Goal: Task Accomplishment & Management: Use online tool/utility

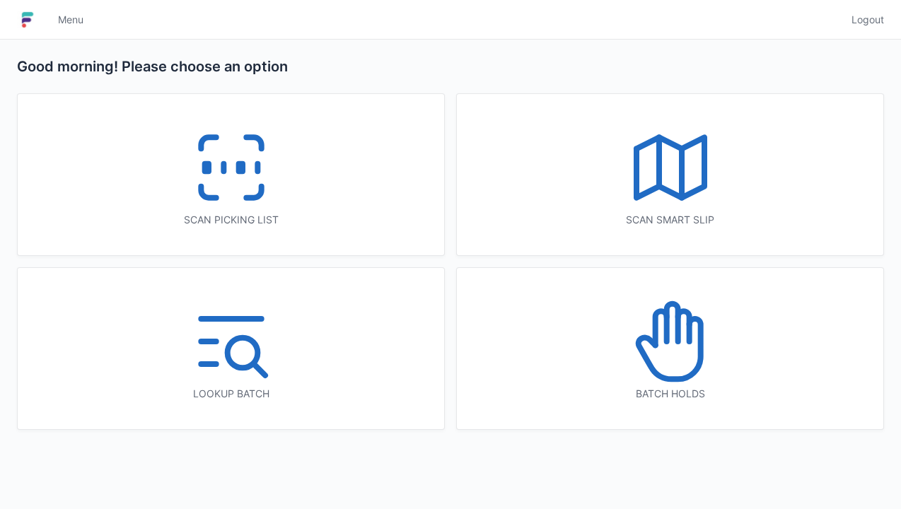
click at [228, 179] on icon at bounding box center [231, 167] width 90 height 90
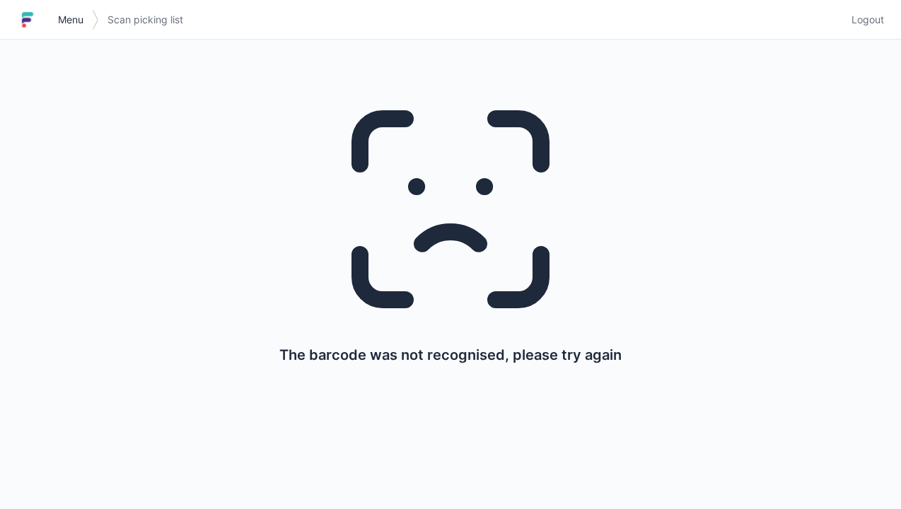
click at [57, 11] on link "Menu" at bounding box center [70, 19] width 42 height 25
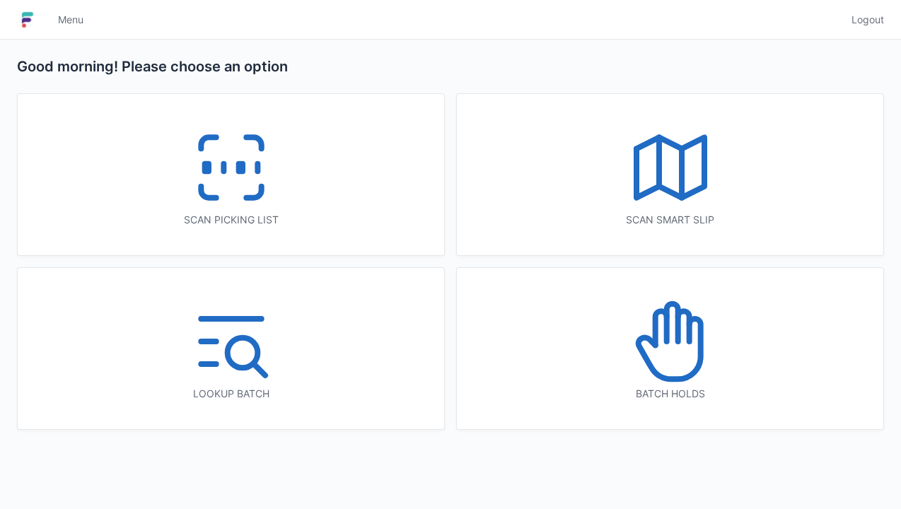
click at [228, 163] on icon at bounding box center [231, 167] width 90 height 90
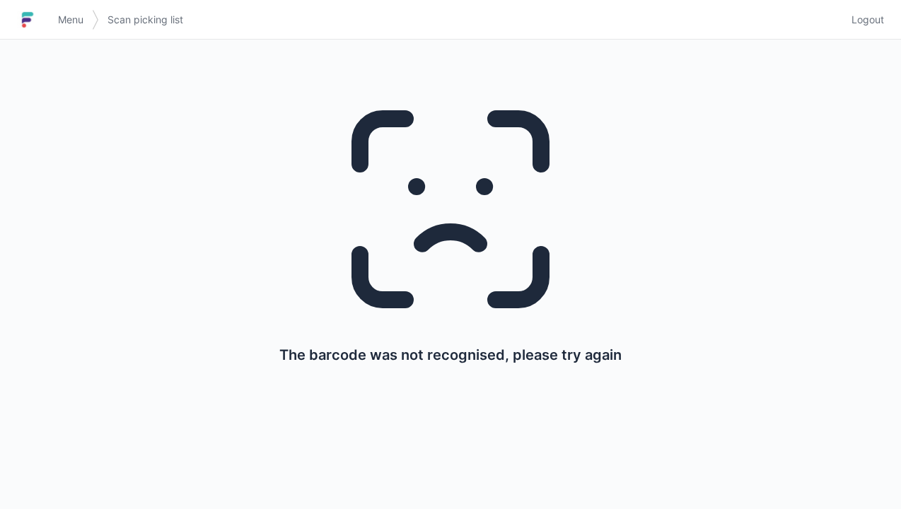
click at [57, 25] on link "Menu" at bounding box center [70, 19] width 42 height 25
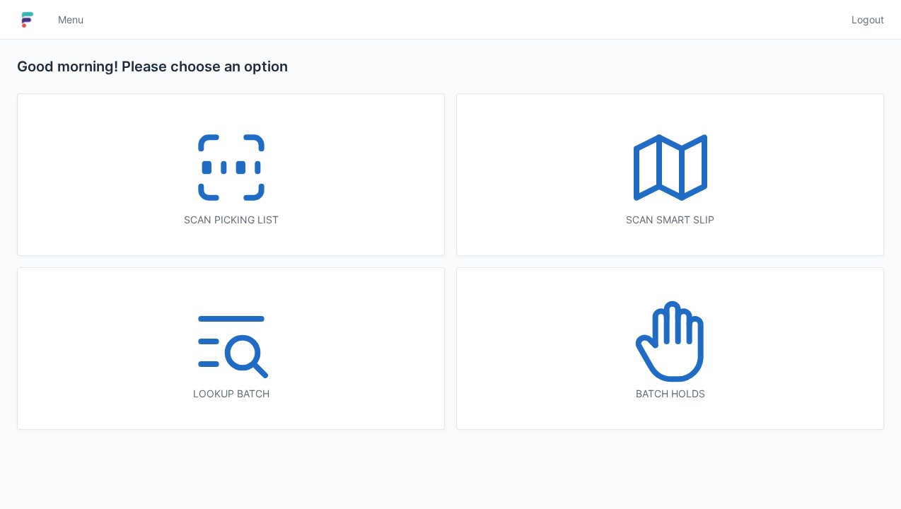
click at [52, 24] on link "Menu" at bounding box center [70, 19] width 42 height 25
click at [20, 12] on img at bounding box center [27, 19] width 21 height 23
click at [225, 175] on icon at bounding box center [231, 167] width 90 height 90
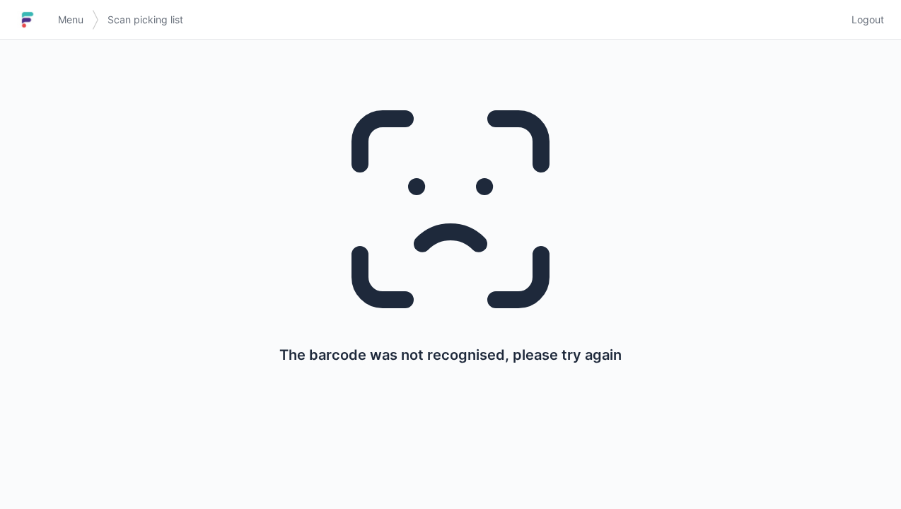
click at [54, 25] on link "Menu" at bounding box center [70, 19] width 42 height 25
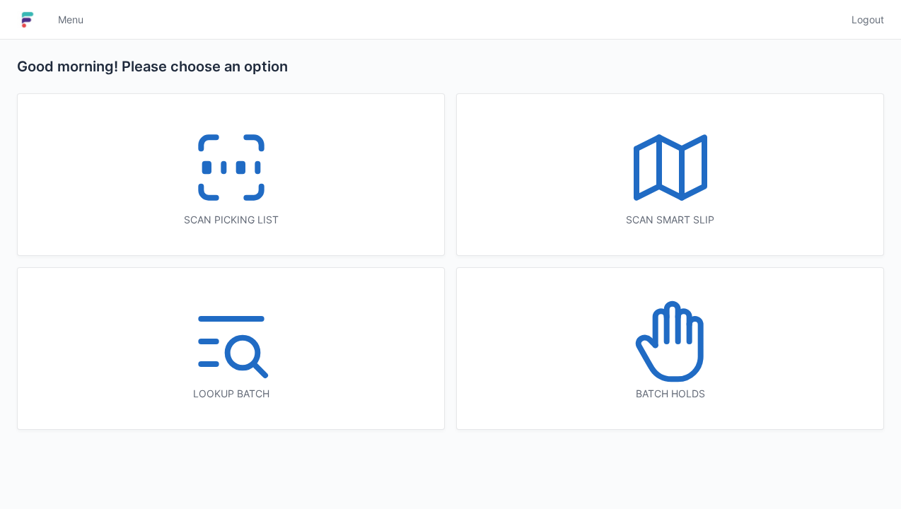
click at [230, 157] on icon at bounding box center [231, 167] width 90 height 90
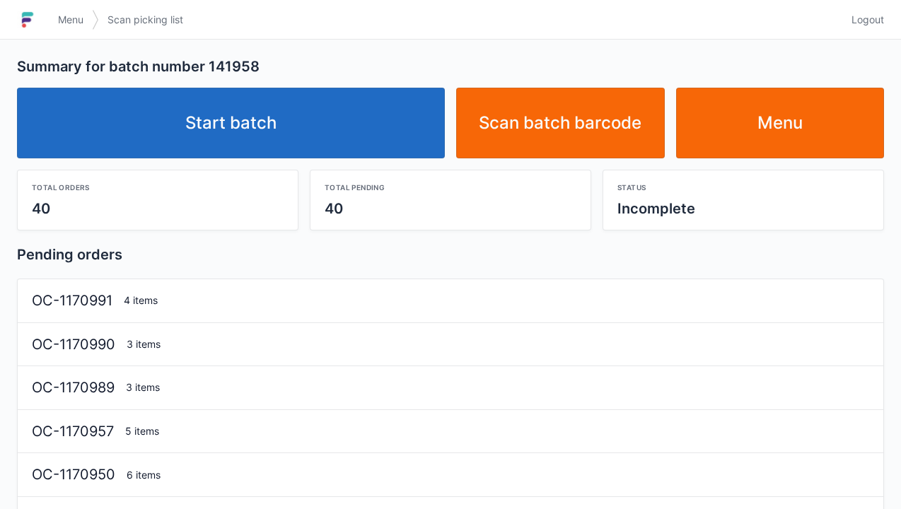
click at [241, 110] on link "Start batch" at bounding box center [231, 123] width 428 height 71
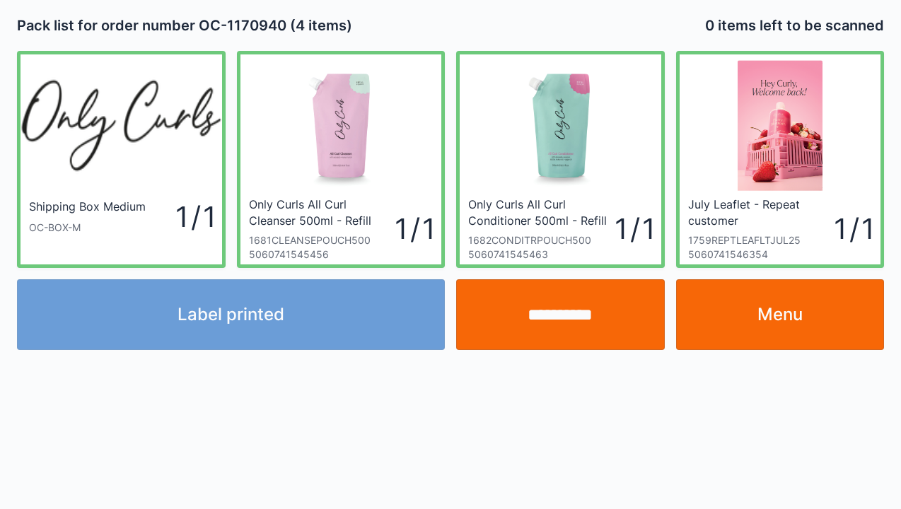
click at [896, 381] on div "**********" at bounding box center [450, 254] width 901 height 509
click at [786, 319] on link "Menu" at bounding box center [780, 314] width 209 height 71
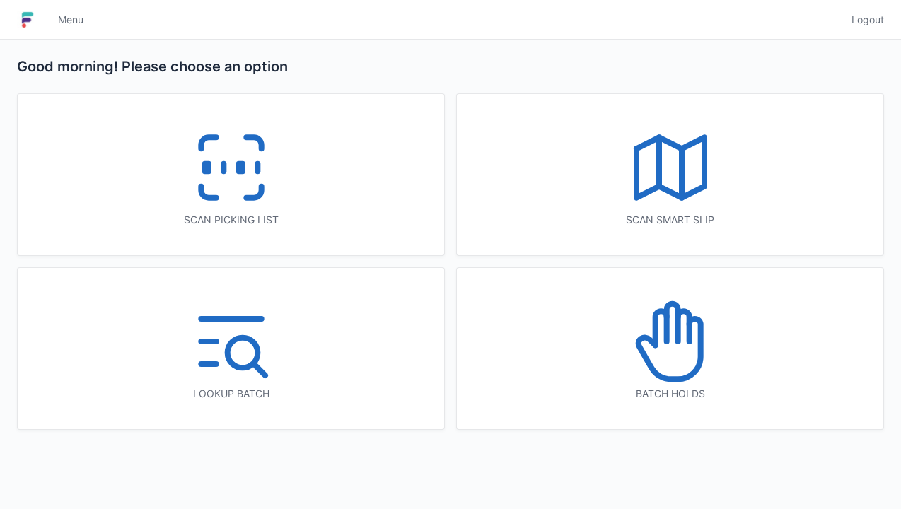
click at [220, 162] on icon at bounding box center [231, 167] width 90 height 90
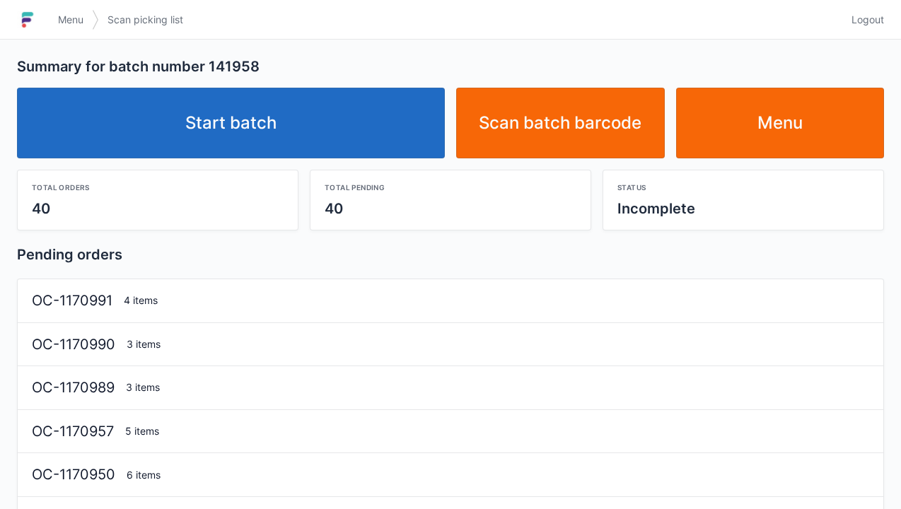
click at [256, 129] on link "Start batch" at bounding box center [231, 123] width 428 height 71
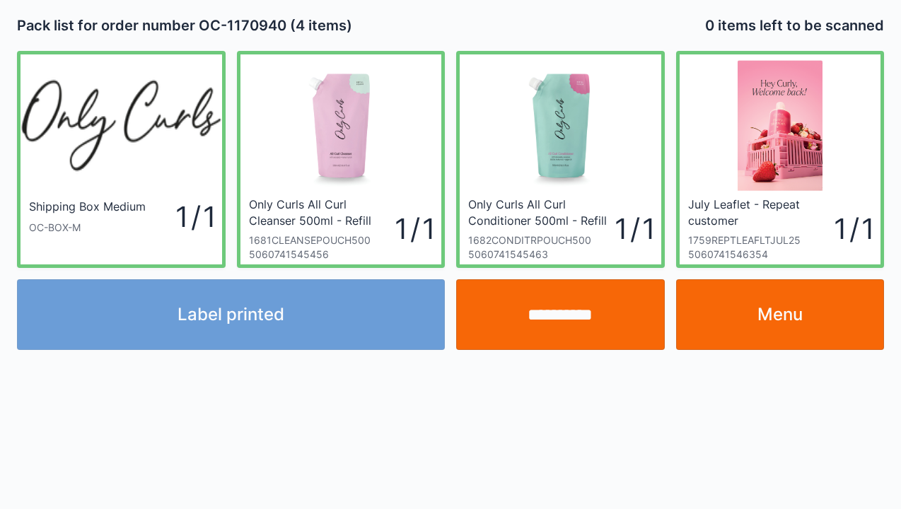
click at [830, 373] on div "**********" at bounding box center [450, 254] width 901 height 509
click at [797, 393] on div "**********" at bounding box center [450, 254] width 901 height 509
click at [467, 11] on div "Pack list for order number OC-1170940 (4 items) 0 items left to be scanned" at bounding box center [450, 26] width 878 height 40
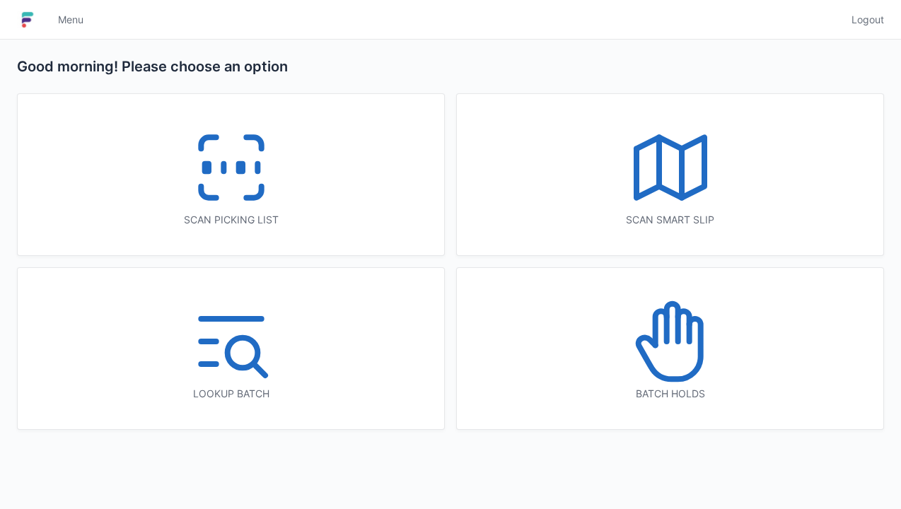
click at [216, 156] on icon at bounding box center [231, 167] width 90 height 90
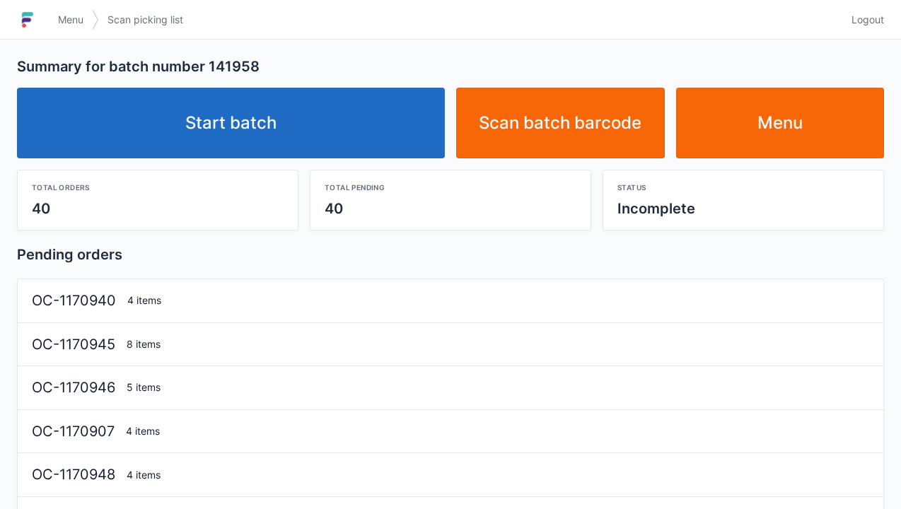
click at [252, 131] on link "Start batch" at bounding box center [231, 123] width 428 height 71
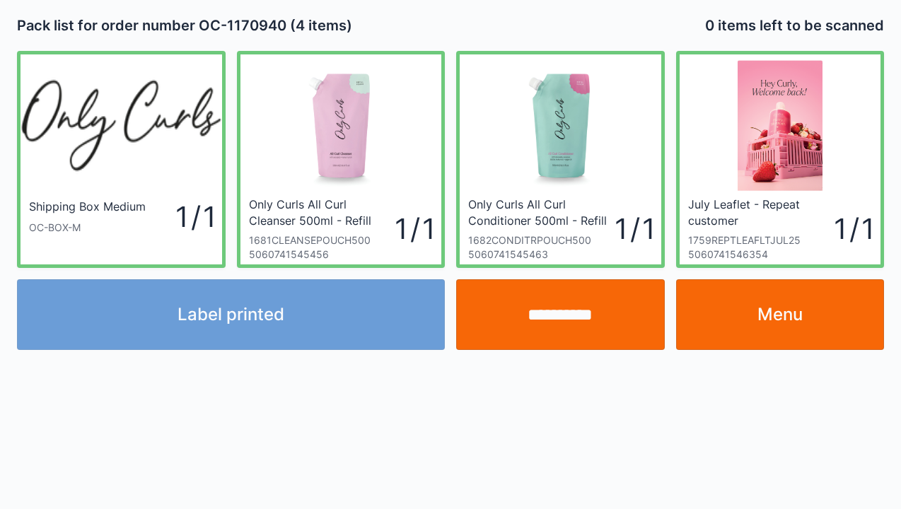
click at [446, 20] on div "Pack list for order number OC-1170940 (4 items)" at bounding box center [230, 26] width 439 height 20
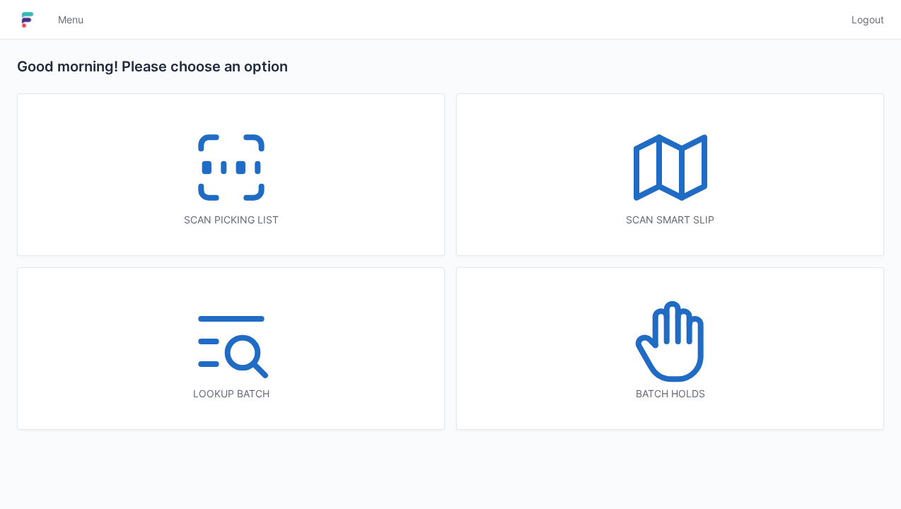
click at [218, 163] on icon at bounding box center [231, 167] width 90 height 90
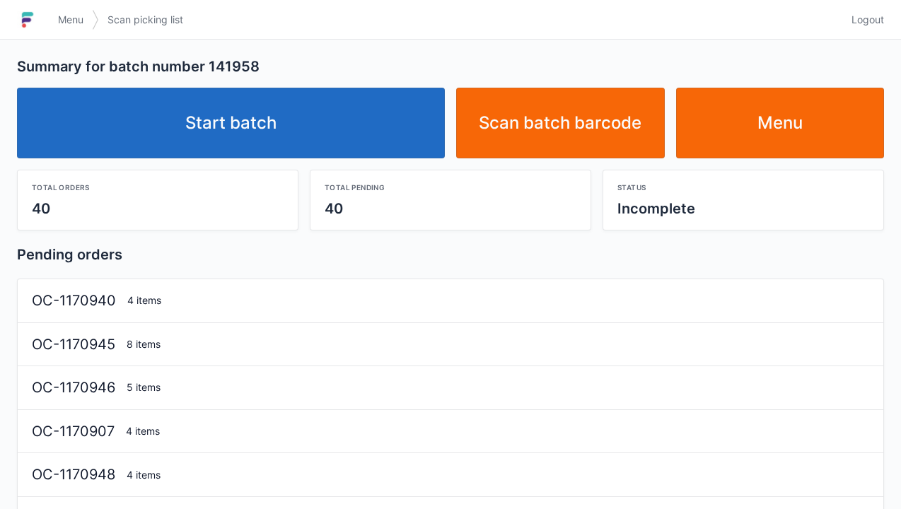
click at [236, 129] on link "Start batch" at bounding box center [231, 123] width 428 height 71
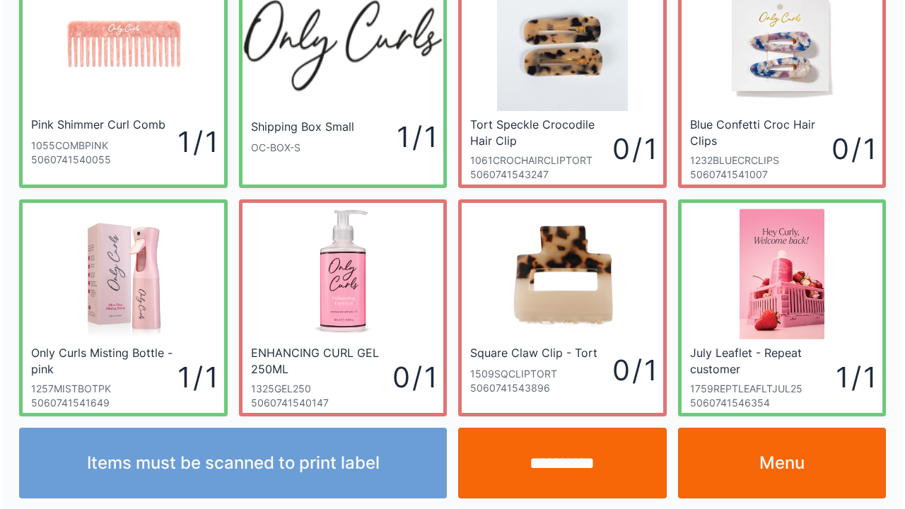
scroll to position [82, 0]
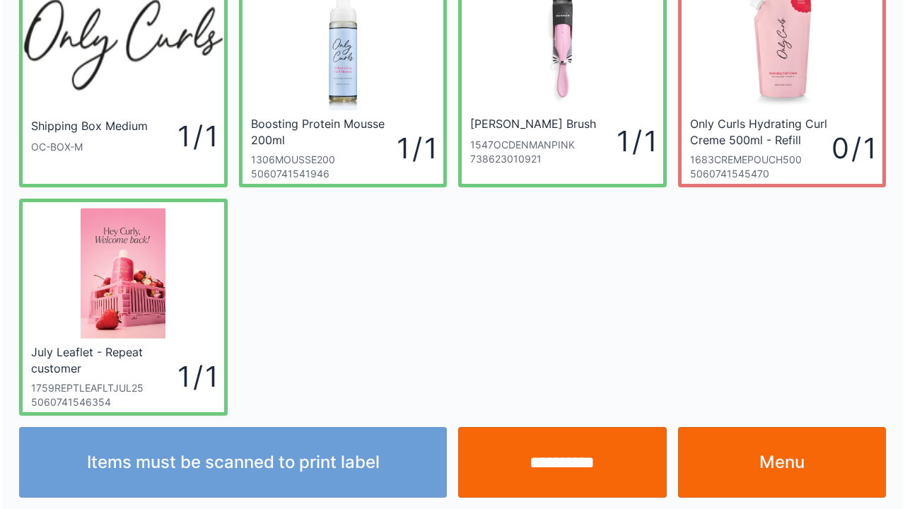
scroll to position [82, 0]
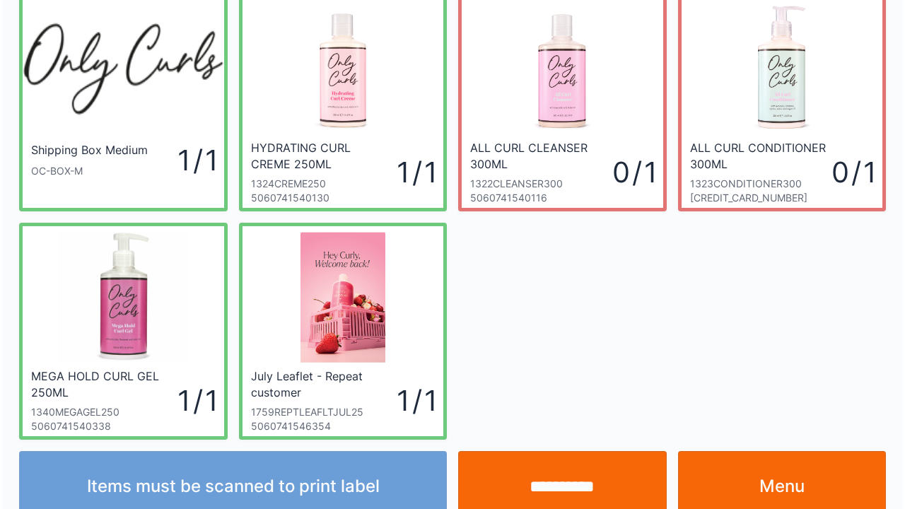
scroll to position [82, 0]
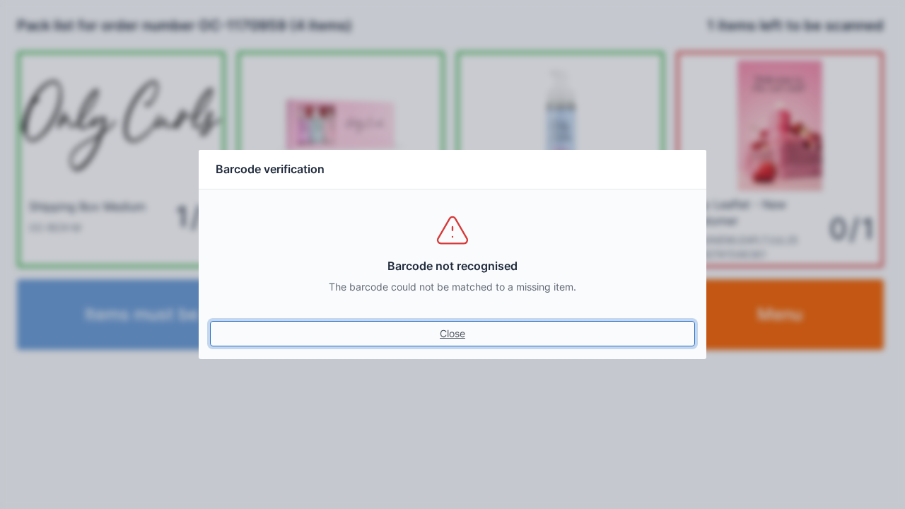
click at [441, 329] on link "Close" at bounding box center [452, 333] width 485 height 25
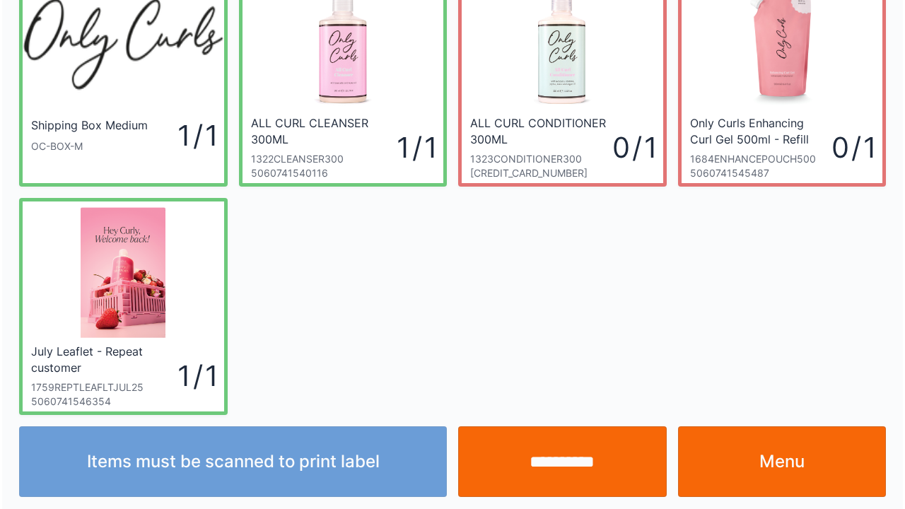
scroll to position [82, 0]
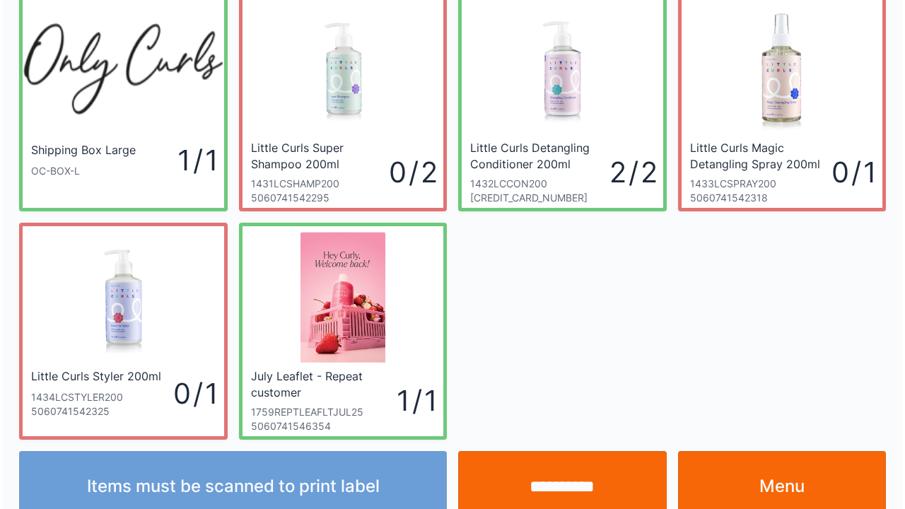
scroll to position [82, 0]
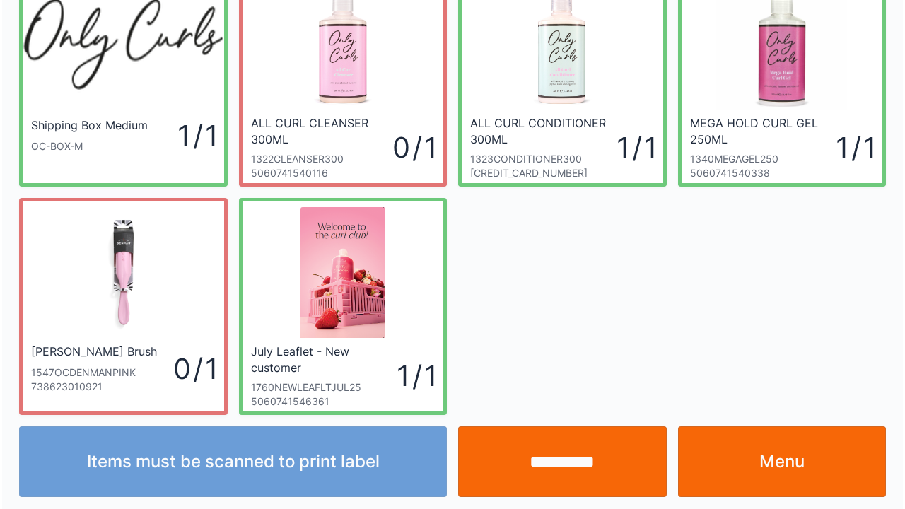
scroll to position [82, 0]
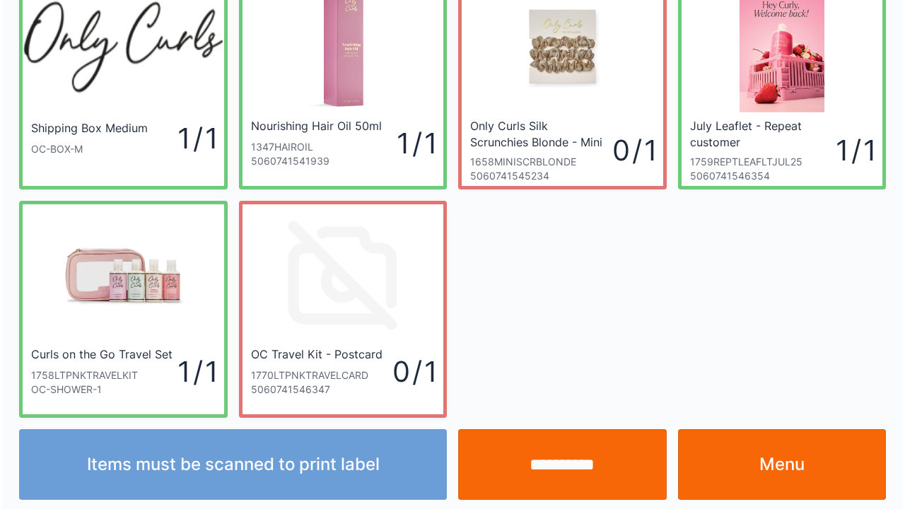
scroll to position [82, 0]
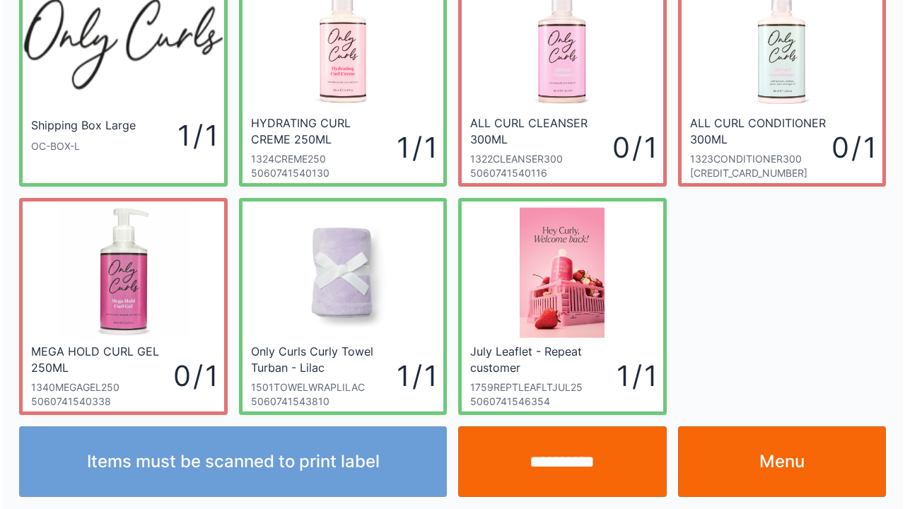
scroll to position [82, 0]
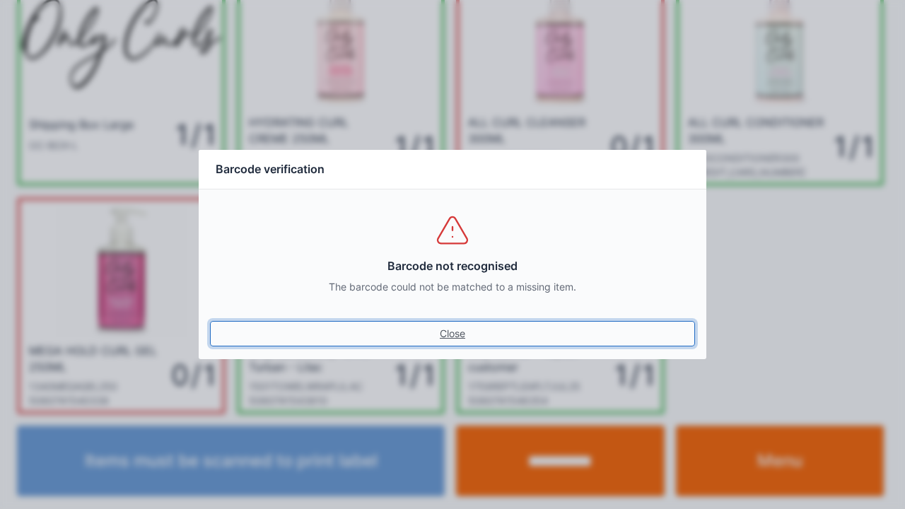
click at [454, 344] on link "Close" at bounding box center [452, 333] width 485 height 25
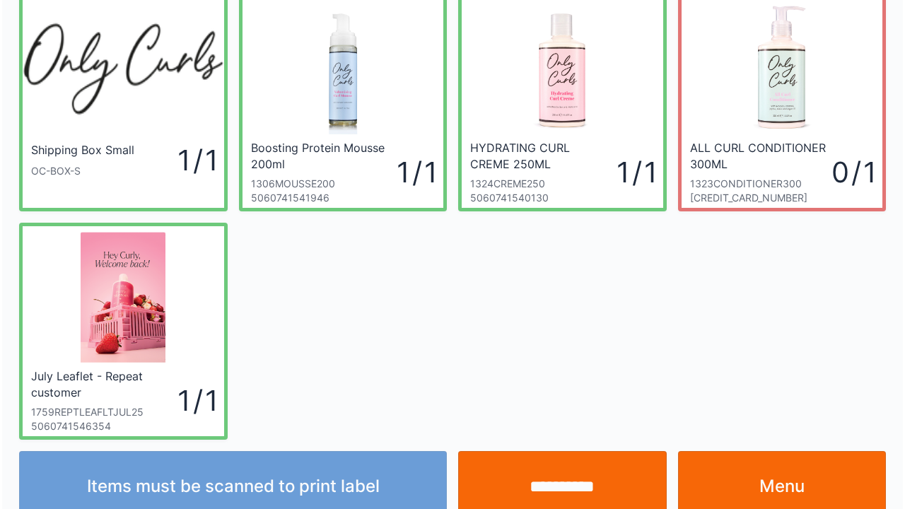
scroll to position [82, 0]
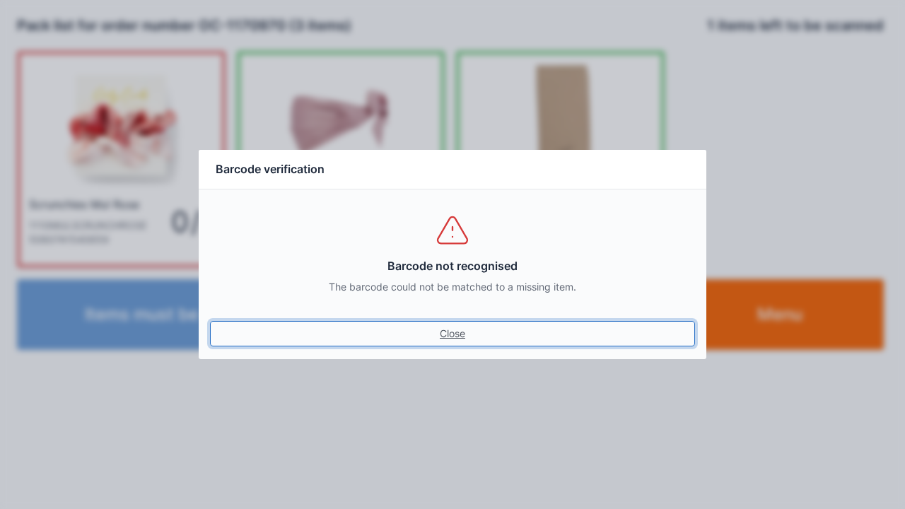
click at [430, 334] on link "Close" at bounding box center [452, 333] width 485 height 25
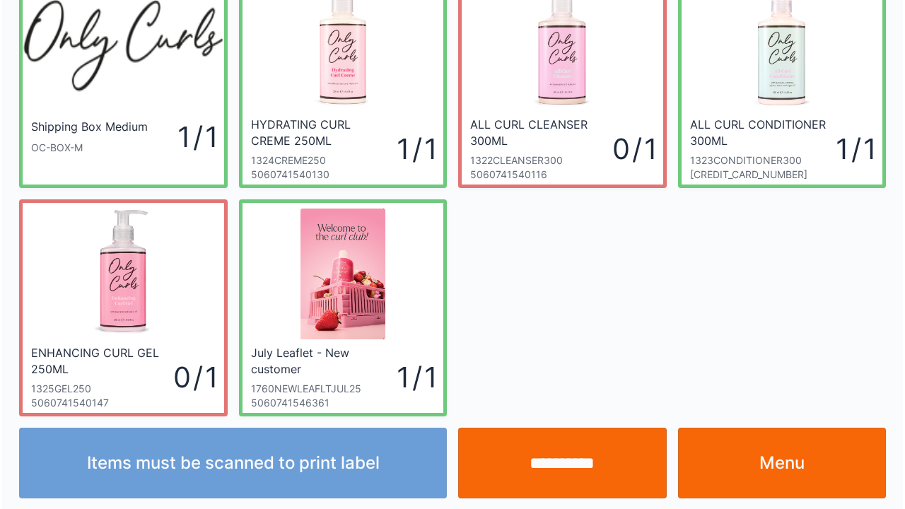
scroll to position [82, 0]
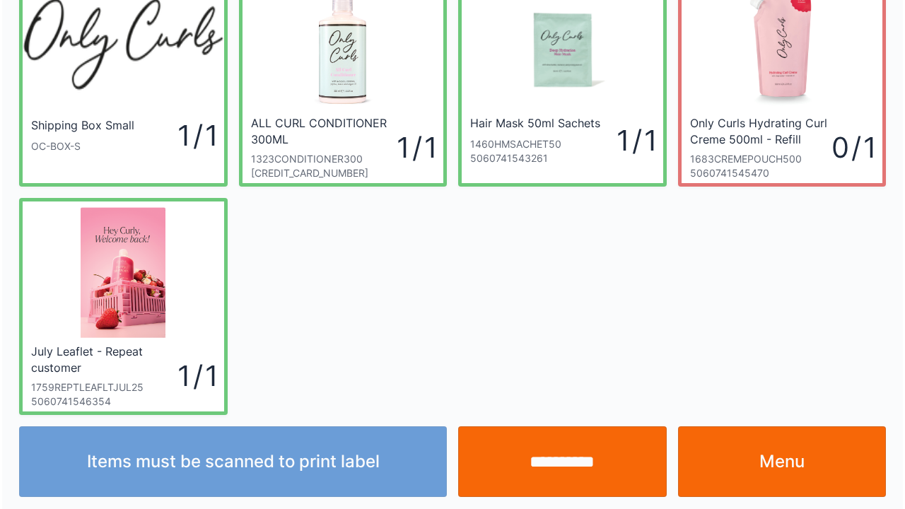
scroll to position [82, 0]
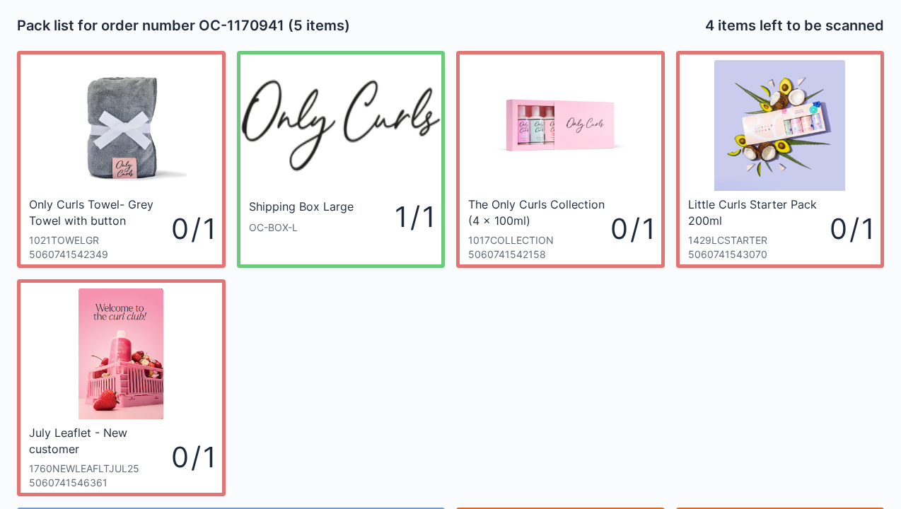
scroll to position [82, 0]
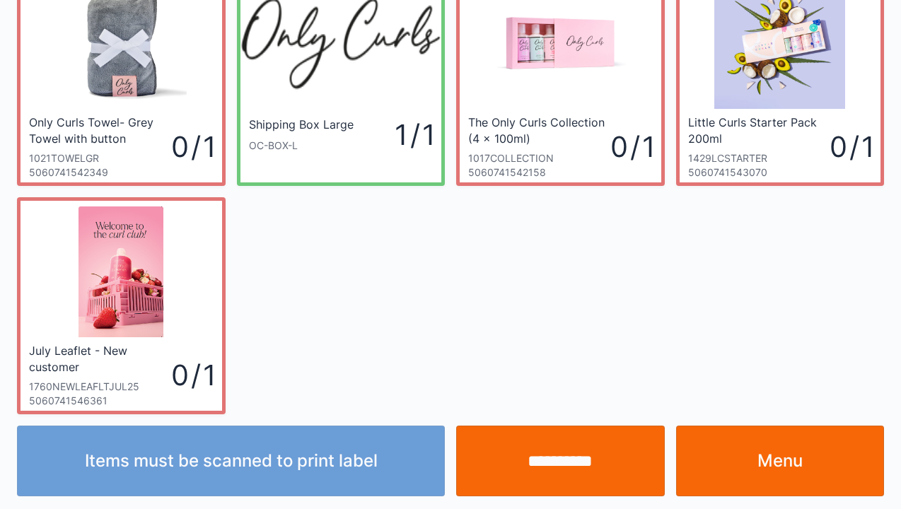
click at [758, 459] on link "Menu" at bounding box center [780, 461] width 209 height 71
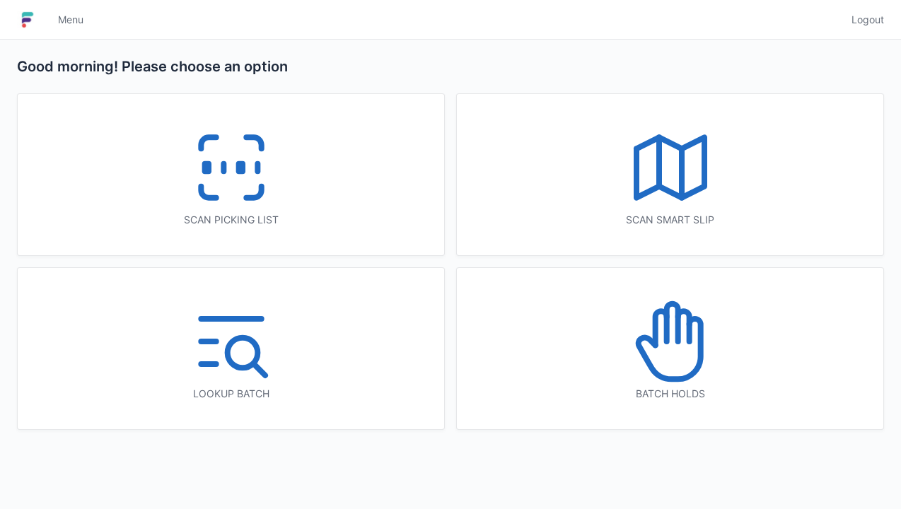
click at [213, 170] on icon at bounding box center [231, 167] width 90 height 90
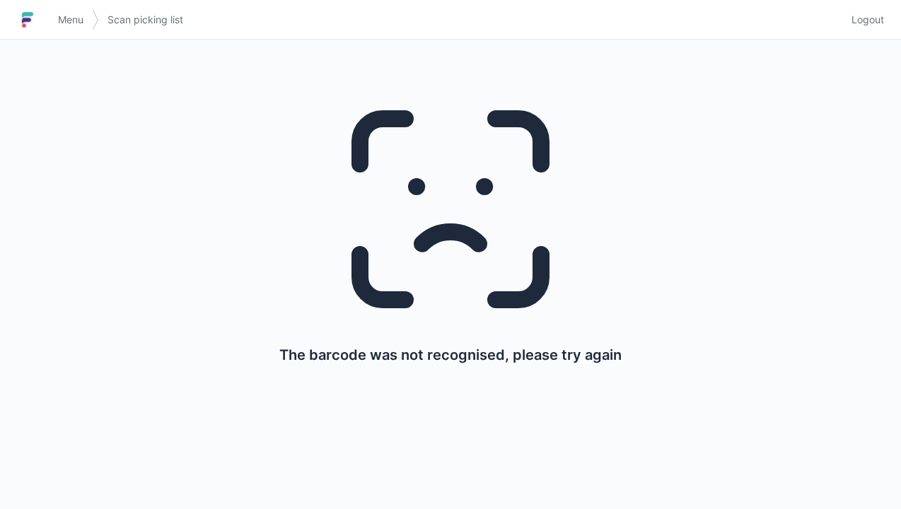
click at [55, 16] on link "Menu" at bounding box center [70, 19] width 42 height 25
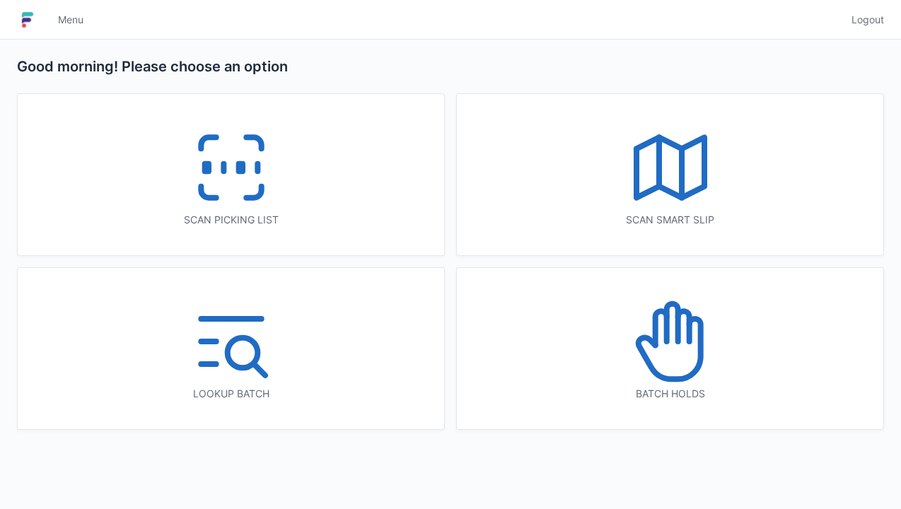
click at [208, 165] on rect at bounding box center [206, 168] width 4 height 8
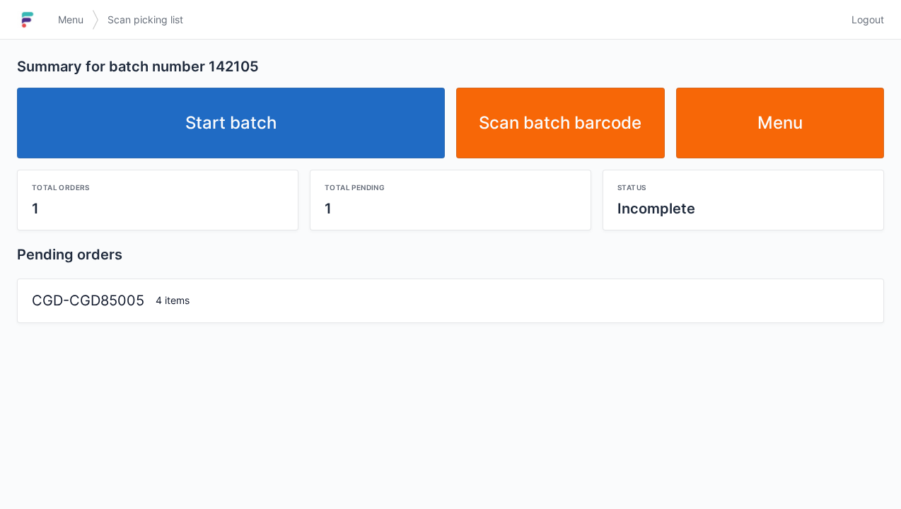
click at [252, 128] on link "Start batch" at bounding box center [231, 123] width 428 height 71
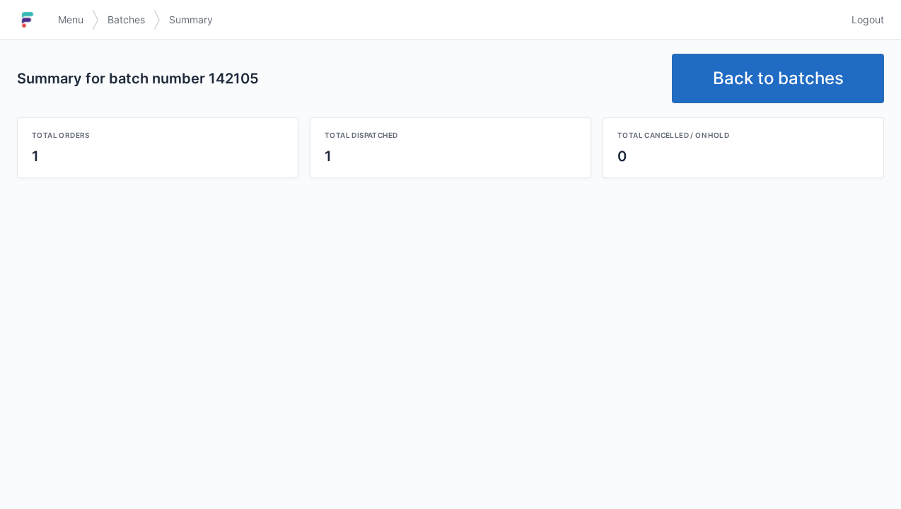
click at [775, 82] on link "Back to batches" at bounding box center [778, 78] width 212 height 49
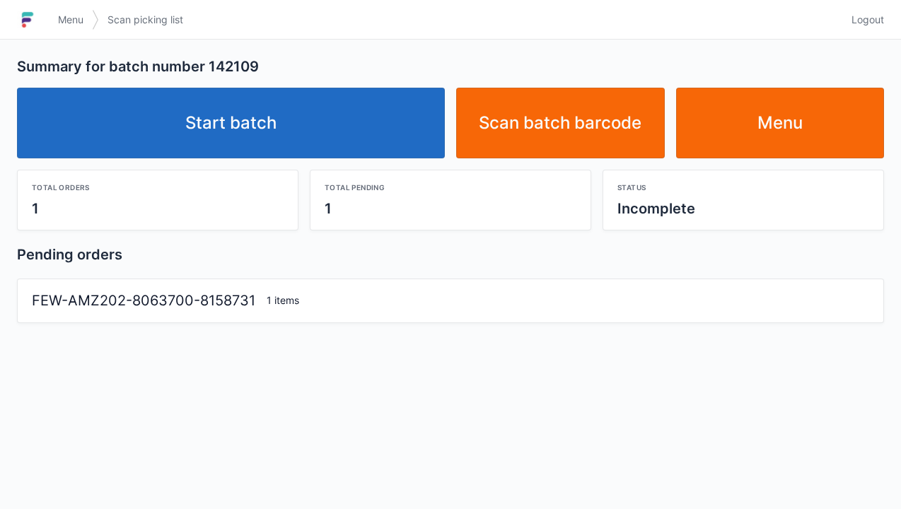
click at [264, 110] on link "Start batch" at bounding box center [231, 123] width 428 height 71
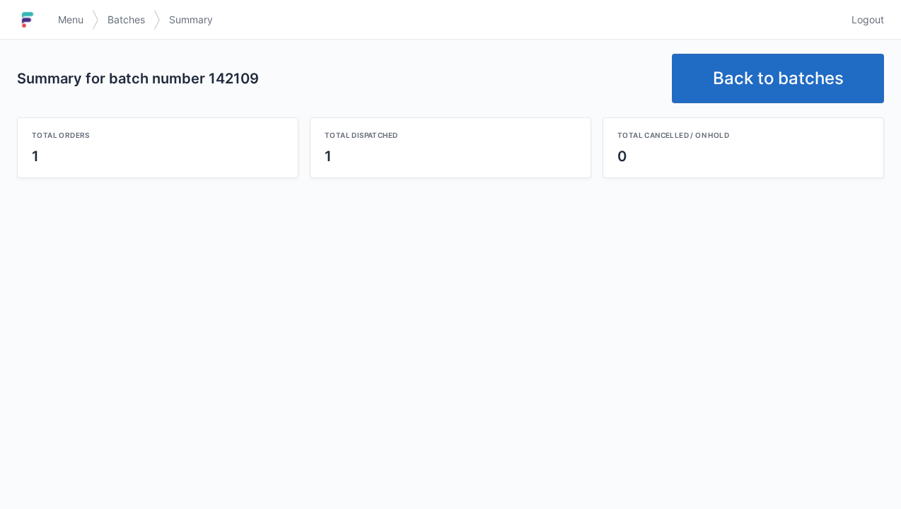
click at [782, 76] on link "Back to batches" at bounding box center [778, 78] width 212 height 49
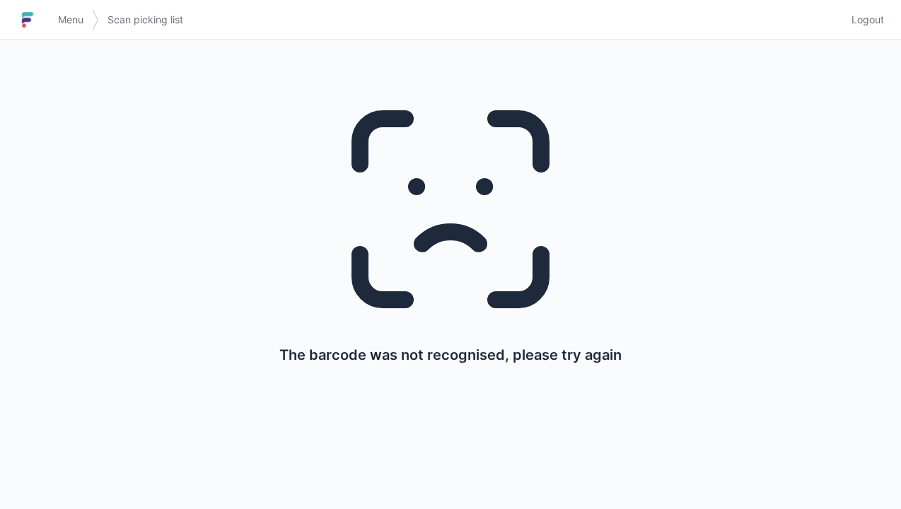
click at [79, 25] on span "Menu" at bounding box center [70, 20] width 25 height 14
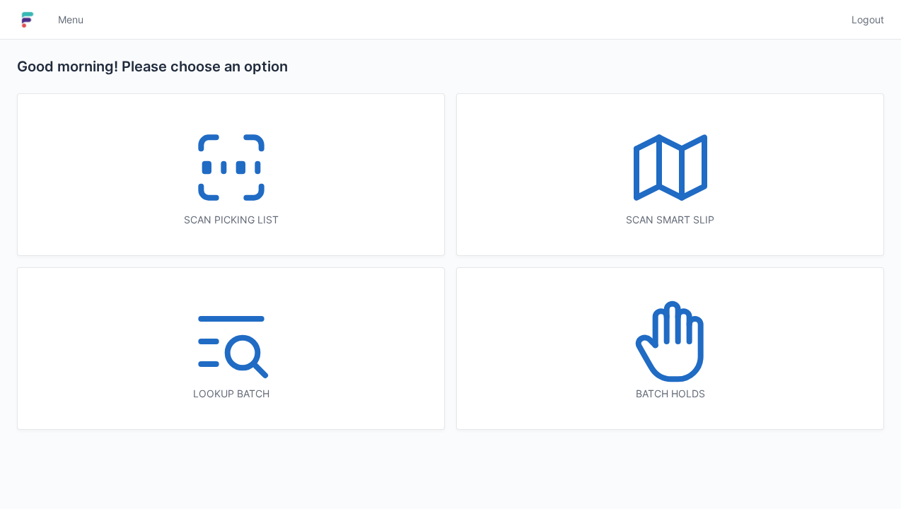
click at [262, 164] on icon at bounding box center [231, 167] width 90 height 90
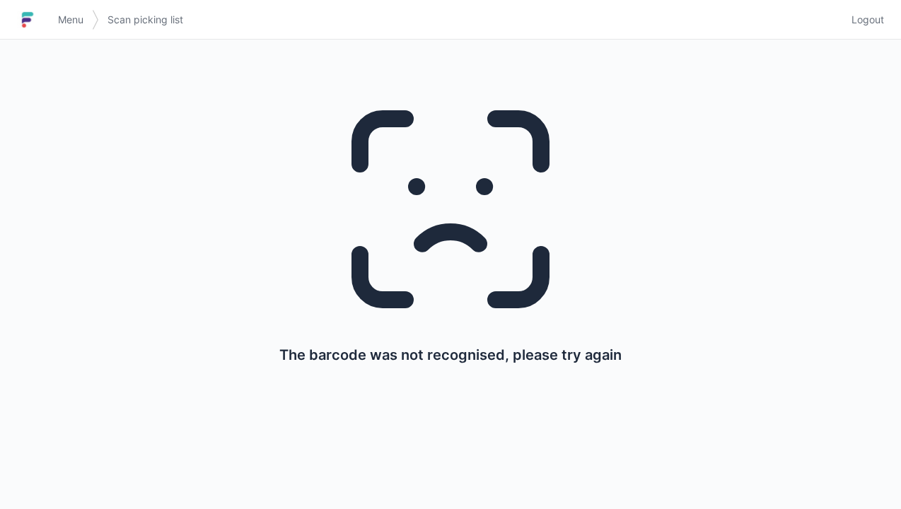
click at [36, 15] on img at bounding box center [27, 19] width 21 height 23
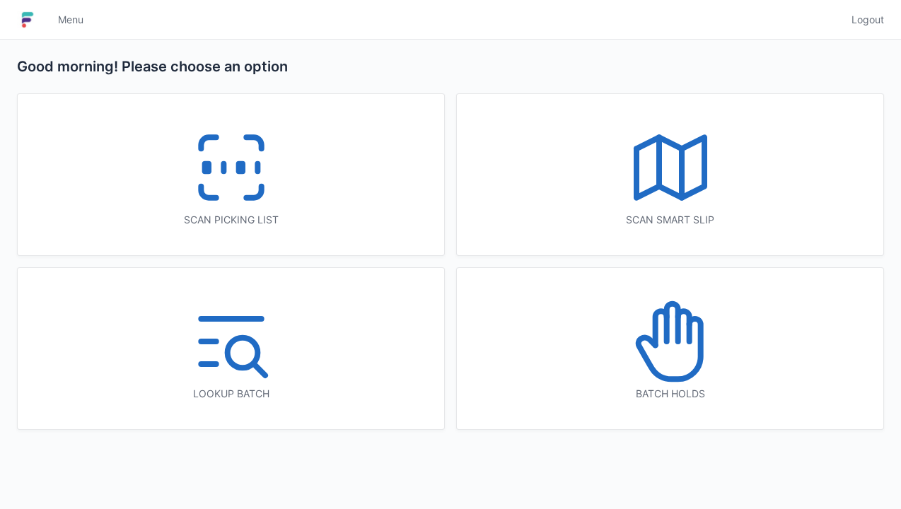
click at [221, 130] on icon at bounding box center [231, 167] width 90 height 90
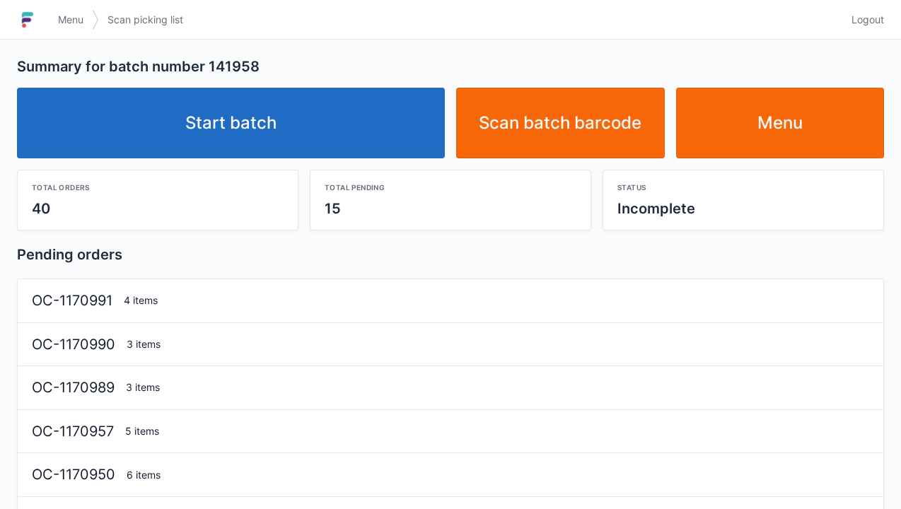
click at [269, 104] on link "Start batch" at bounding box center [231, 123] width 428 height 71
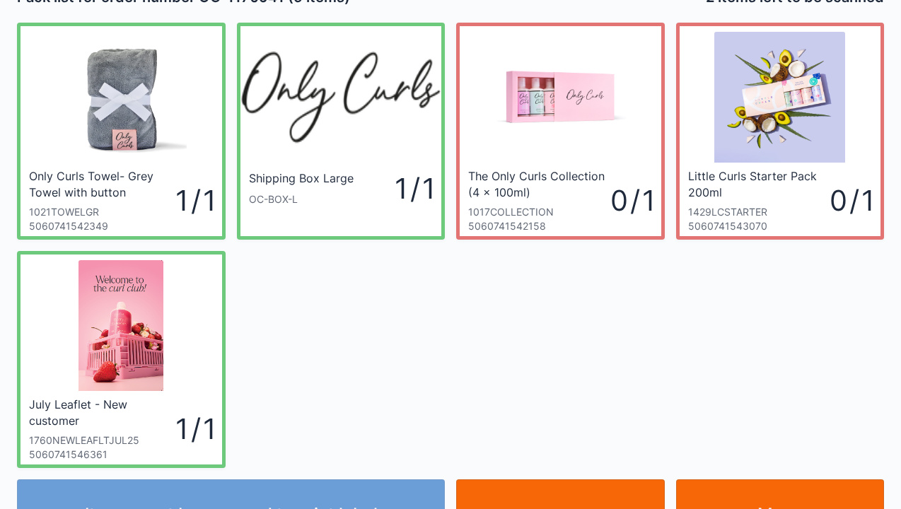
scroll to position [57, 0]
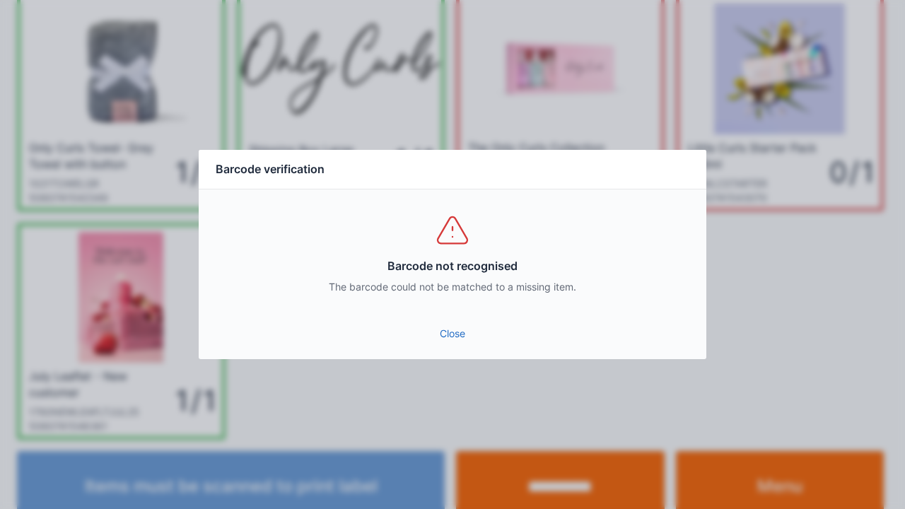
click at [472, 329] on link "Close" at bounding box center [452, 333] width 485 height 25
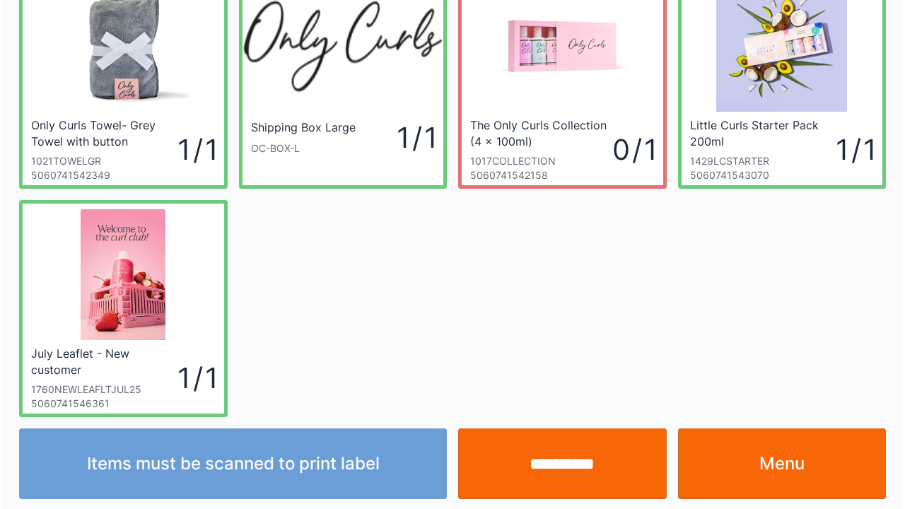
scroll to position [82, 0]
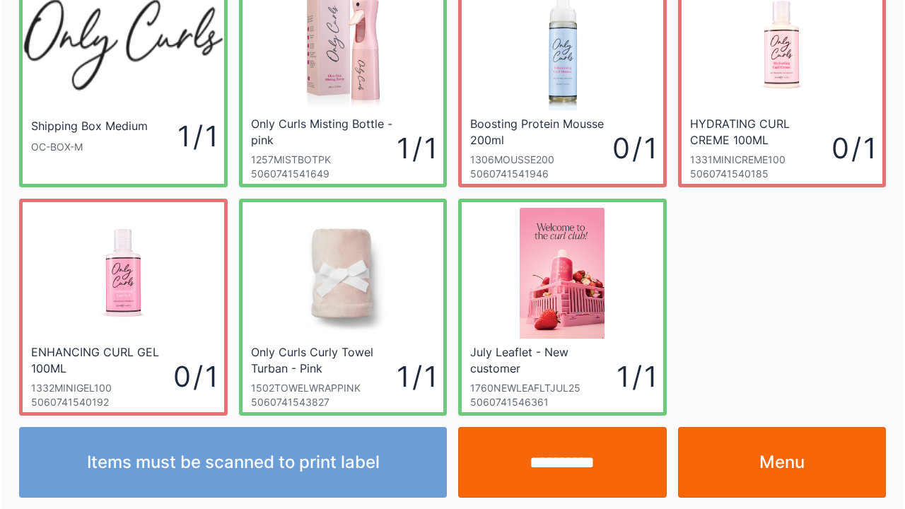
scroll to position [82, 0]
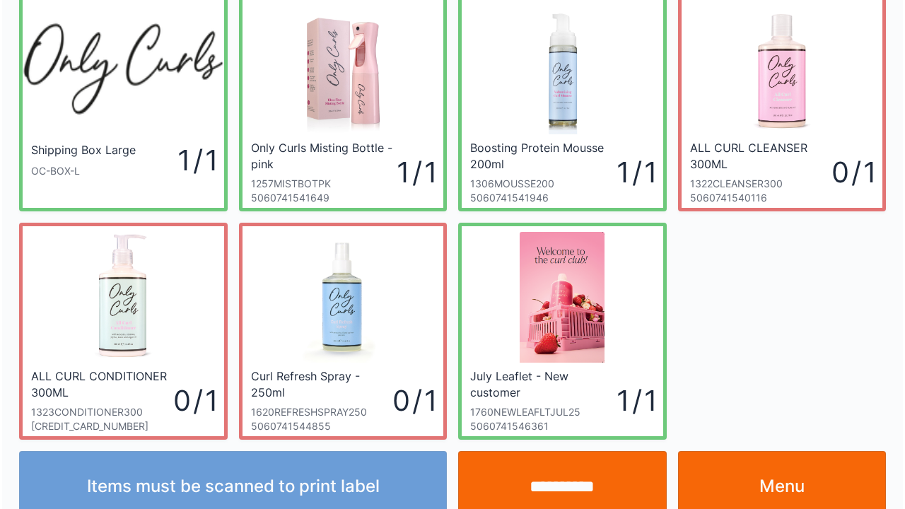
scroll to position [82, 0]
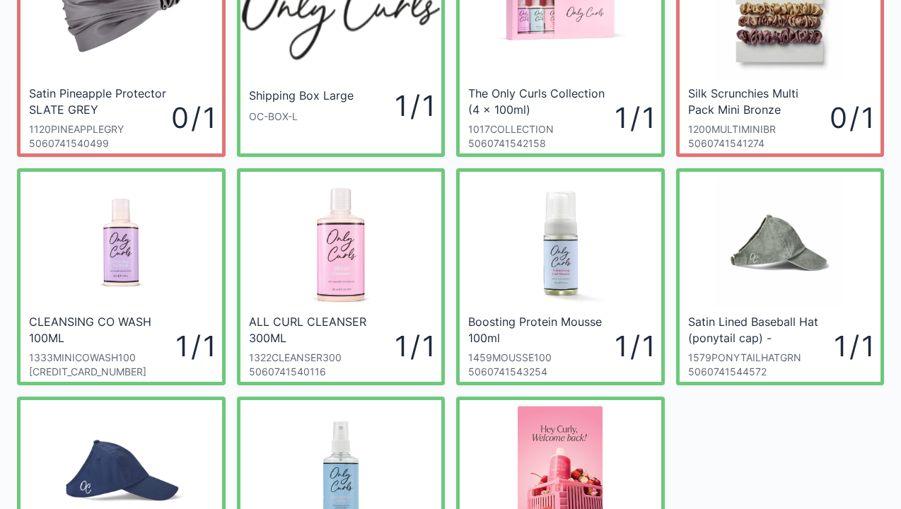
scroll to position [112, 0]
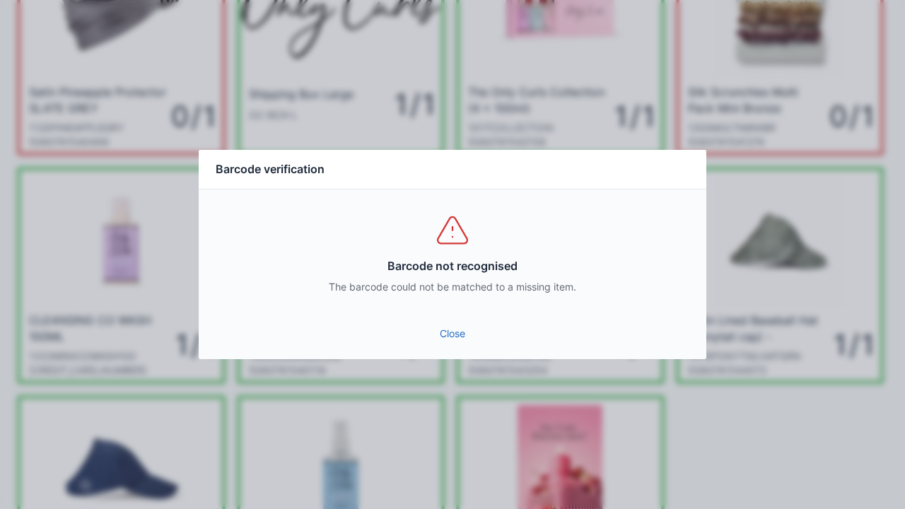
click at [464, 329] on link "Close" at bounding box center [452, 333] width 485 height 25
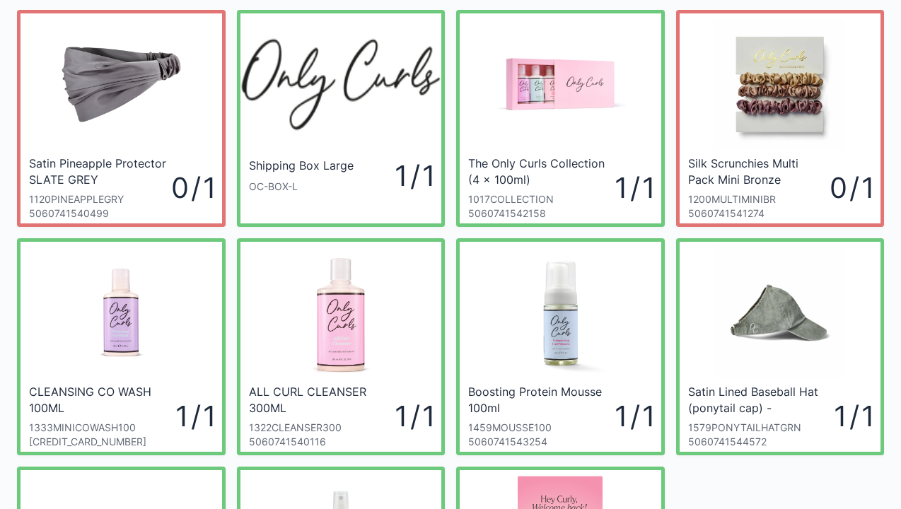
scroll to position [0, 0]
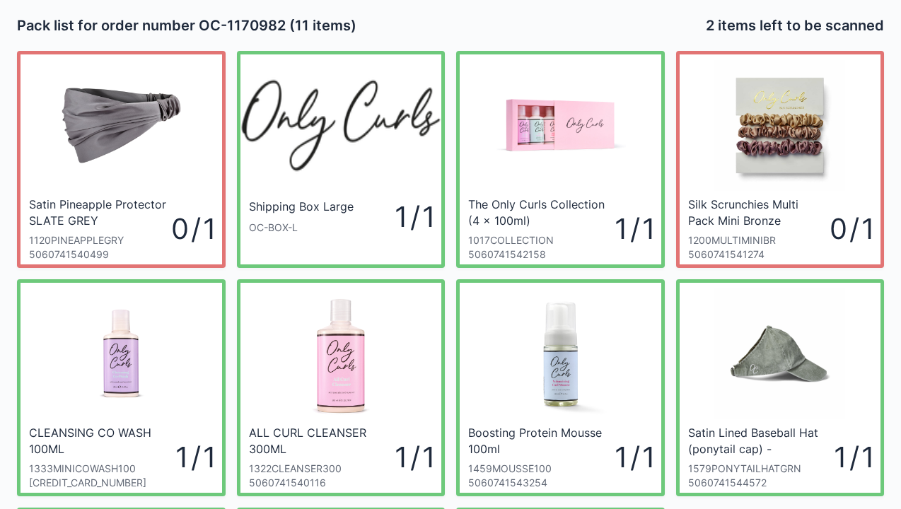
click at [339, 428] on div "ALL CURL CLEANSER 300ML" at bounding box center [320, 440] width 143 height 31
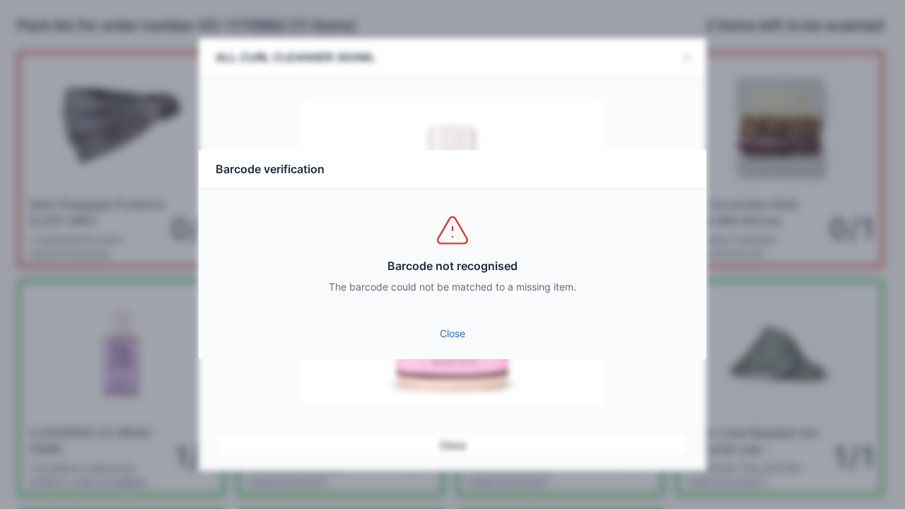
click at [696, 44] on div "Barcode verification Barcode not recognised The barcode could not be matched to…" at bounding box center [452, 254] width 905 height 509
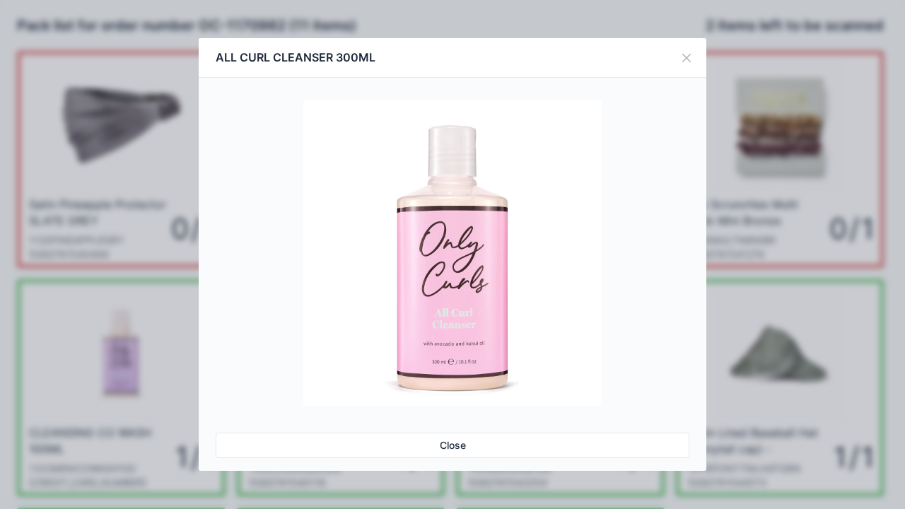
click at [686, 52] on button "Close" at bounding box center [687, 58] width 40 height 40
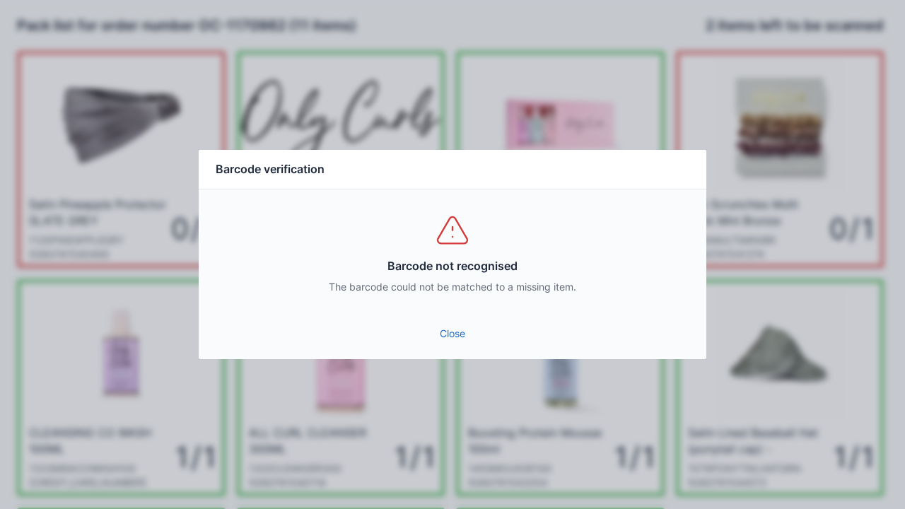
click at [452, 326] on link "Close" at bounding box center [452, 333] width 485 height 25
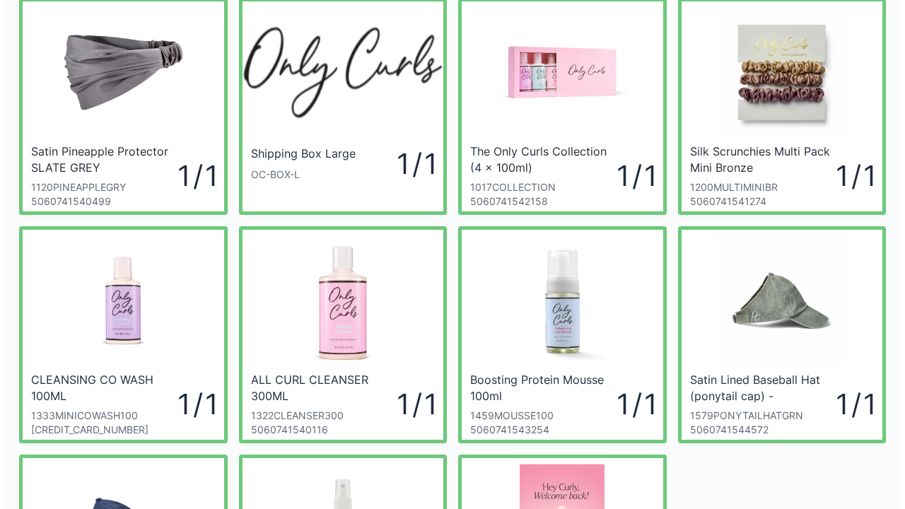
scroll to position [57, 0]
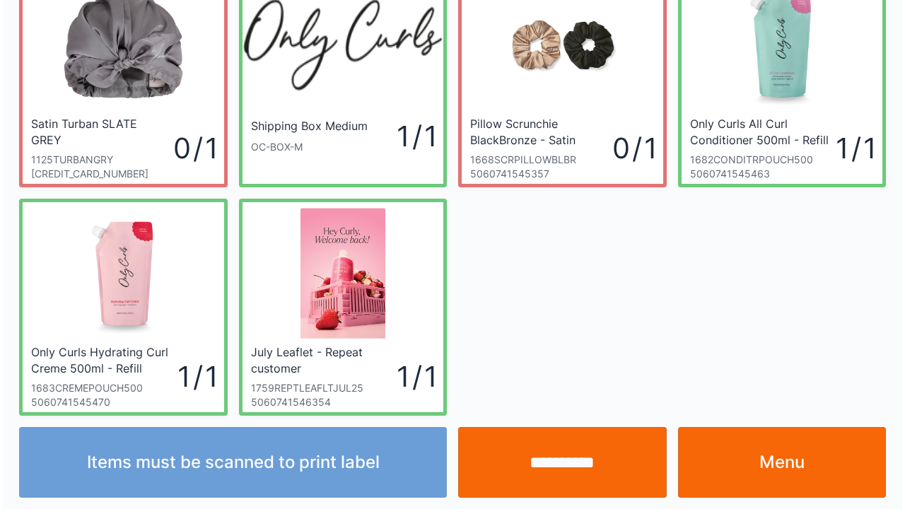
scroll to position [82, 0]
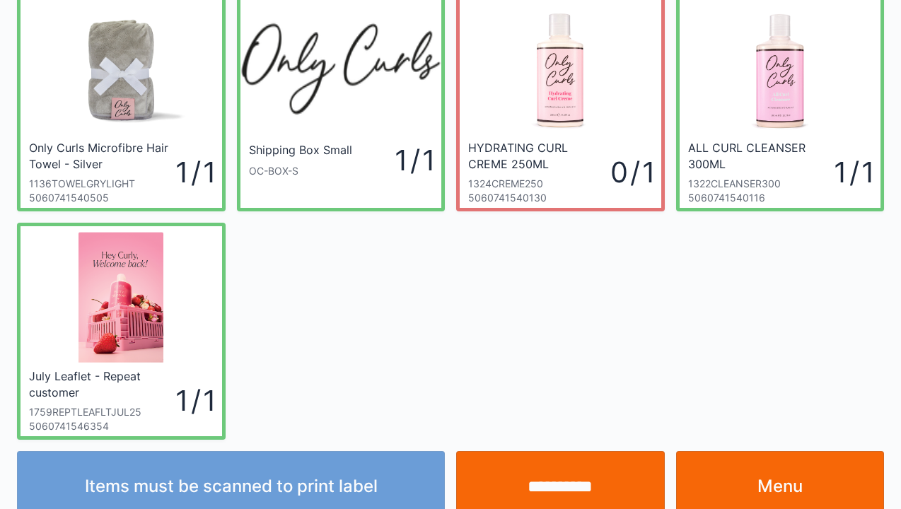
scroll to position [82, 0]
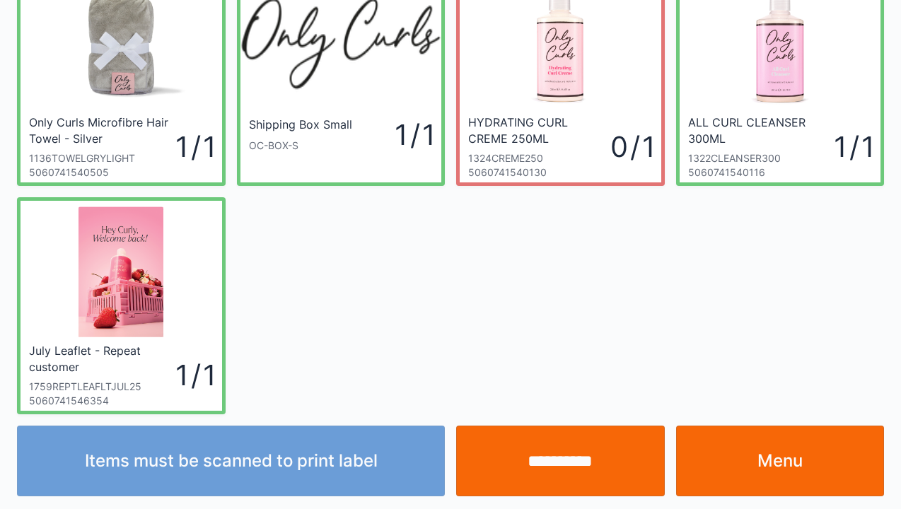
click at [532, 129] on div "HYDRATING CURL CREME 250ML" at bounding box center [537, 130] width 139 height 31
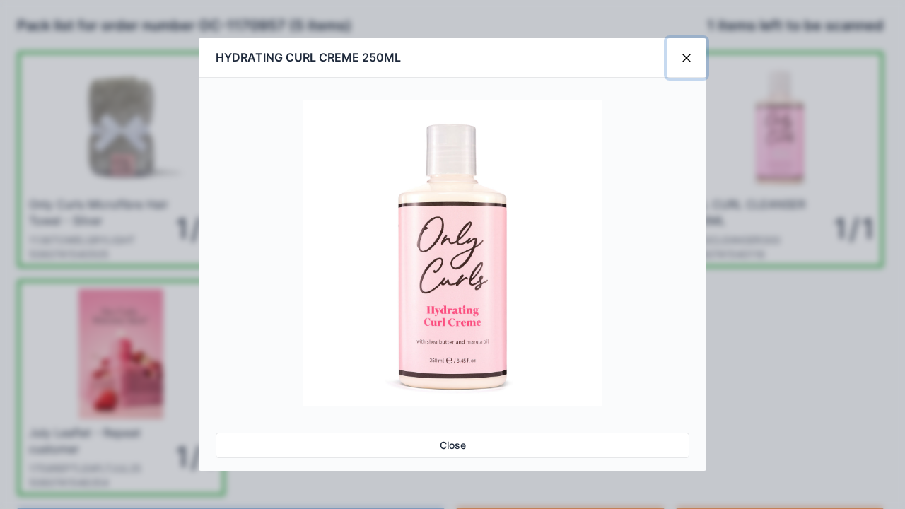
click at [683, 57] on button "Close" at bounding box center [687, 58] width 40 height 40
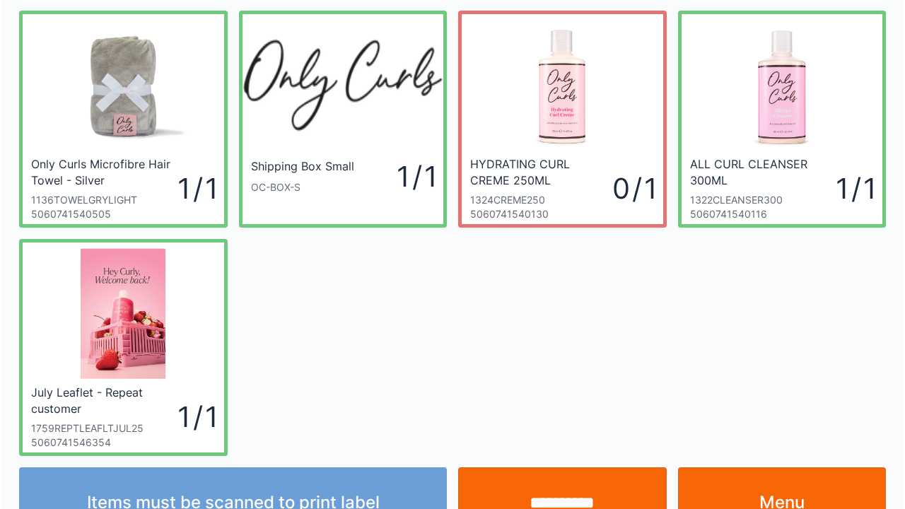
scroll to position [82, 0]
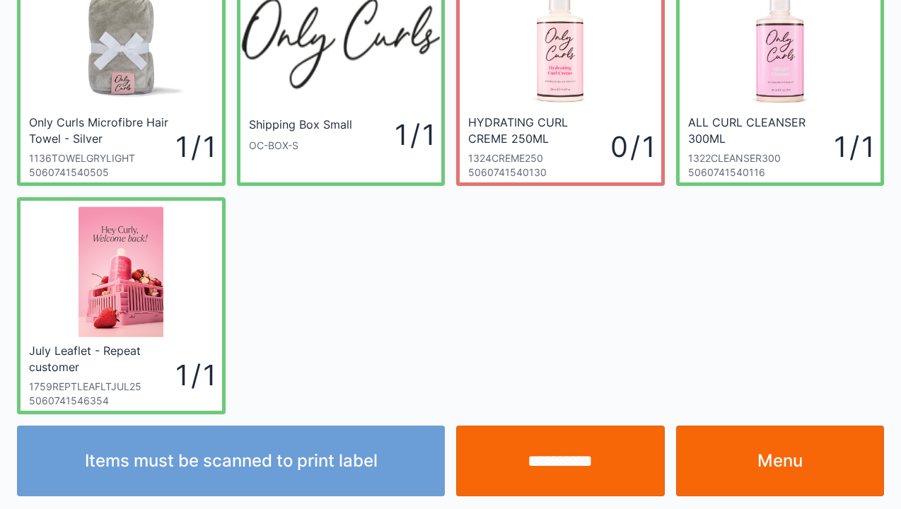
click at [554, 458] on input "**********" at bounding box center [560, 461] width 209 height 71
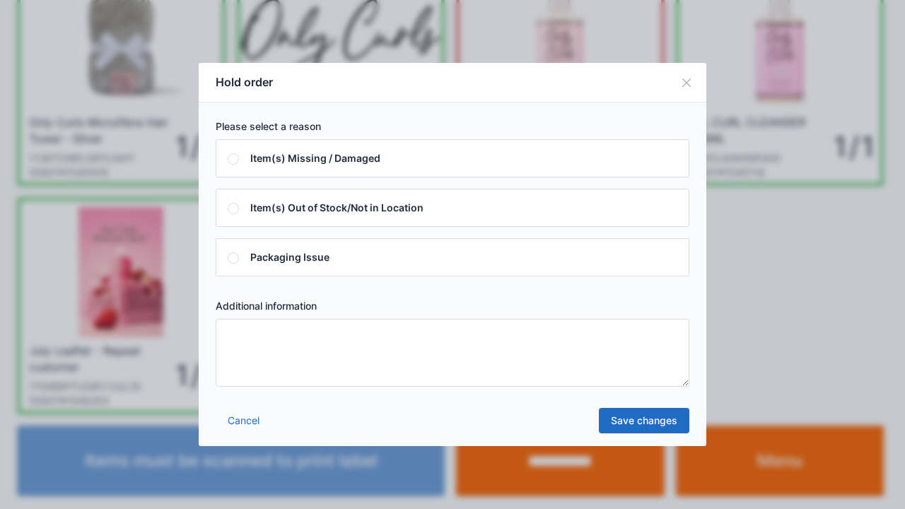
click at [691, 78] on button "Close" at bounding box center [687, 83] width 40 height 40
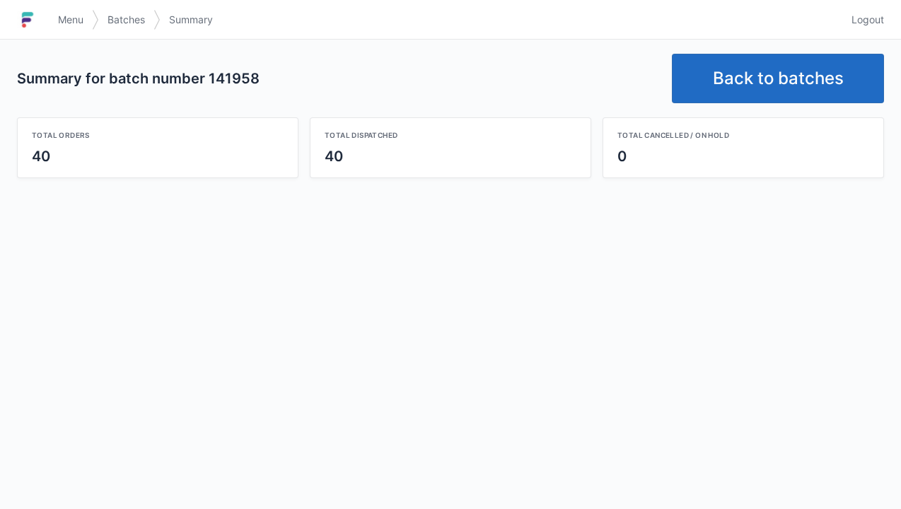
click at [61, 10] on link "Menu" at bounding box center [70, 19] width 42 height 25
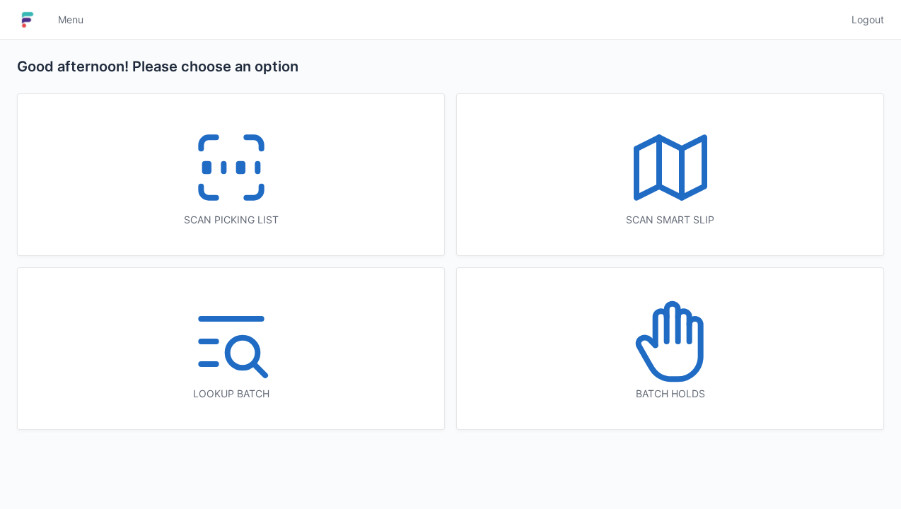
click at [226, 176] on icon at bounding box center [231, 167] width 90 height 90
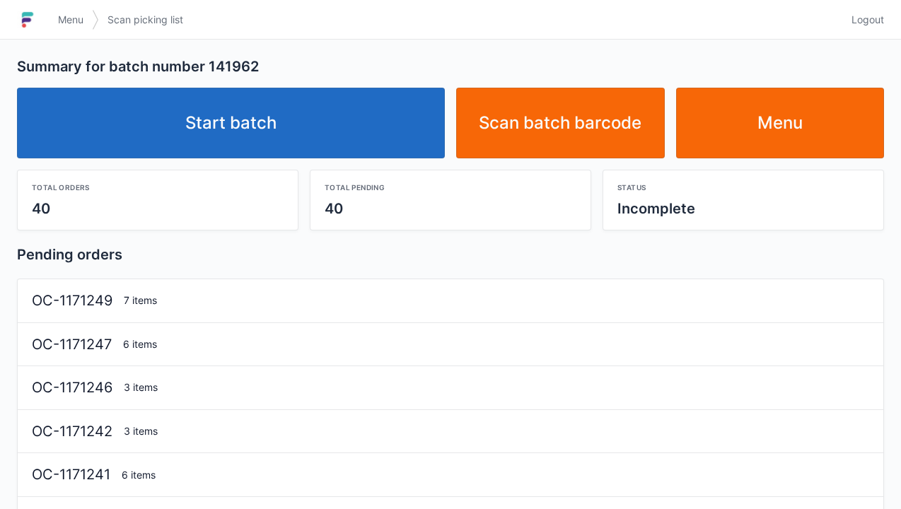
click at [265, 139] on link "Start batch" at bounding box center [231, 123] width 428 height 71
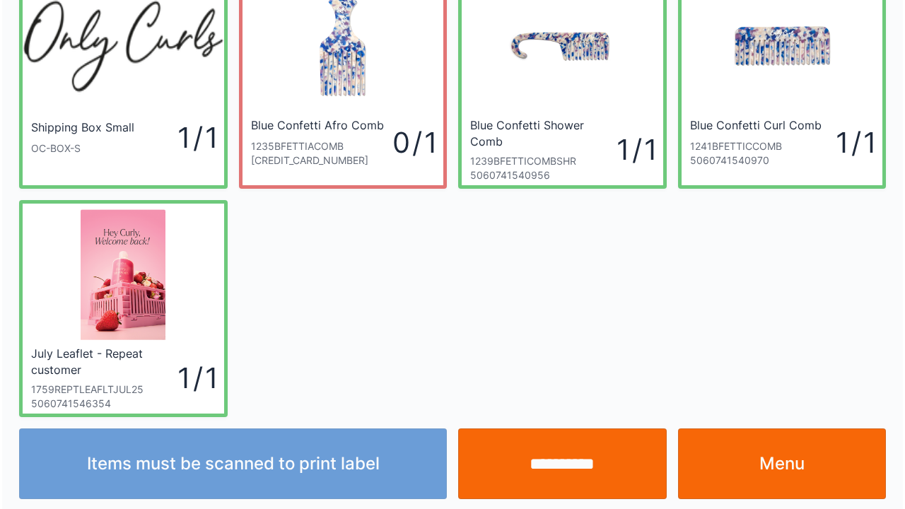
scroll to position [82, 0]
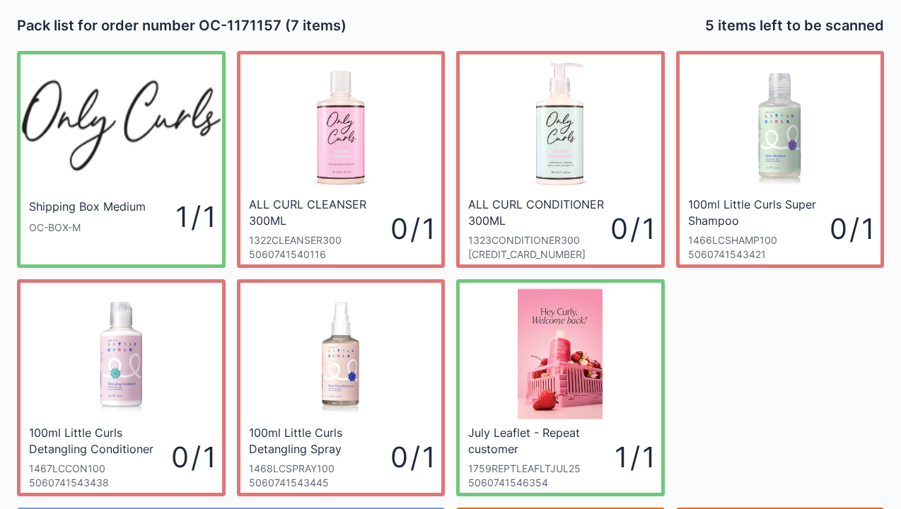
scroll to position [28, 0]
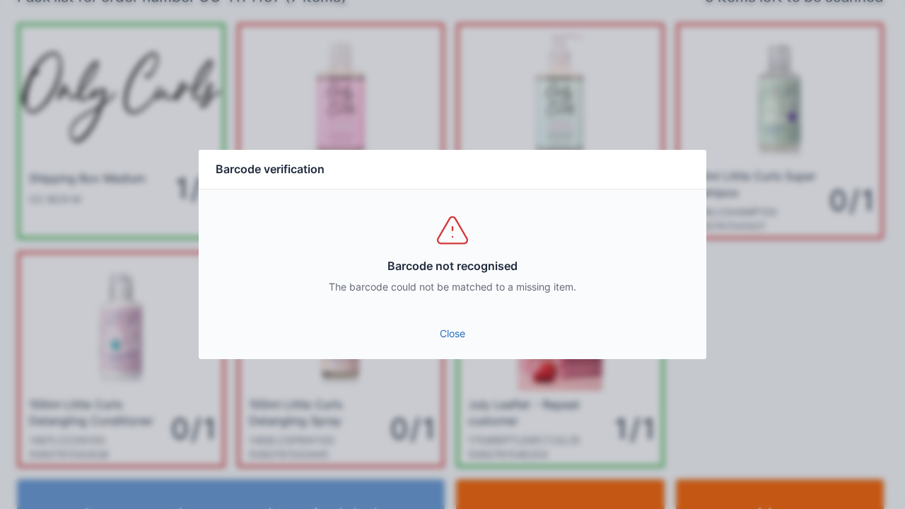
click at [465, 335] on link "Close" at bounding box center [452, 333] width 485 height 25
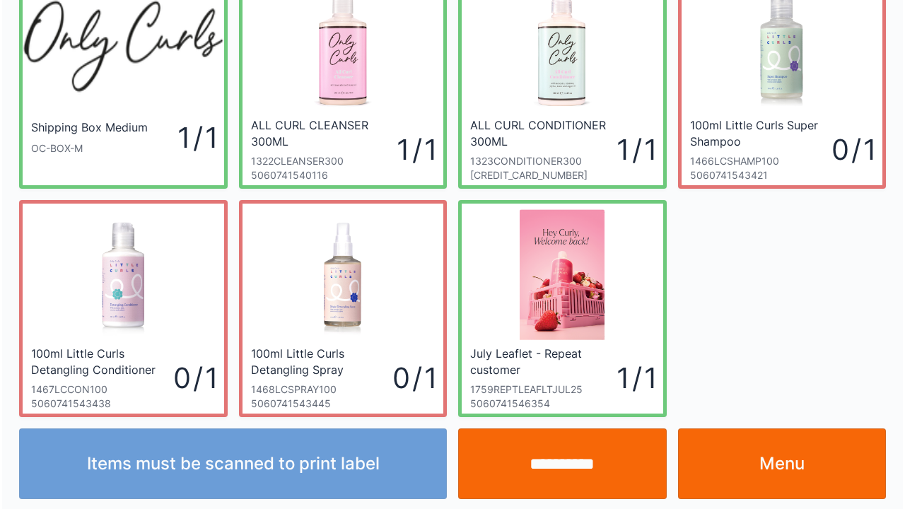
scroll to position [82, 0]
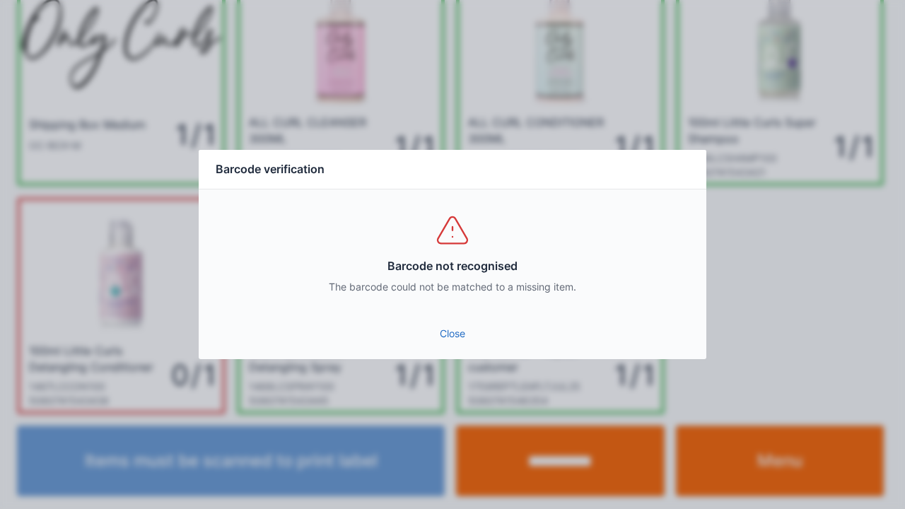
click at [457, 338] on link "Close" at bounding box center [452, 333] width 485 height 25
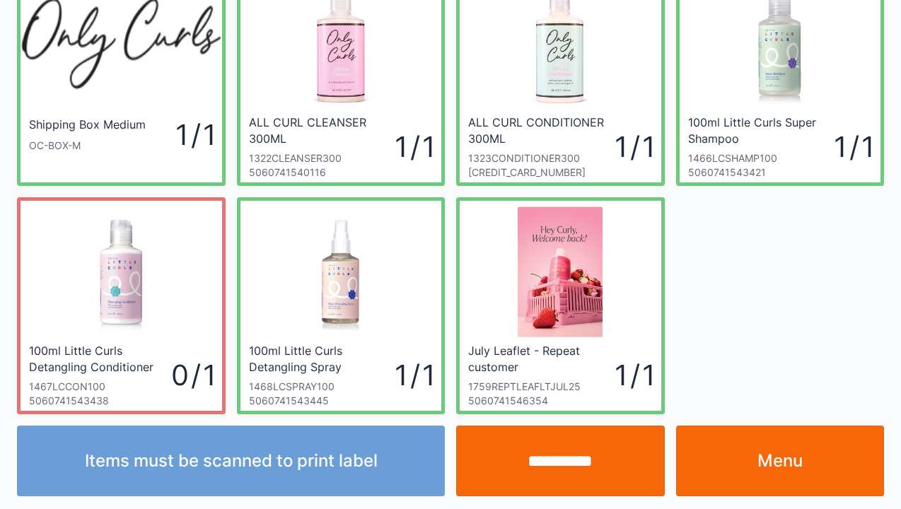
click at [559, 458] on input "**********" at bounding box center [560, 461] width 209 height 71
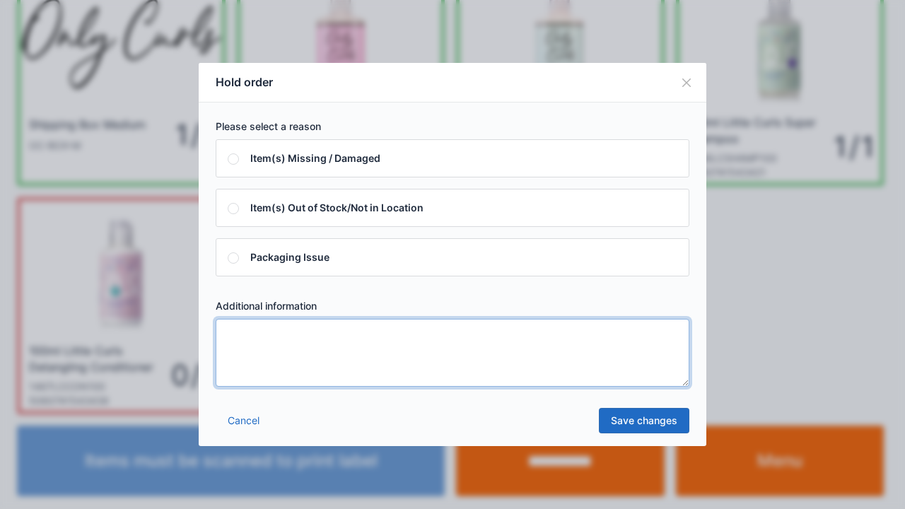
click at [259, 336] on textarea at bounding box center [453, 353] width 474 height 68
type textarea "*****"
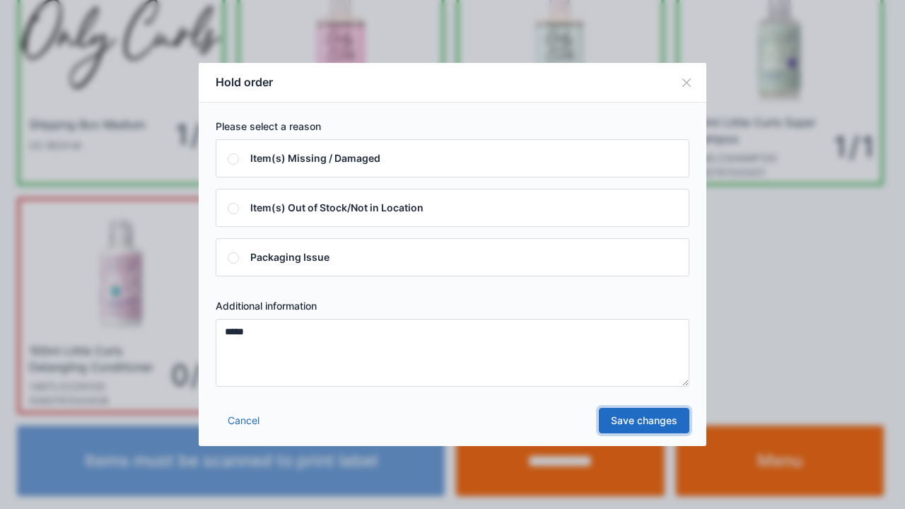
click at [632, 424] on link "Save changes" at bounding box center [644, 420] width 90 height 25
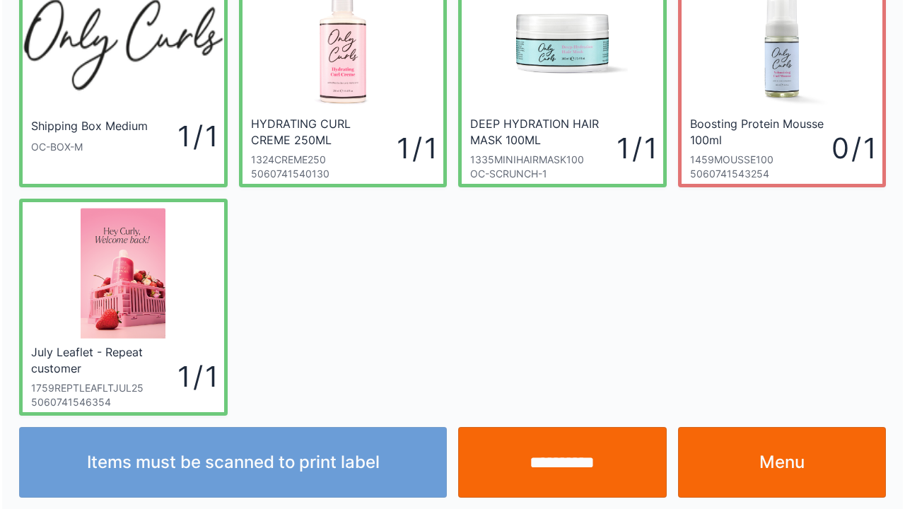
scroll to position [82, 0]
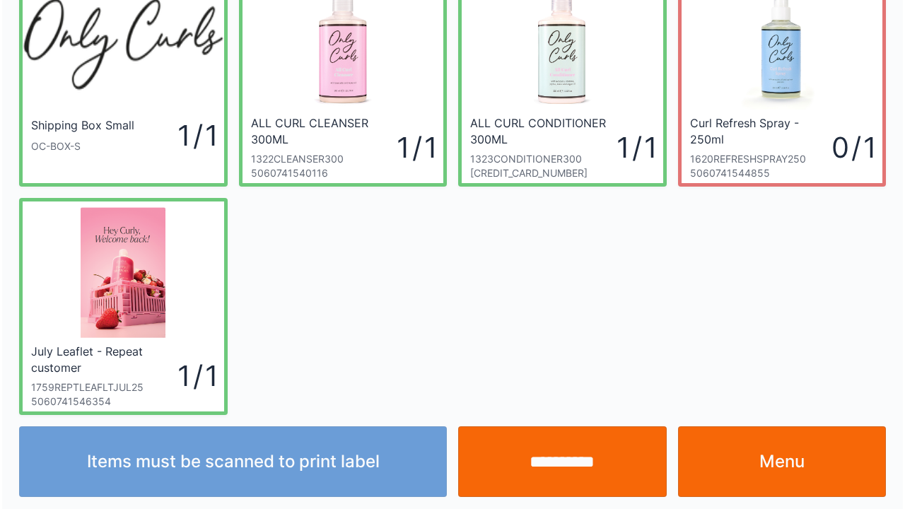
scroll to position [82, 0]
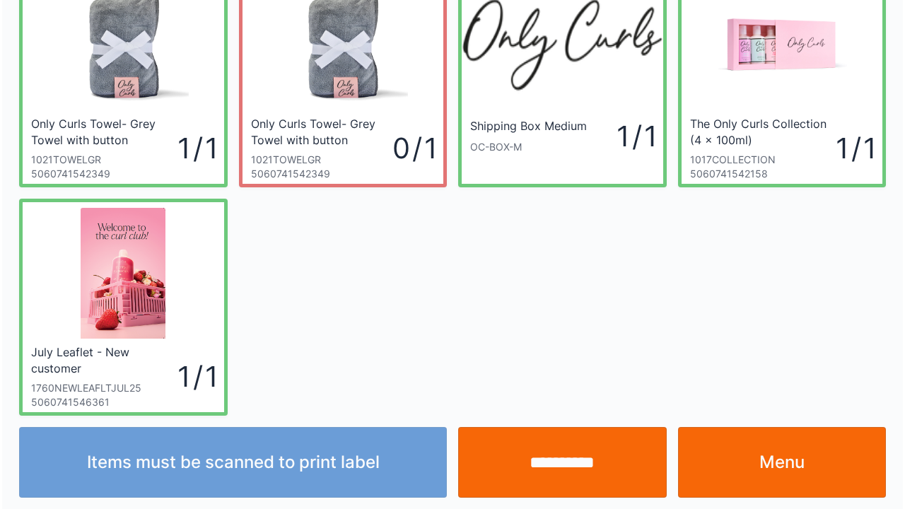
scroll to position [82, 0]
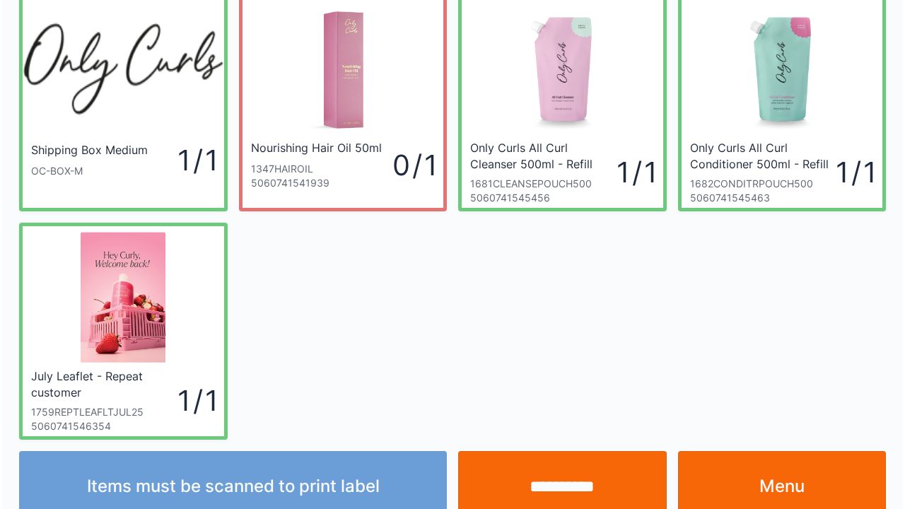
scroll to position [82, 0]
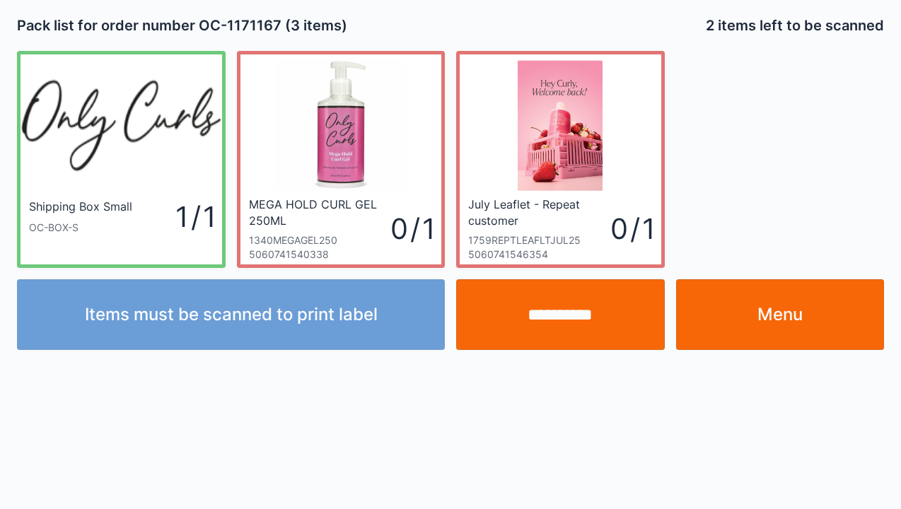
click at [785, 317] on link "Menu" at bounding box center [780, 314] width 209 height 71
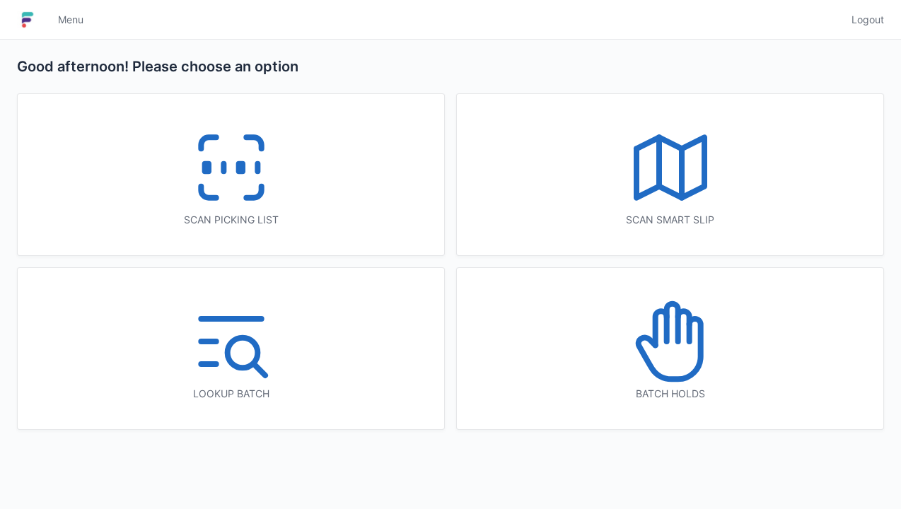
click at [225, 158] on icon at bounding box center [231, 167] width 90 height 90
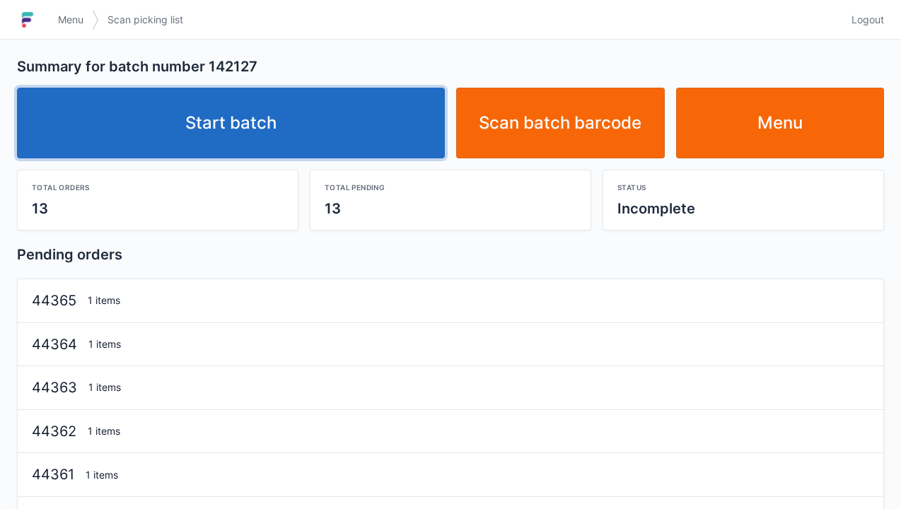
click at [239, 122] on link "Start batch" at bounding box center [231, 123] width 428 height 71
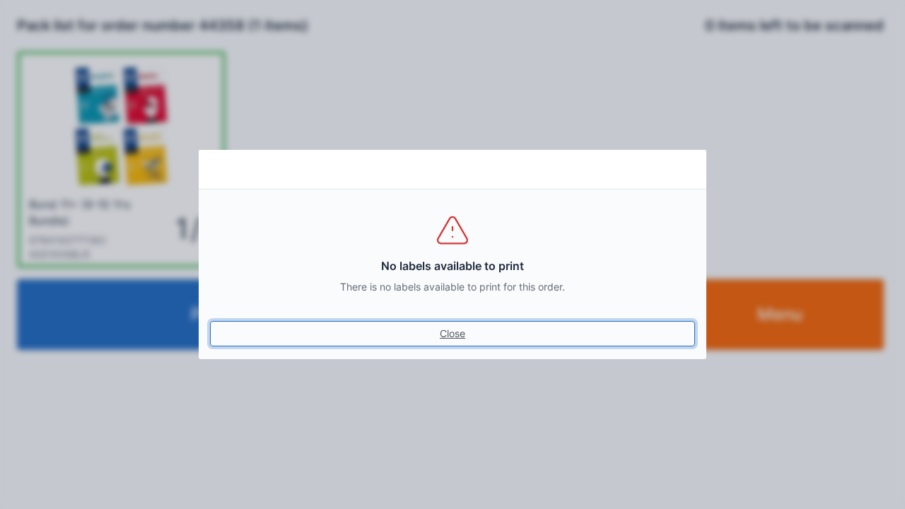
click at [435, 329] on link "Close" at bounding box center [452, 333] width 485 height 25
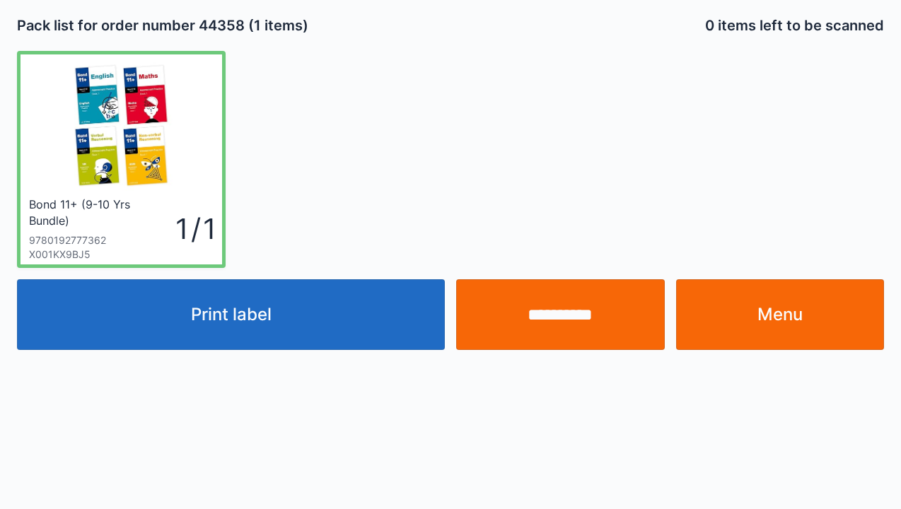
click at [773, 305] on link "Menu" at bounding box center [780, 314] width 209 height 71
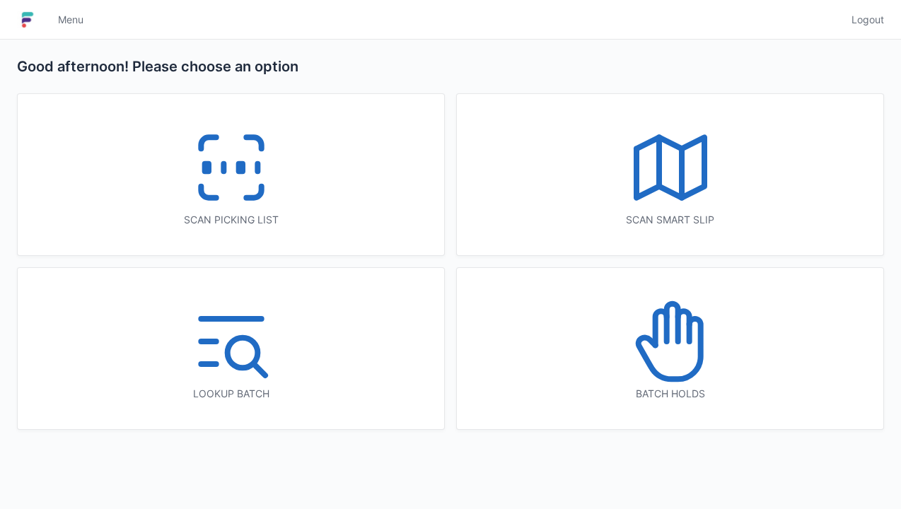
click at [229, 174] on icon at bounding box center [231, 167] width 90 height 90
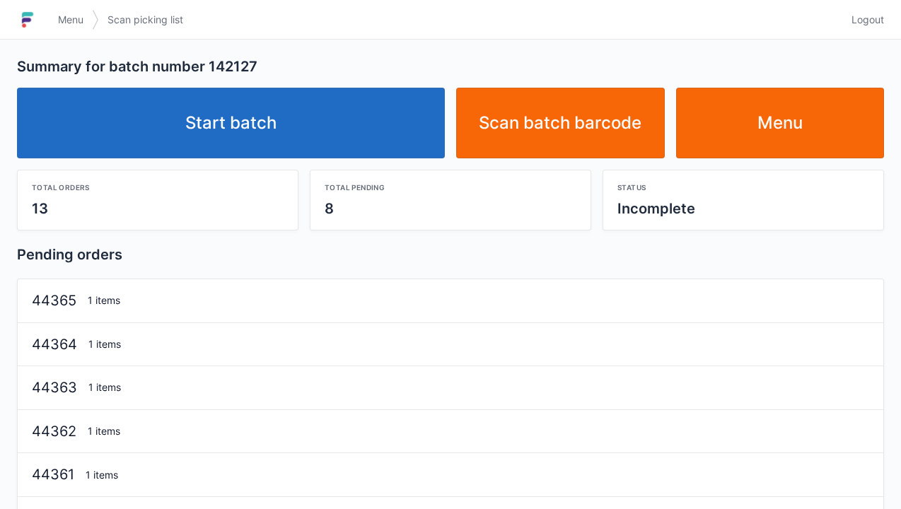
click at [247, 118] on link "Start batch" at bounding box center [231, 123] width 428 height 71
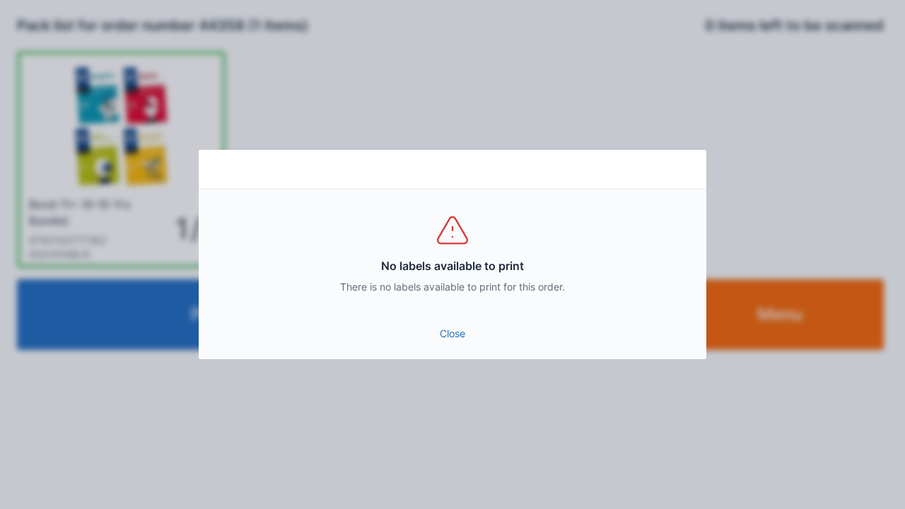
click at [452, 331] on link "Close" at bounding box center [452, 333] width 485 height 25
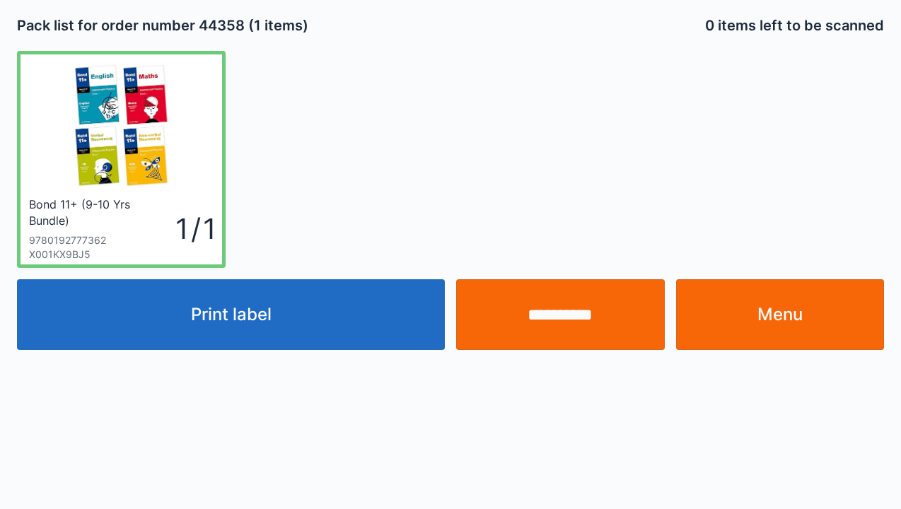
click at [549, 318] on input "**********" at bounding box center [560, 314] width 209 height 71
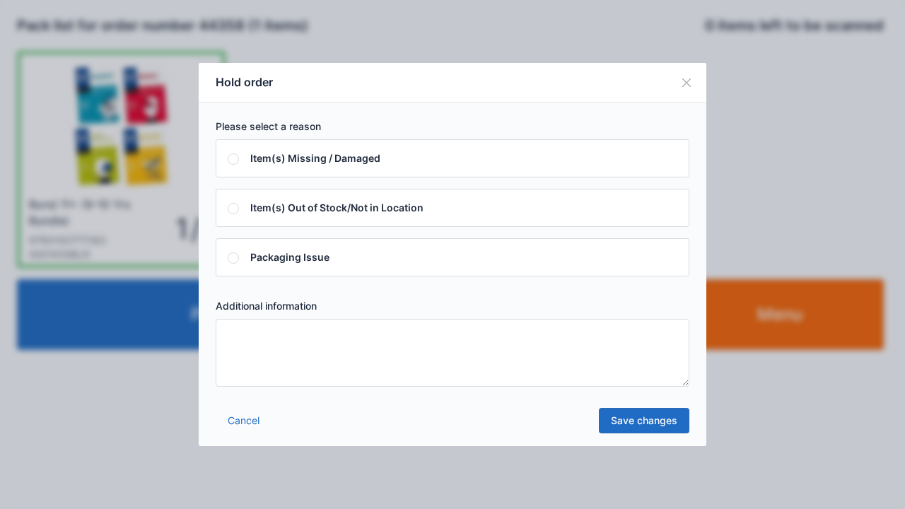
click at [246, 335] on textarea at bounding box center [453, 353] width 474 height 68
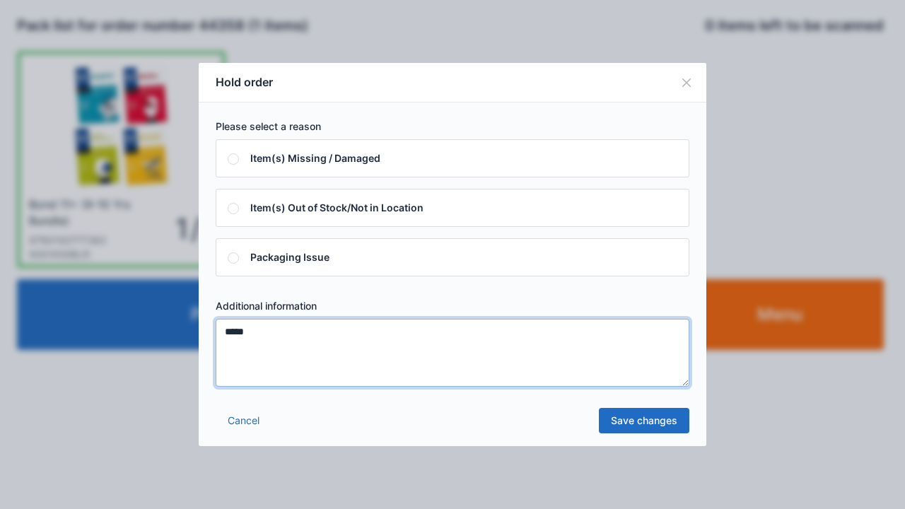
type textarea "*****"
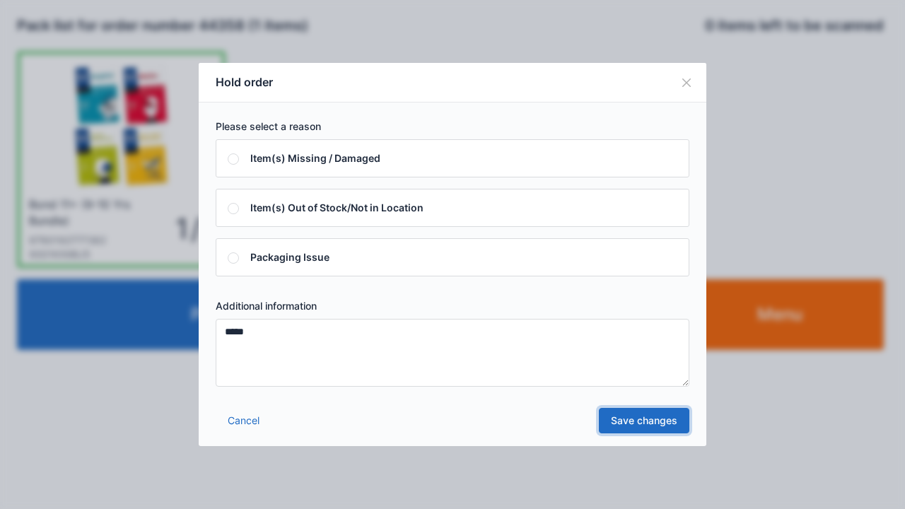
click at [623, 427] on link "Save changes" at bounding box center [644, 420] width 90 height 25
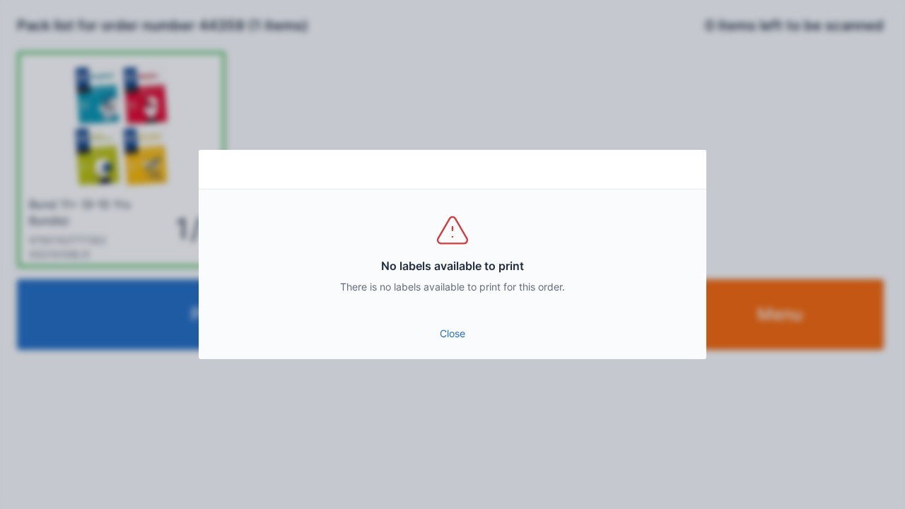
click at [447, 336] on link "Close" at bounding box center [452, 333] width 485 height 25
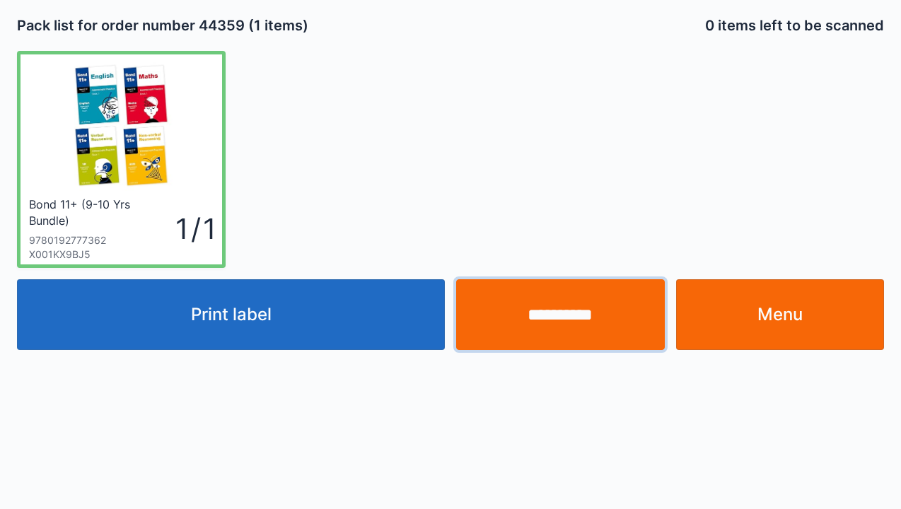
click at [566, 315] on input "**********" at bounding box center [560, 314] width 209 height 71
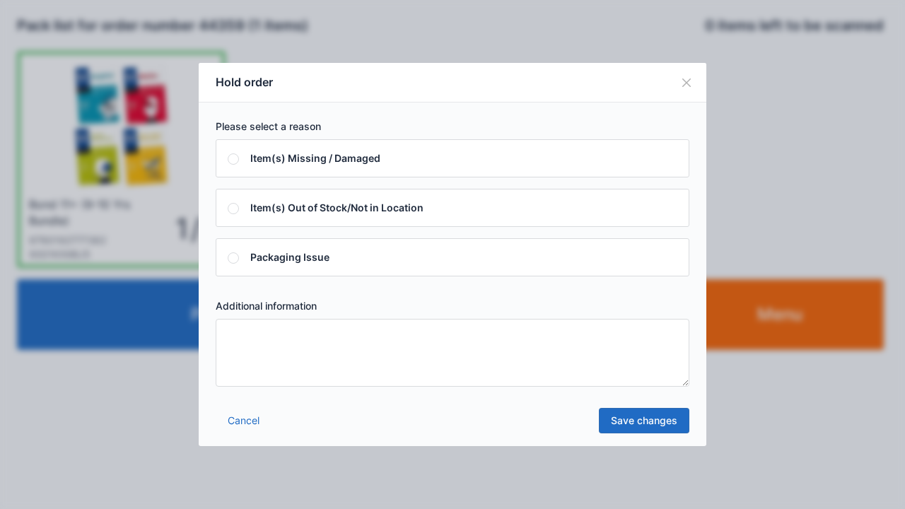
click at [256, 353] on textarea at bounding box center [453, 353] width 474 height 68
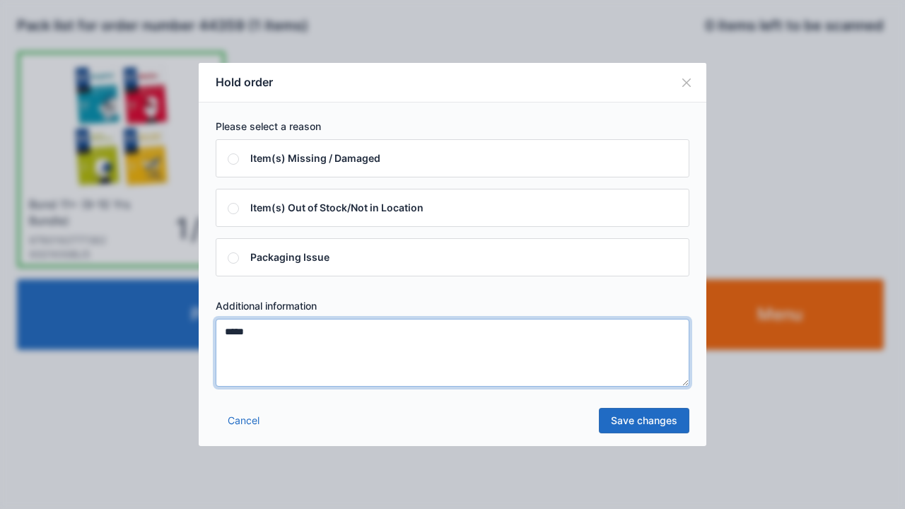
type textarea "*****"
click at [644, 411] on link "Save changes" at bounding box center [644, 420] width 90 height 25
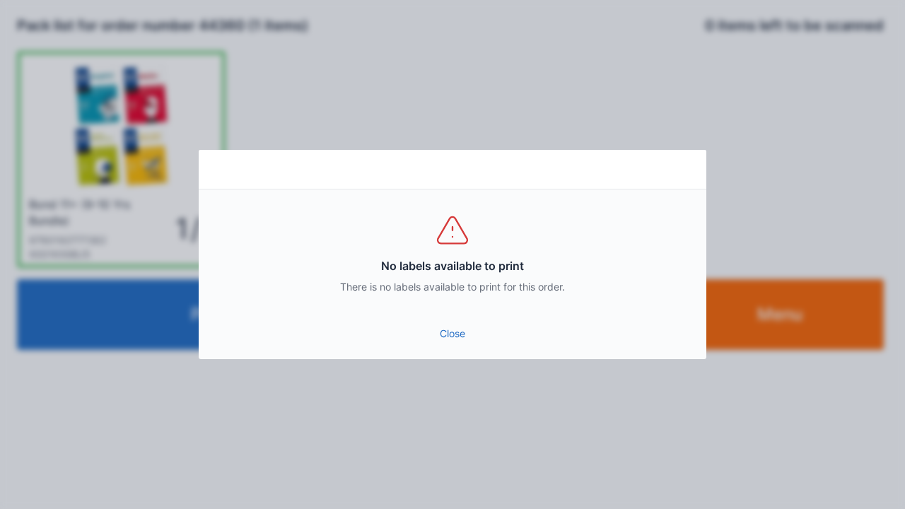
click at [448, 342] on link "Close" at bounding box center [452, 333] width 485 height 25
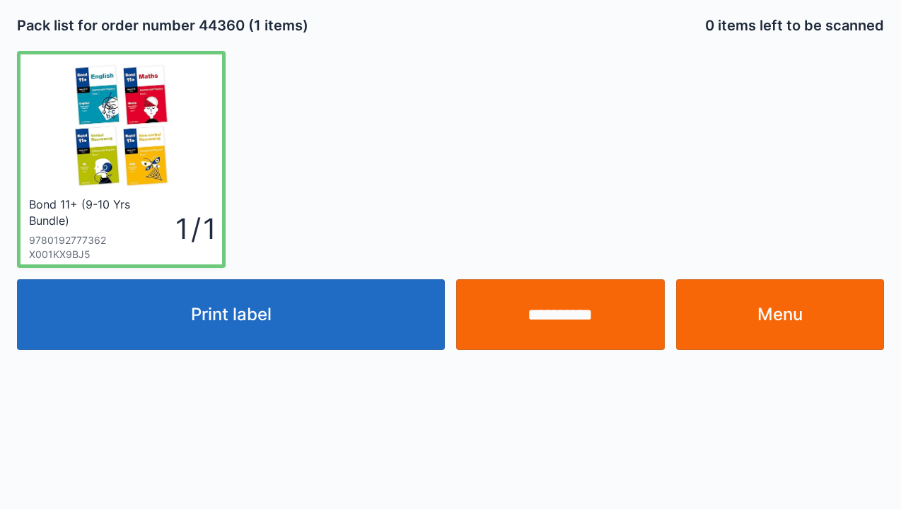
click at [570, 330] on input "**********" at bounding box center [560, 314] width 209 height 71
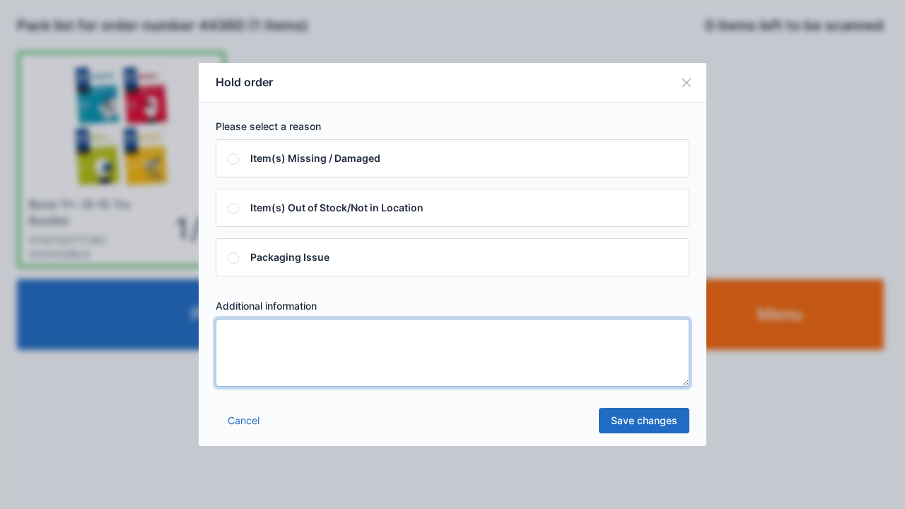
click at [249, 336] on textarea at bounding box center [453, 353] width 474 height 68
type textarea "*****"
click at [657, 412] on link "Save changes" at bounding box center [644, 420] width 90 height 25
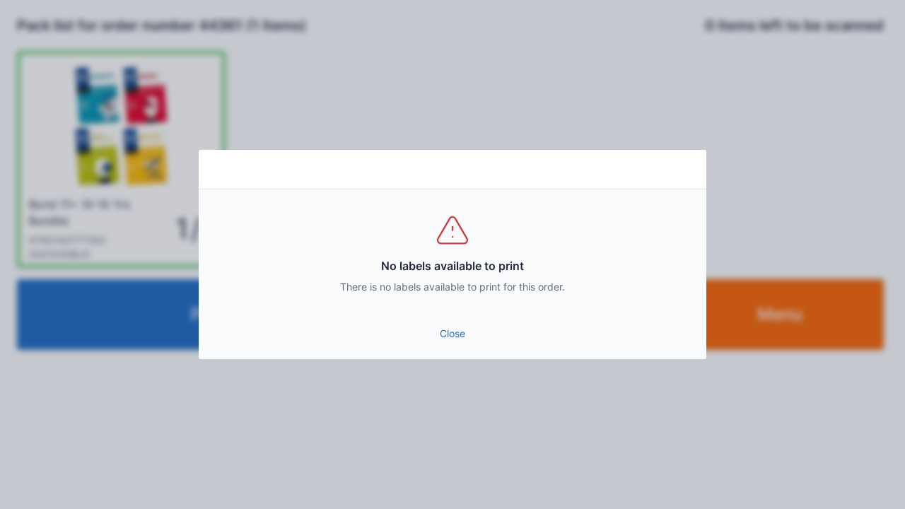
click at [440, 339] on link "Close" at bounding box center [452, 333] width 485 height 25
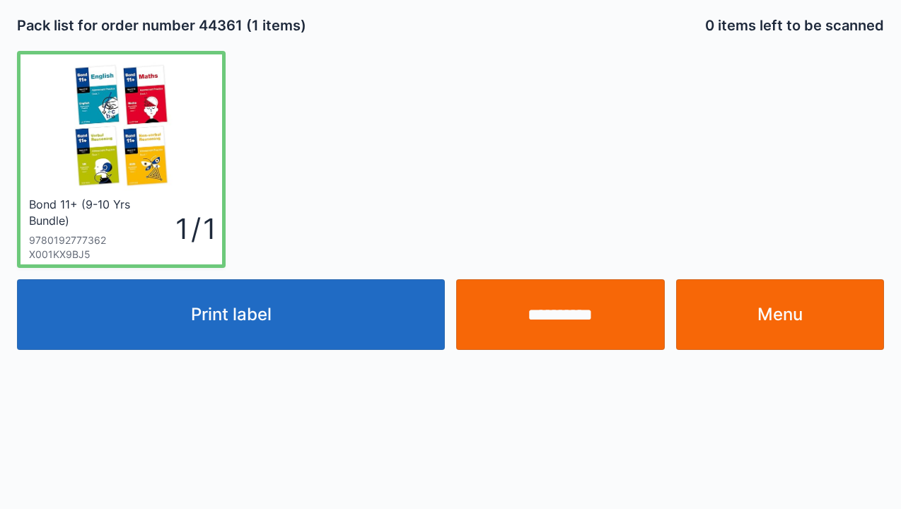
click at [578, 320] on input "**********" at bounding box center [560, 314] width 209 height 71
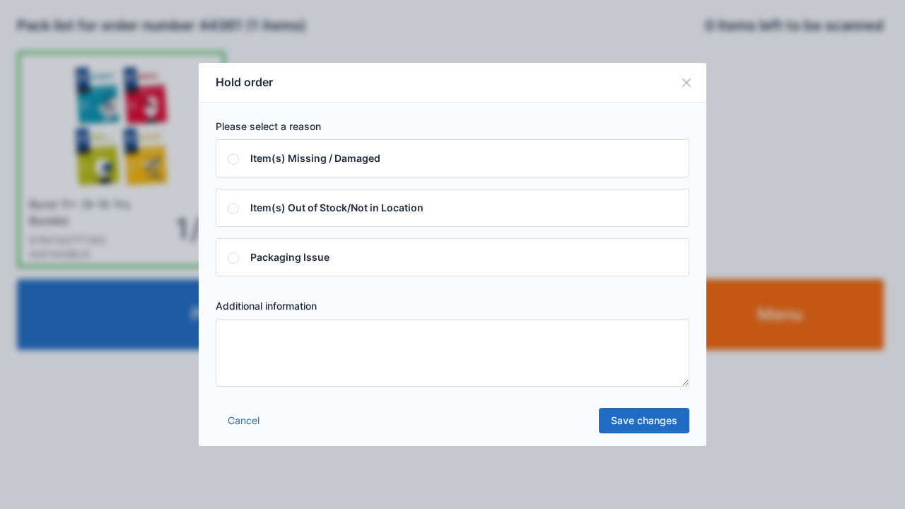
click at [266, 352] on textarea at bounding box center [453, 353] width 474 height 68
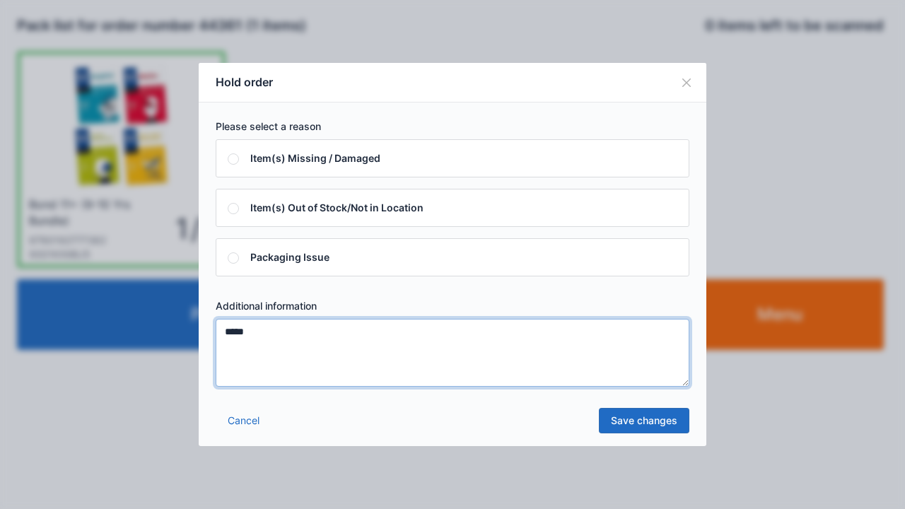
type textarea "*****"
click at [646, 427] on link "Save changes" at bounding box center [644, 420] width 90 height 25
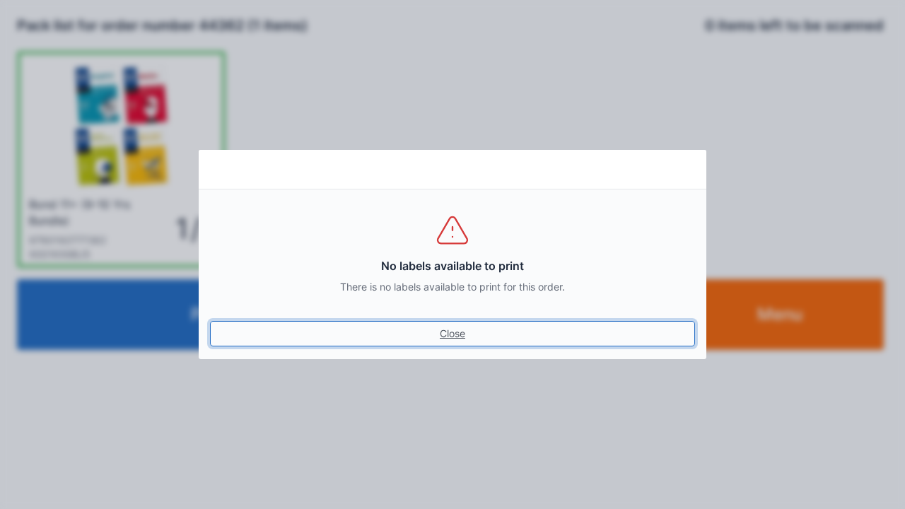
click at [440, 335] on link "Close" at bounding box center [452, 333] width 485 height 25
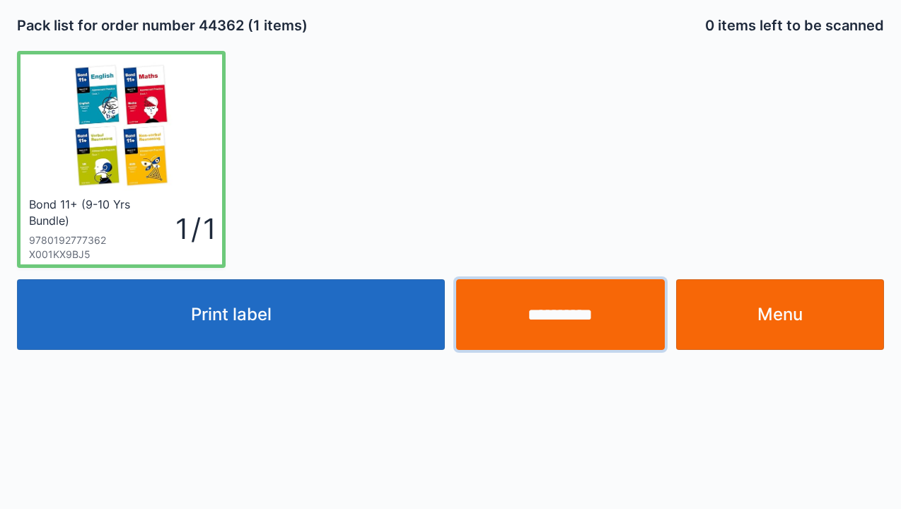
click at [577, 319] on input "**********" at bounding box center [560, 314] width 209 height 71
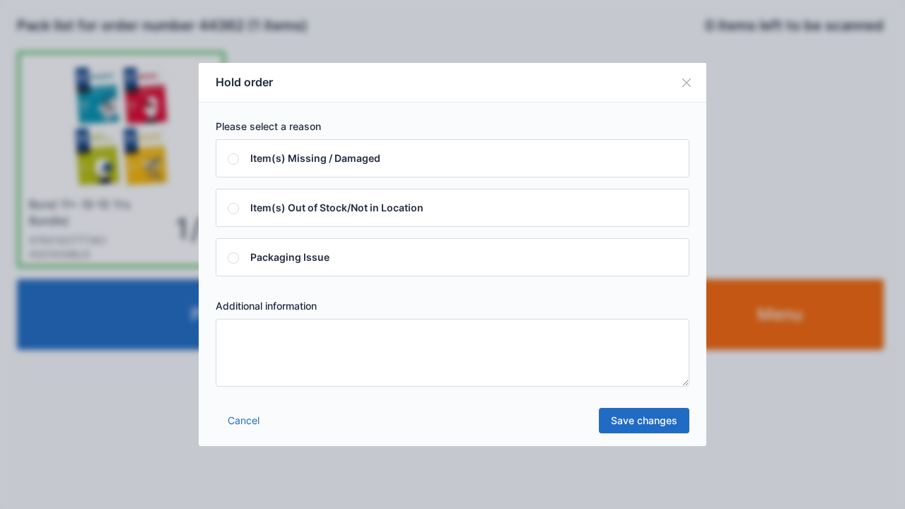
click at [257, 336] on textarea at bounding box center [453, 353] width 474 height 68
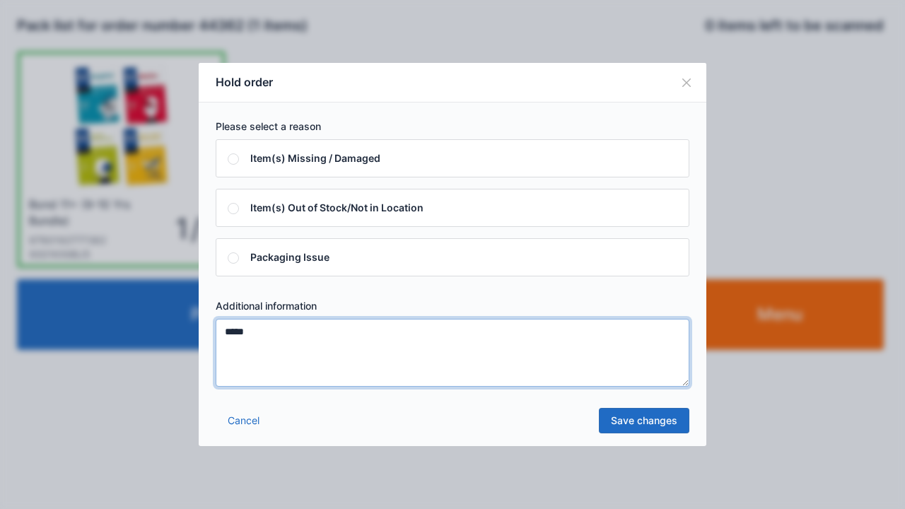
type textarea "*****"
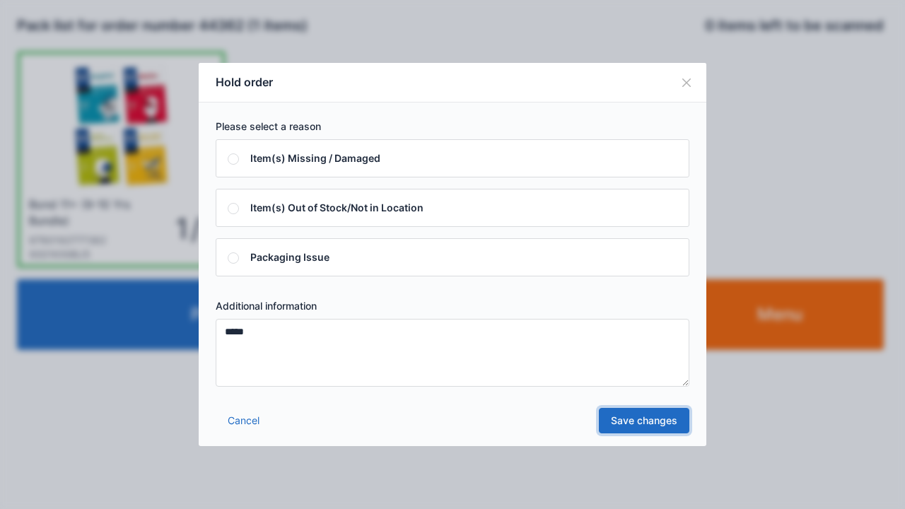
click at [636, 424] on link "Save changes" at bounding box center [644, 420] width 90 height 25
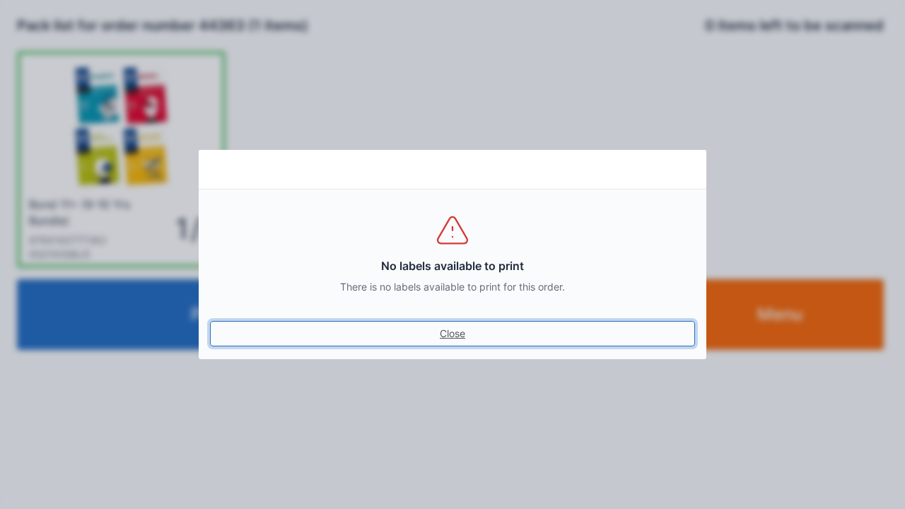
click at [447, 339] on link "Close" at bounding box center [452, 333] width 485 height 25
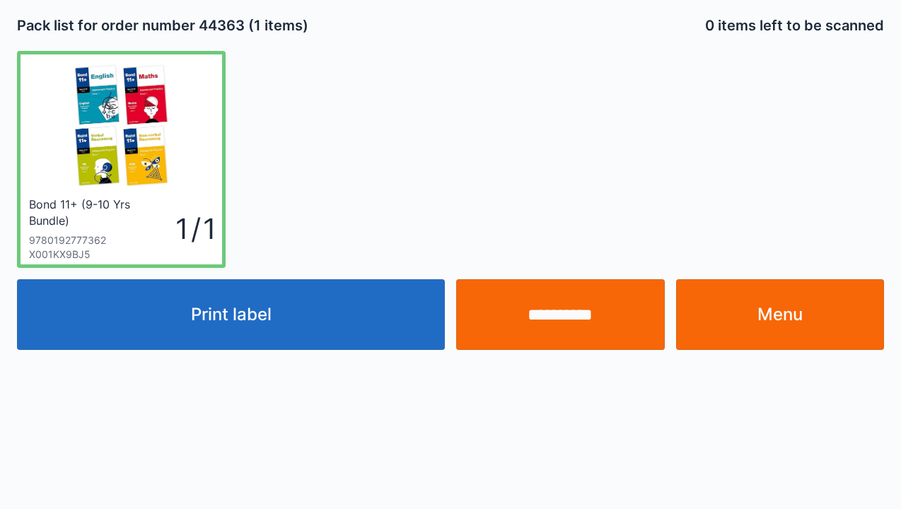
click at [557, 322] on input "**********" at bounding box center [560, 314] width 209 height 71
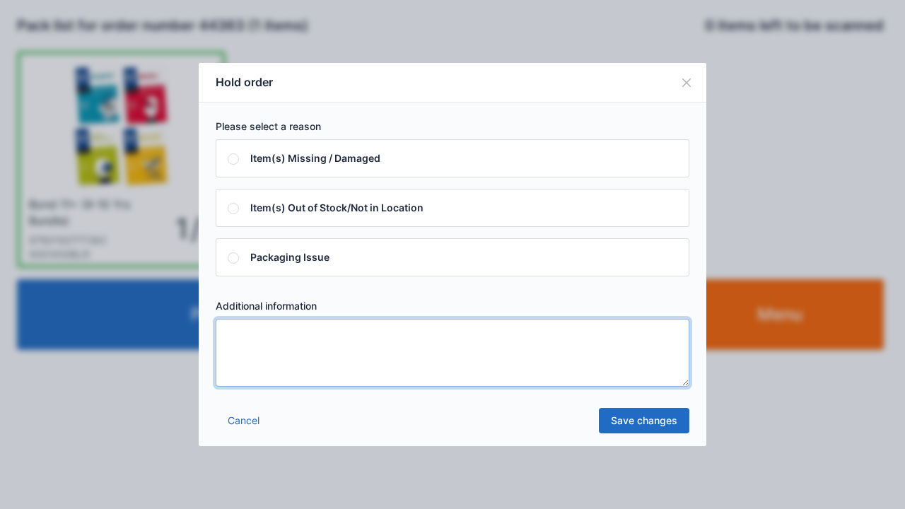
click at [279, 336] on textarea at bounding box center [453, 353] width 474 height 68
type textarea "*****"
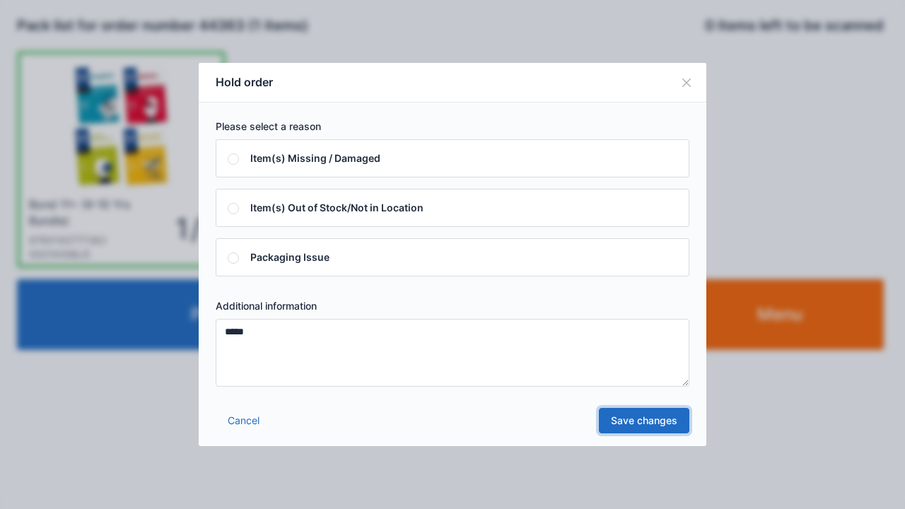
click at [638, 422] on link "Save changes" at bounding box center [644, 420] width 90 height 25
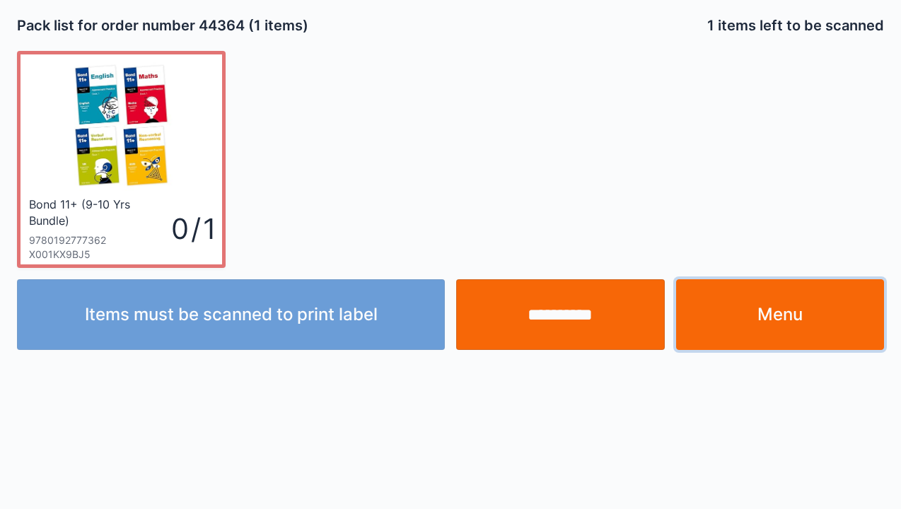
click at [778, 320] on link "Menu" at bounding box center [780, 314] width 209 height 71
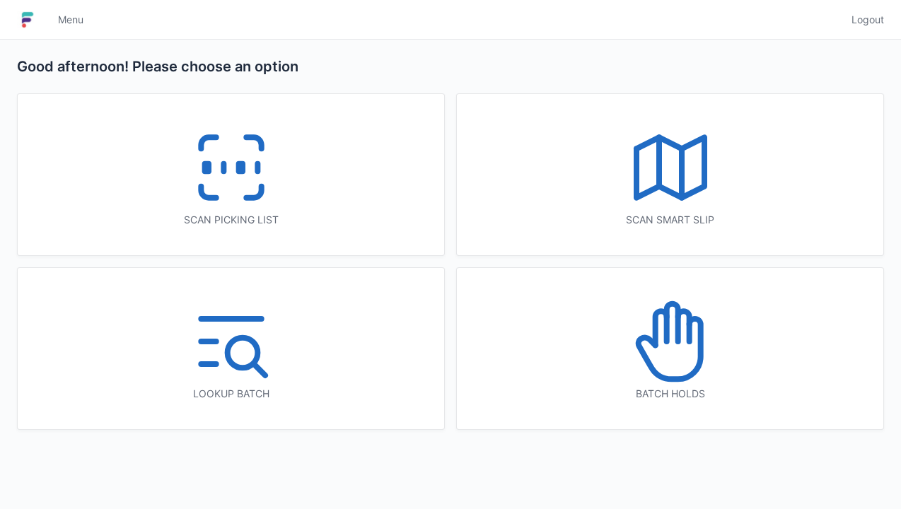
click at [235, 174] on icon at bounding box center [231, 167] width 90 height 90
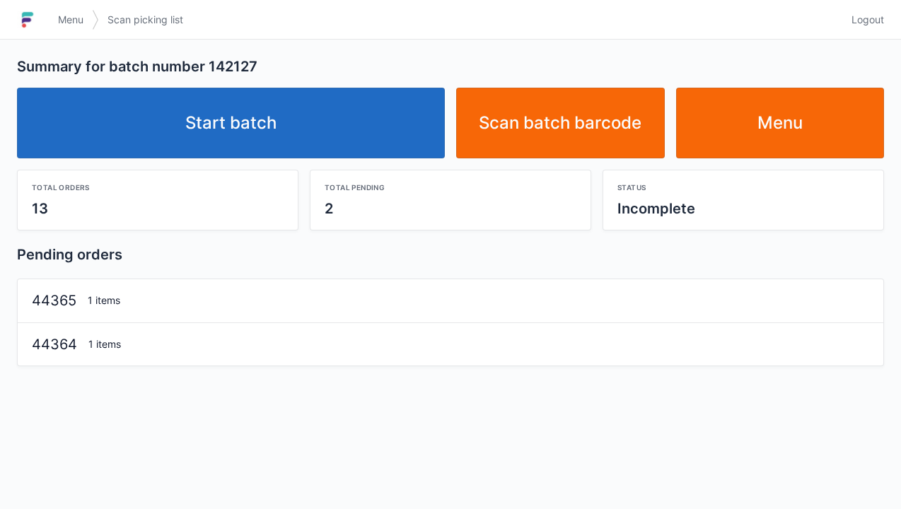
click at [196, 131] on link "Start batch" at bounding box center [231, 123] width 428 height 71
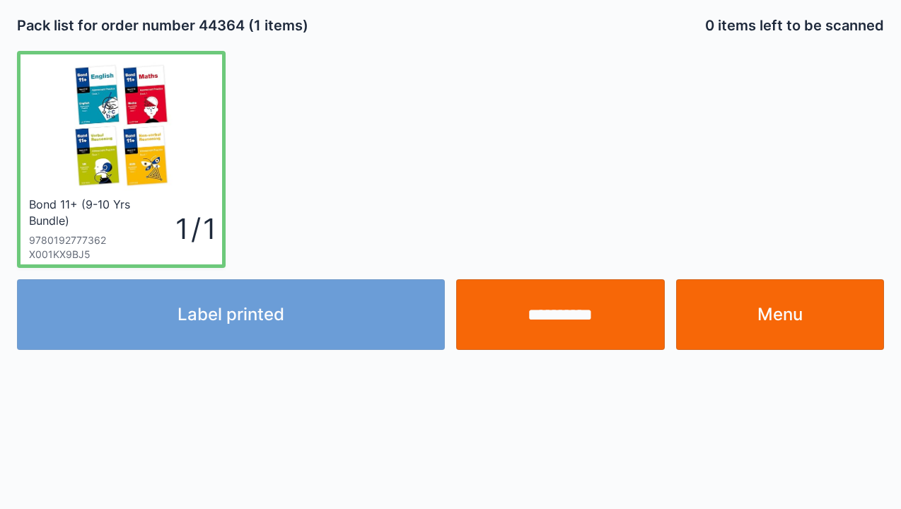
click at [779, 325] on link "Menu" at bounding box center [780, 314] width 209 height 71
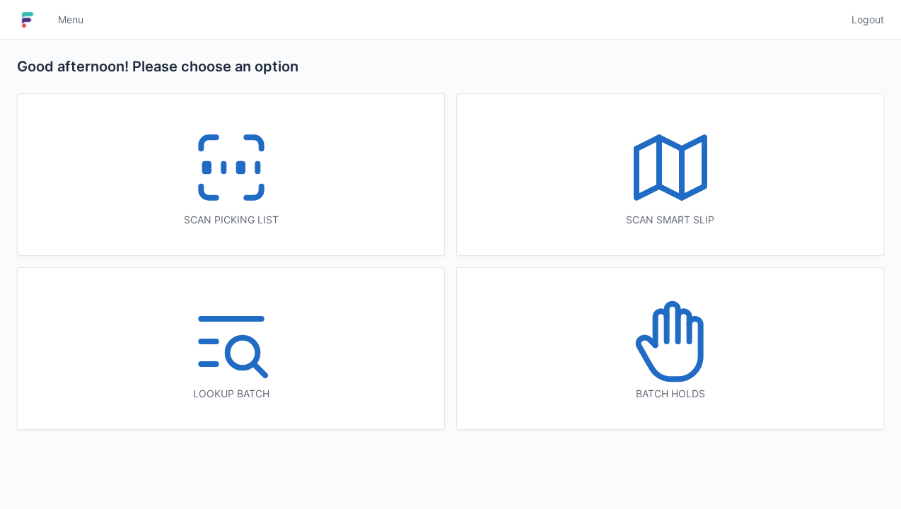
click at [212, 168] on icon at bounding box center [231, 167] width 90 height 90
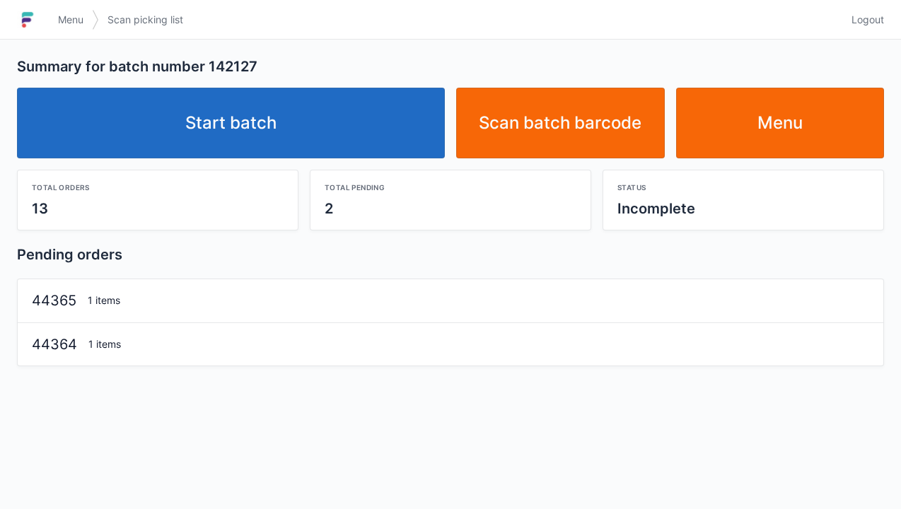
click at [247, 129] on link "Start batch" at bounding box center [231, 123] width 428 height 71
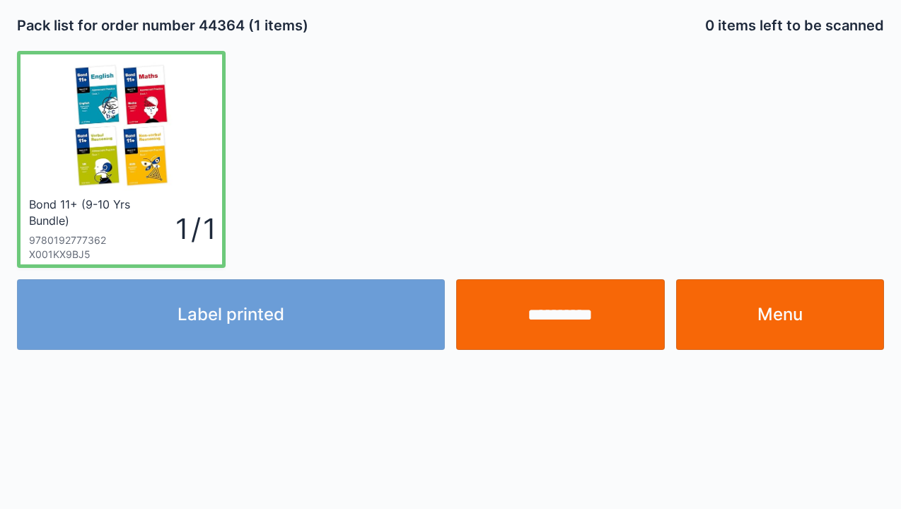
click at [804, 317] on link "Menu" at bounding box center [780, 314] width 209 height 71
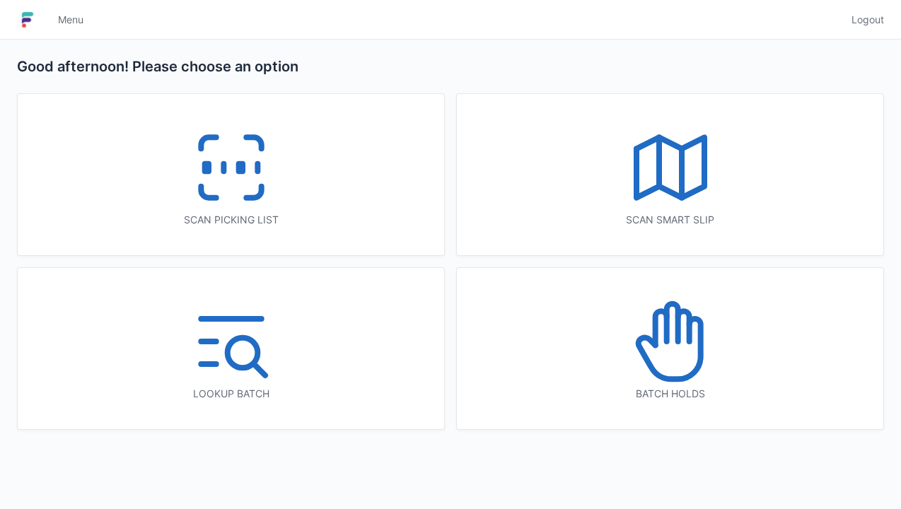
click at [658, 337] on icon at bounding box center [670, 341] width 90 height 90
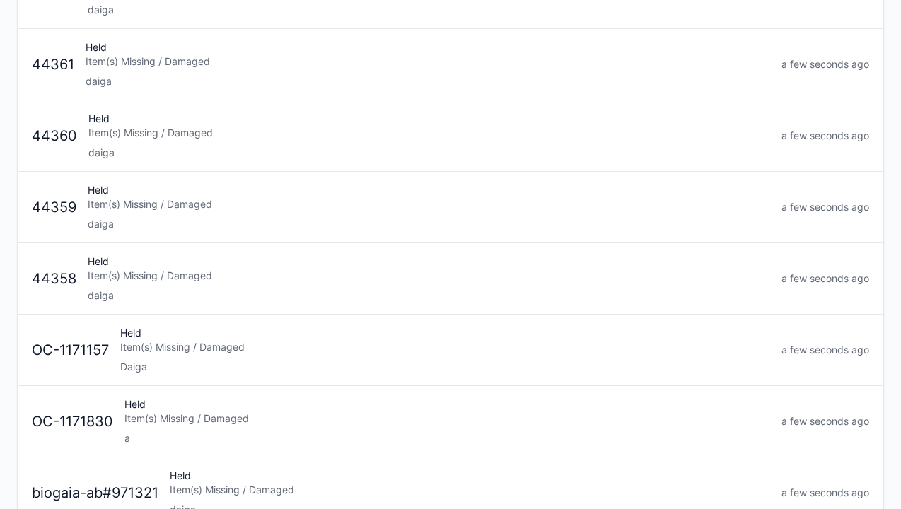
scroll to position [228, 0]
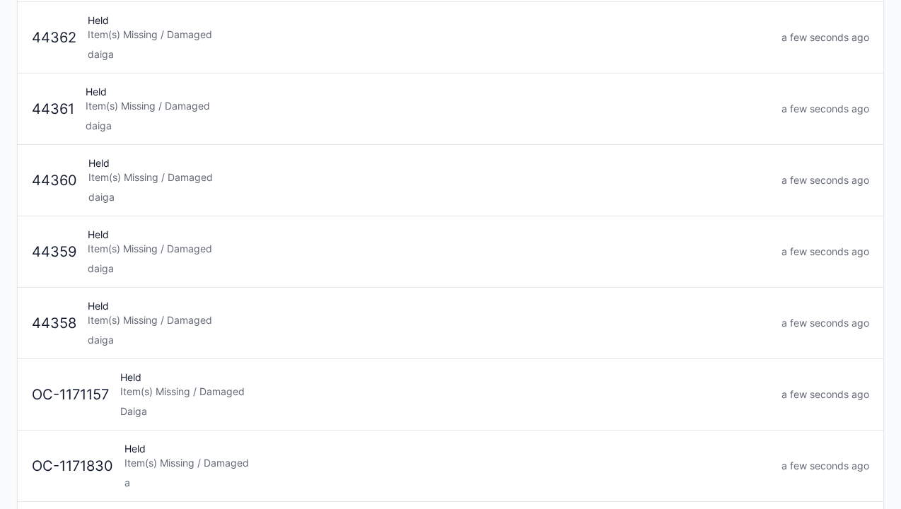
click at [107, 329] on div "Held Item(s) Missing / Damaged daiga" at bounding box center [428, 323] width 693 height 48
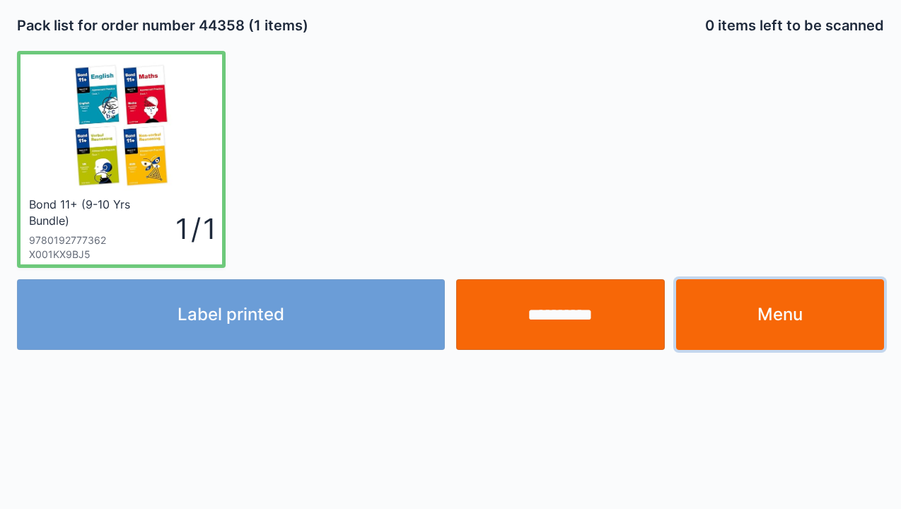
click at [775, 320] on link "Menu" at bounding box center [780, 314] width 209 height 71
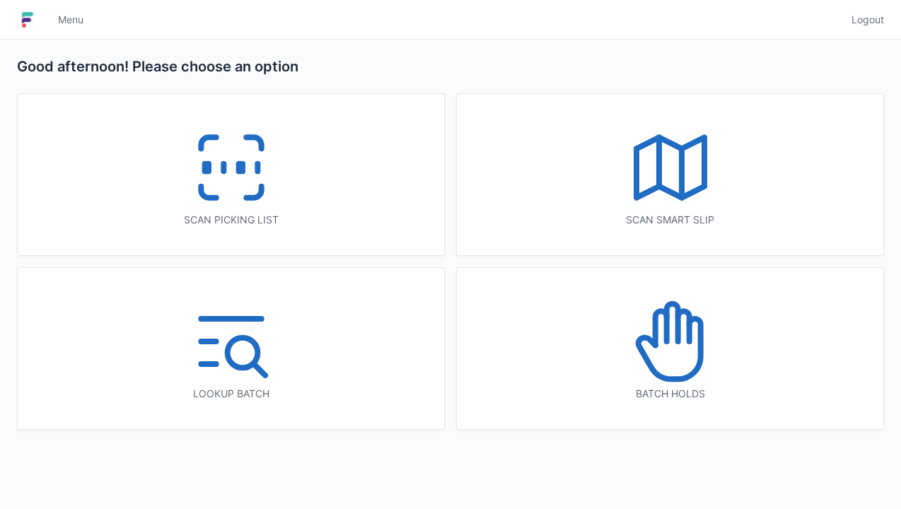
click at [223, 165] on line at bounding box center [223, 168] width 0 height 8
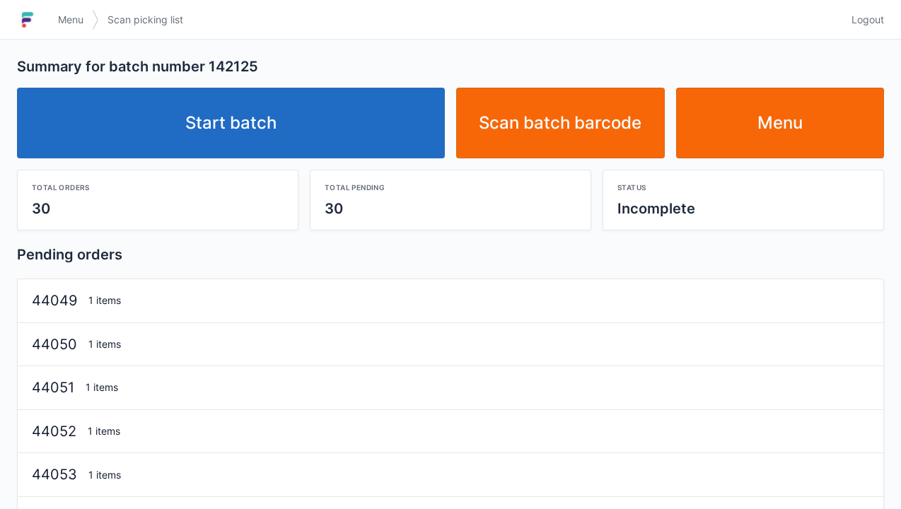
click at [296, 124] on link "Start batch" at bounding box center [231, 123] width 428 height 71
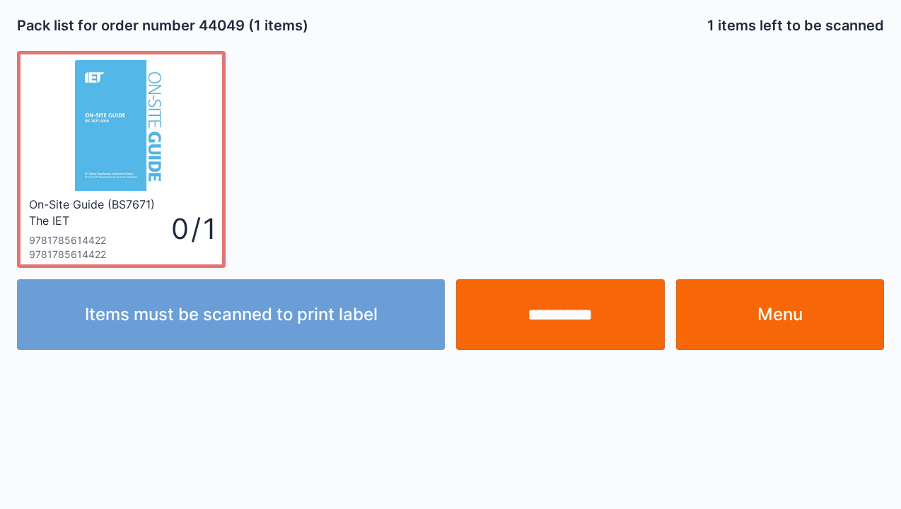
click at [771, 294] on link "Menu" at bounding box center [780, 314] width 209 height 71
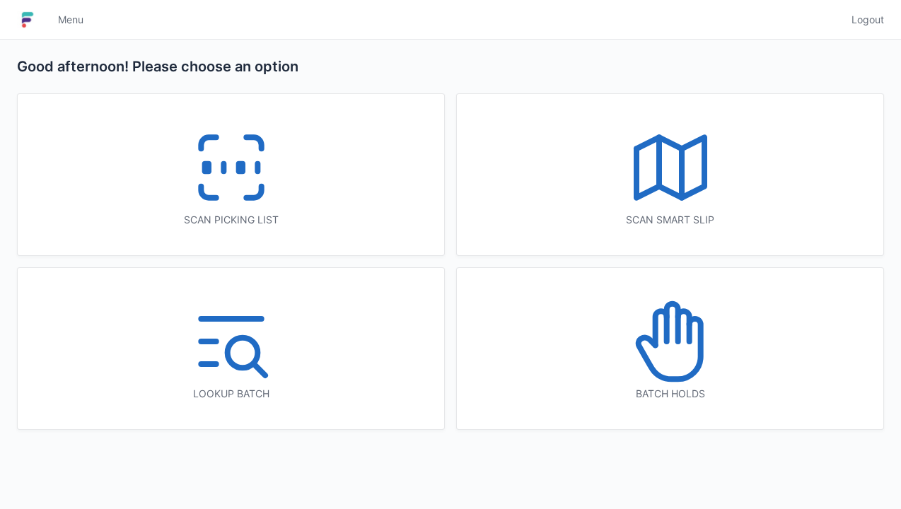
click at [216, 168] on icon at bounding box center [231, 167] width 90 height 90
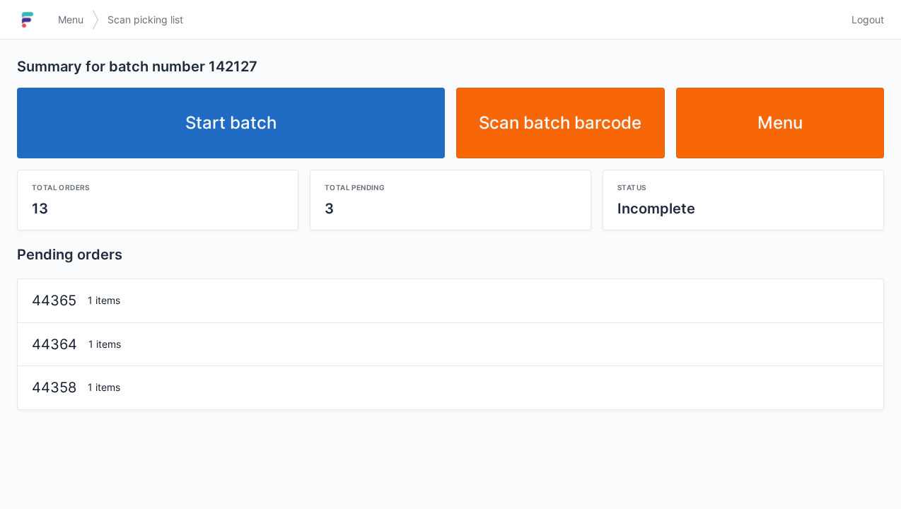
click at [247, 116] on link "Start batch" at bounding box center [231, 123] width 428 height 71
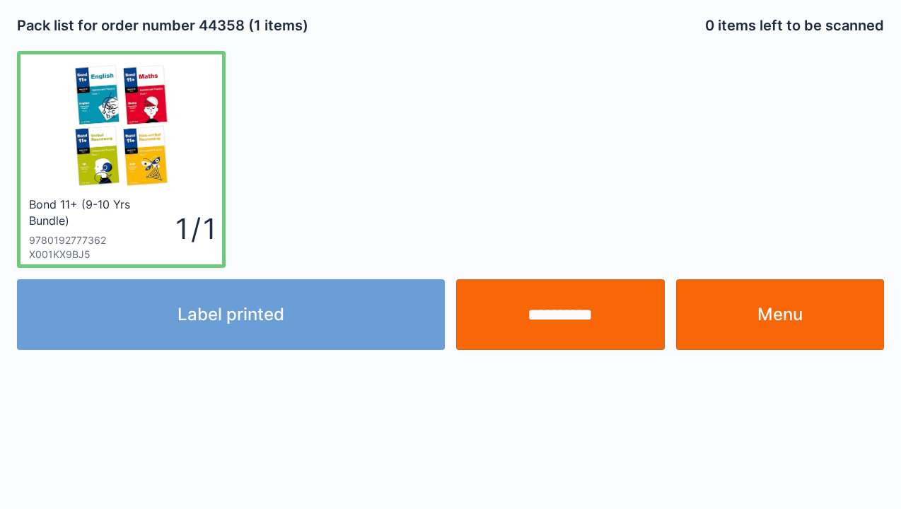
click at [775, 317] on link "Menu" at bounding box center [780, 314] width 209 height 71
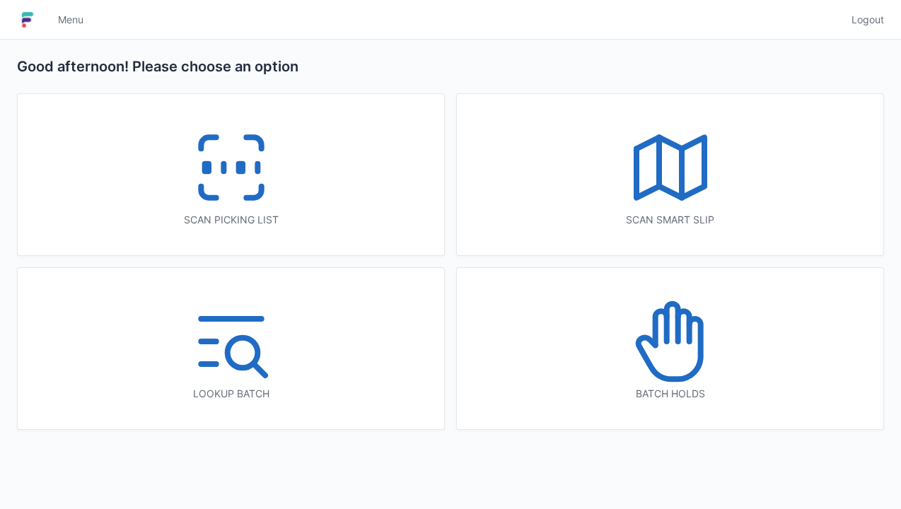
click at [228, 172] on icon at bounding box center [231, 167] width 90 height 90
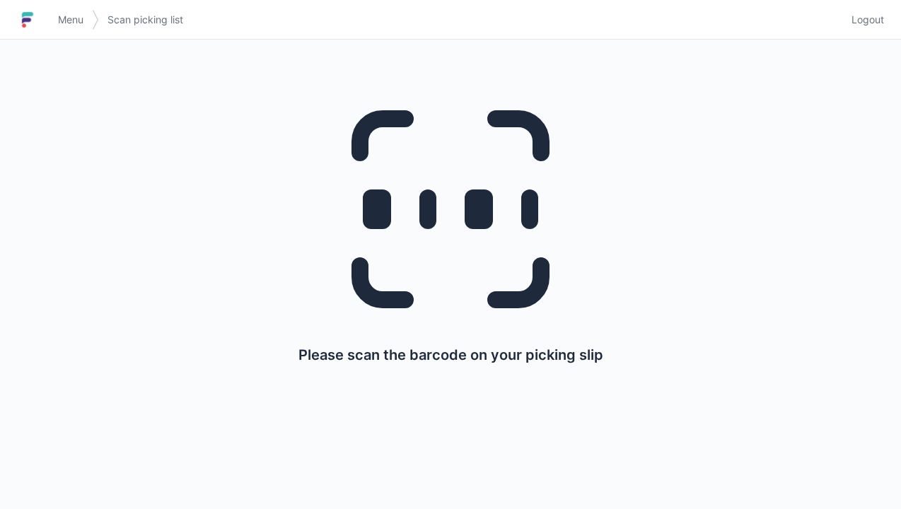
click at [50, 9] on link "Menu" at bounding box center [70, 19] width 42 height 25
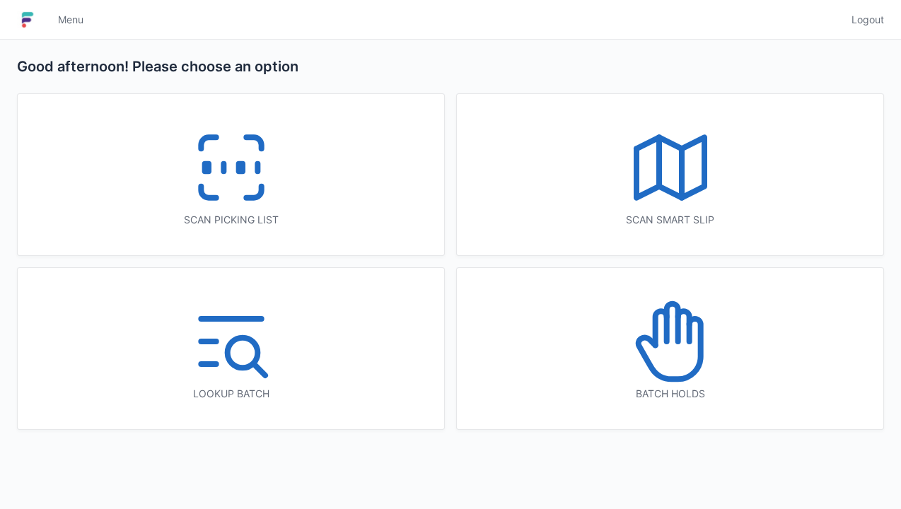
click at [684, 361] on icon at bounding box center [670, 341] width 90 height 90
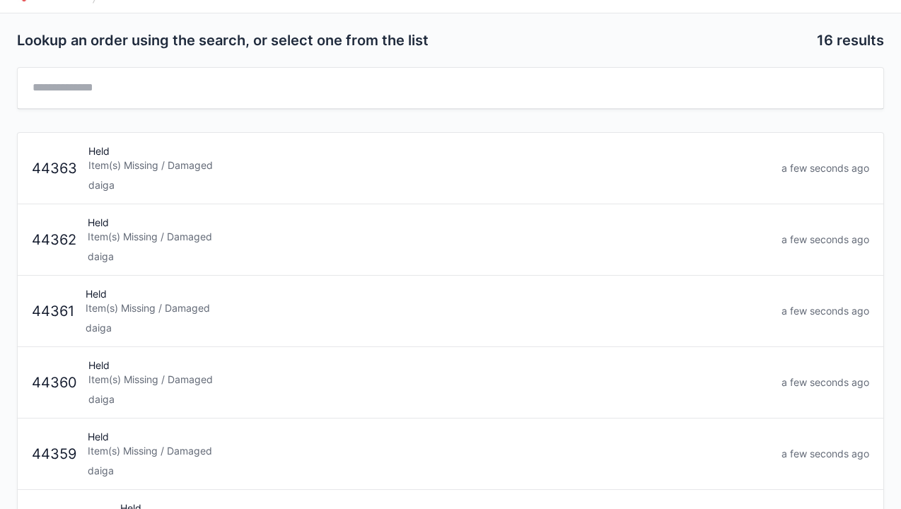
scroll to position [28, 0]
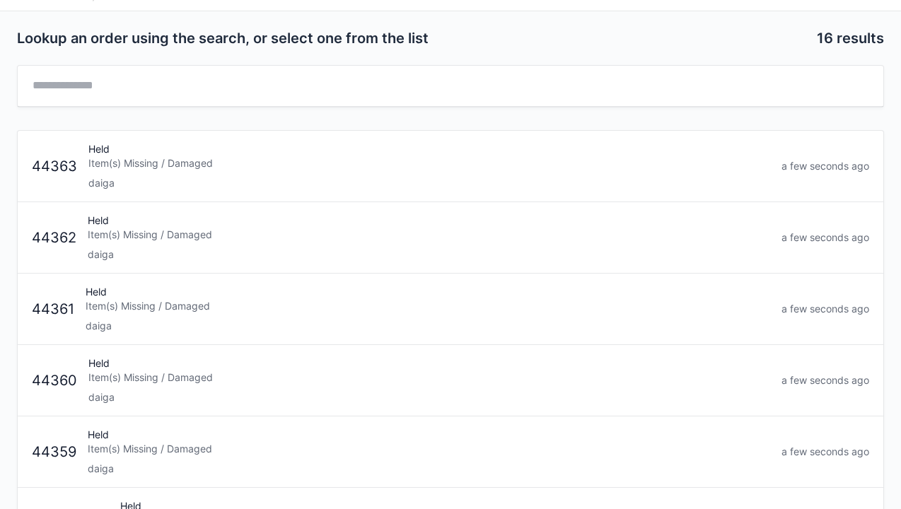
click at [113, 180] on div "daiga" at bounding box center [428, 183] width 681 height 14
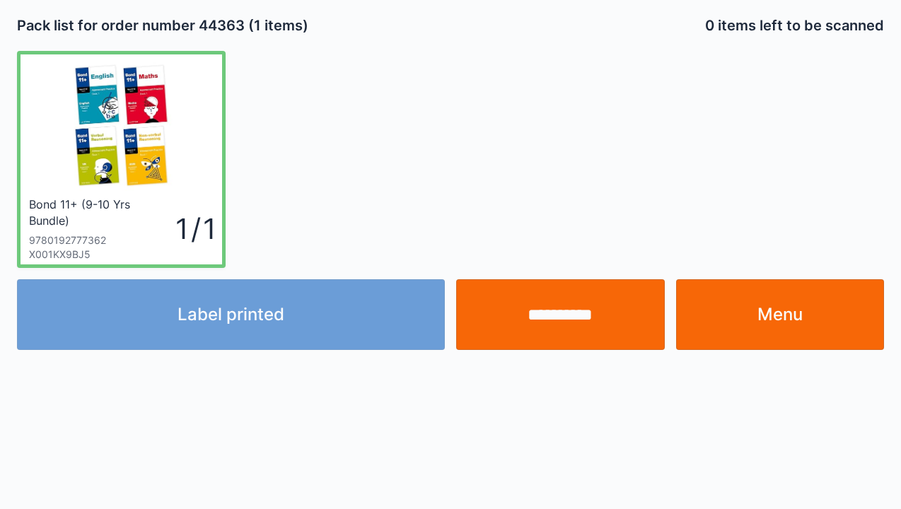
click at [778, 312] on link "Menu" at bounding box center [780, 314] width 209 height 71
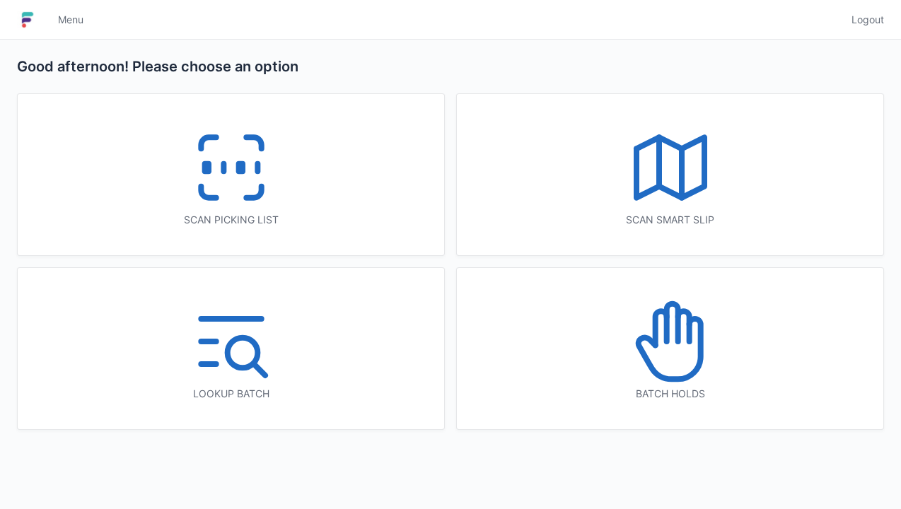
click at [669, 327] on icon at bounding box center [670, 341] width 90 height 90
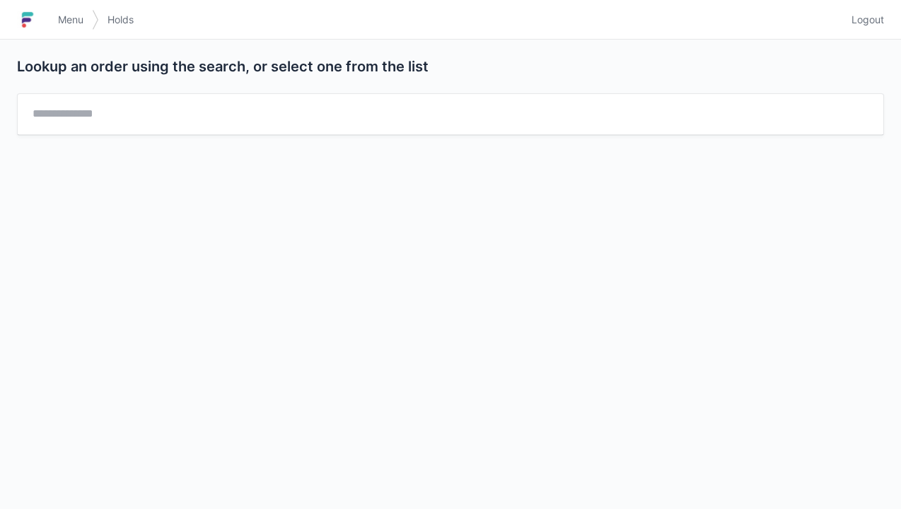
click at [57, 16] on link "Menu" at bounding box center [70, 19] width 42 height 25
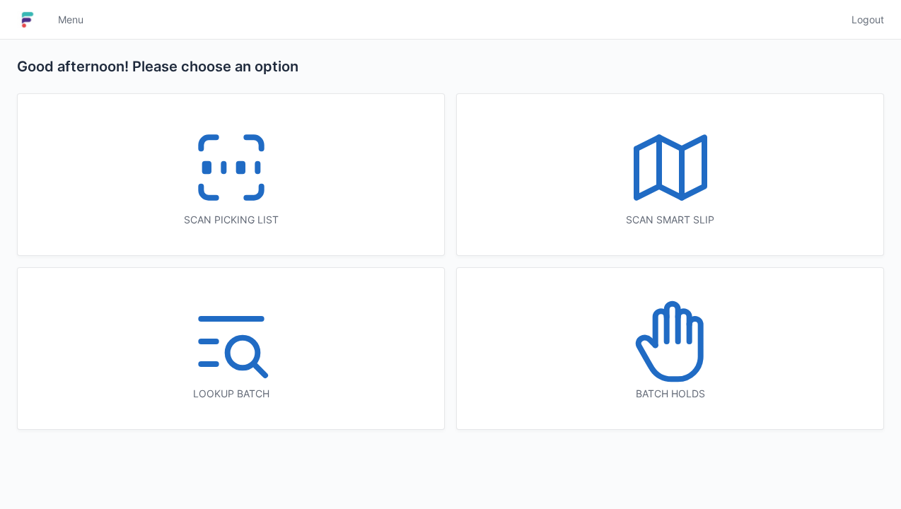
click at [675, 339] on icon at bounding box center [671, 322] width 11 height 37
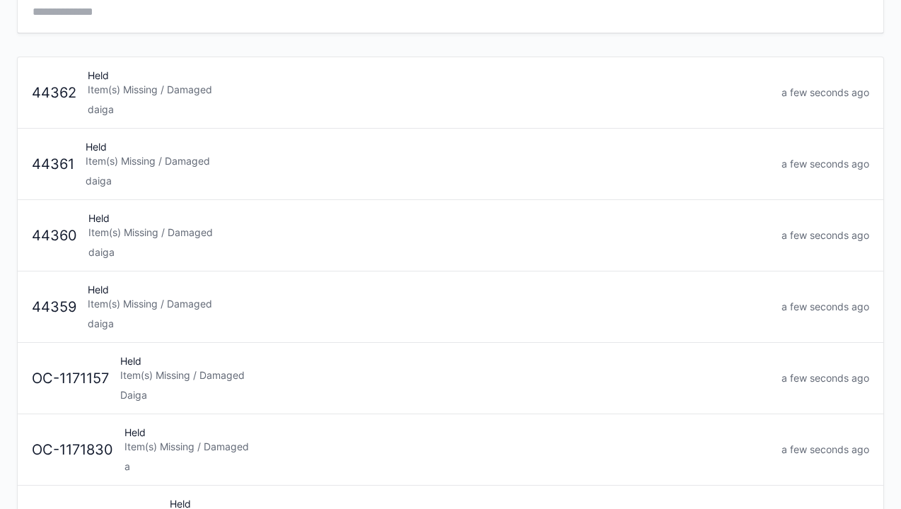
scroll to position [130, 0]
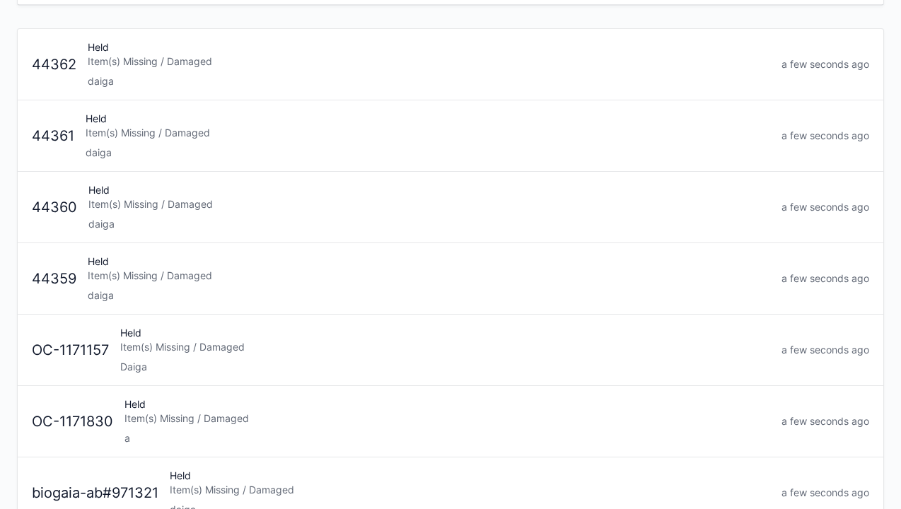
click at [139, 279] on div "Item(s) Missing / Damaged" at bounding box center [429, 276] width 682 height 14
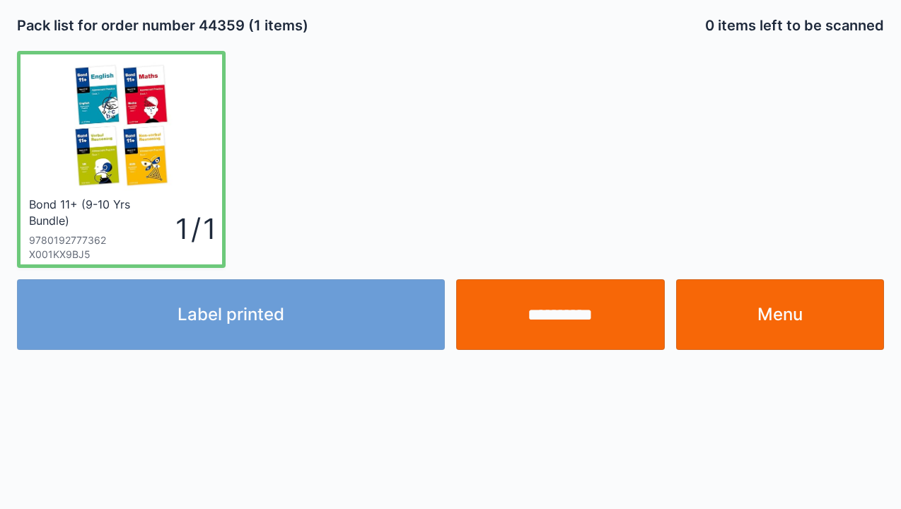
click at [786, 306] on link "Menu" at bounding box center [780, 314] width 209 height 71
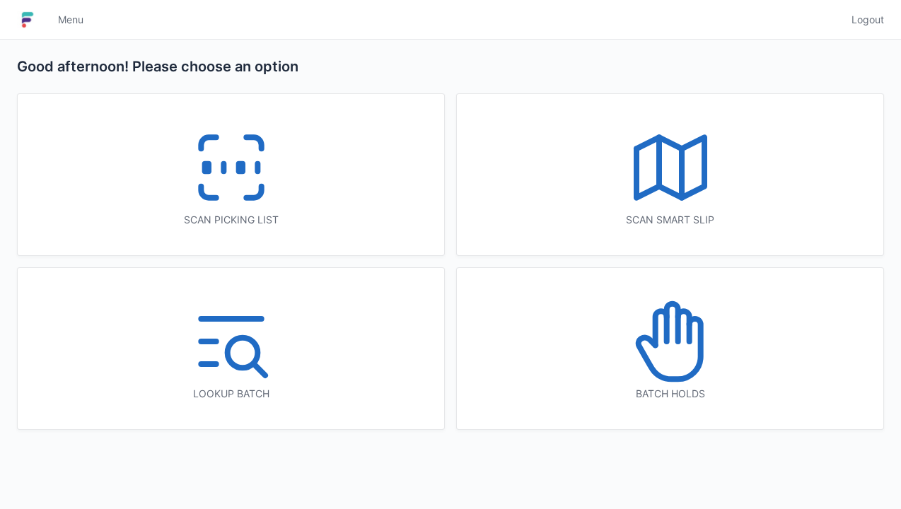
click at [683, 341] on icon at bounding box center [670, 341] width 90 height 90
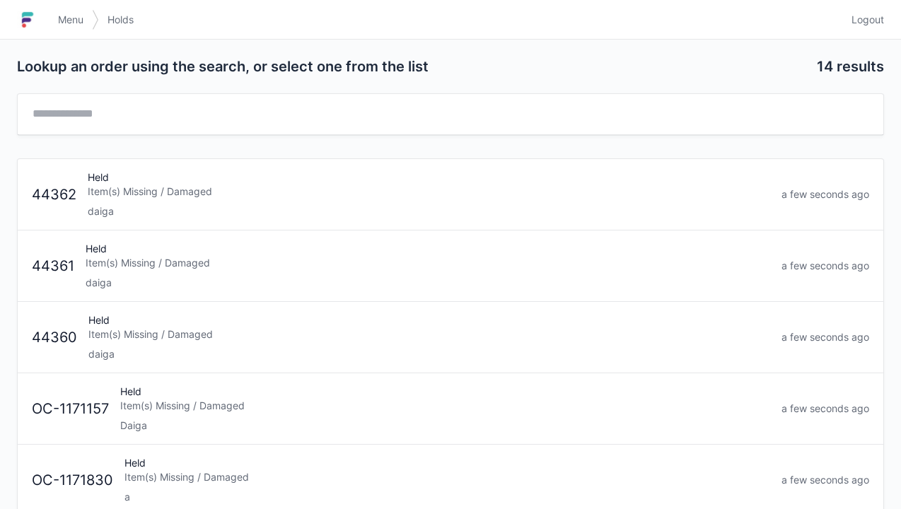
click at [110, 330] on div "Item(s) Missing / Damaged" at bounding box center [428, 334] width 681 height 14
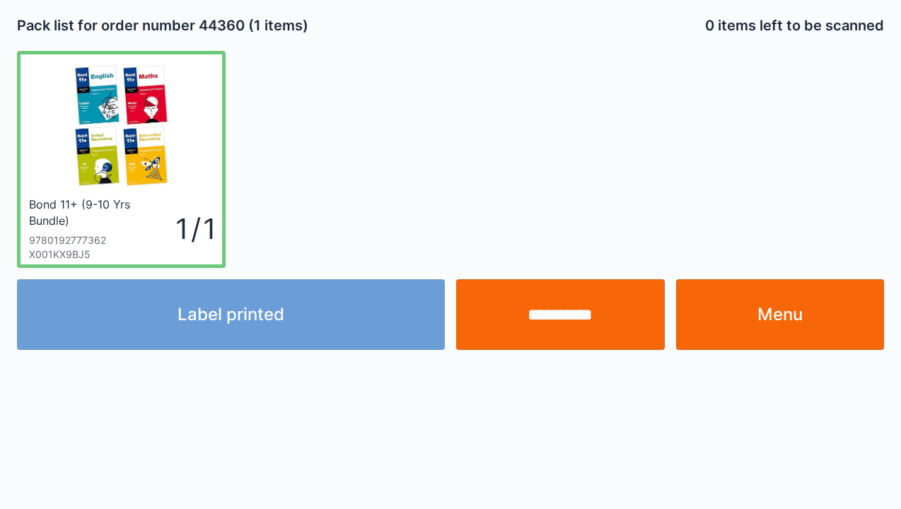
click at [827, 314] on link "Menu" at bounding box center [780, 314] width 209 height 71
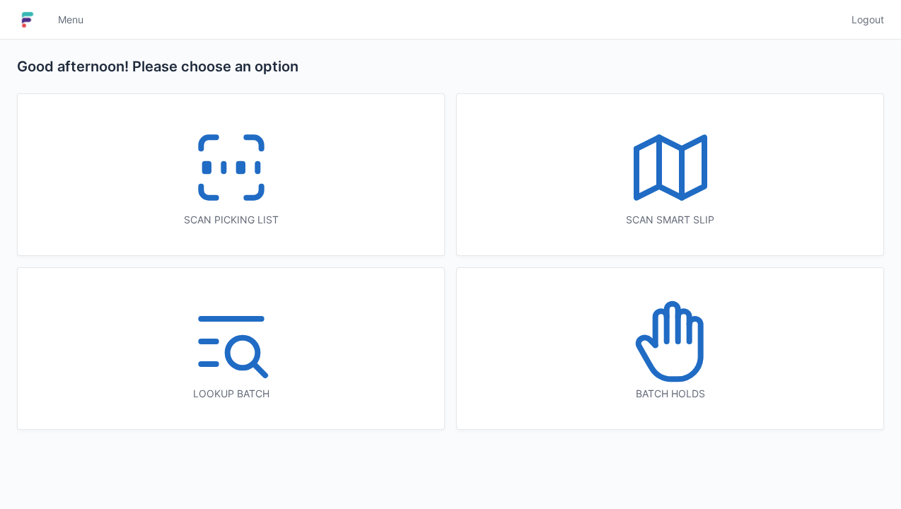
click at [674, 336] on icon at bounding box center [670, 341] width 90 height 90
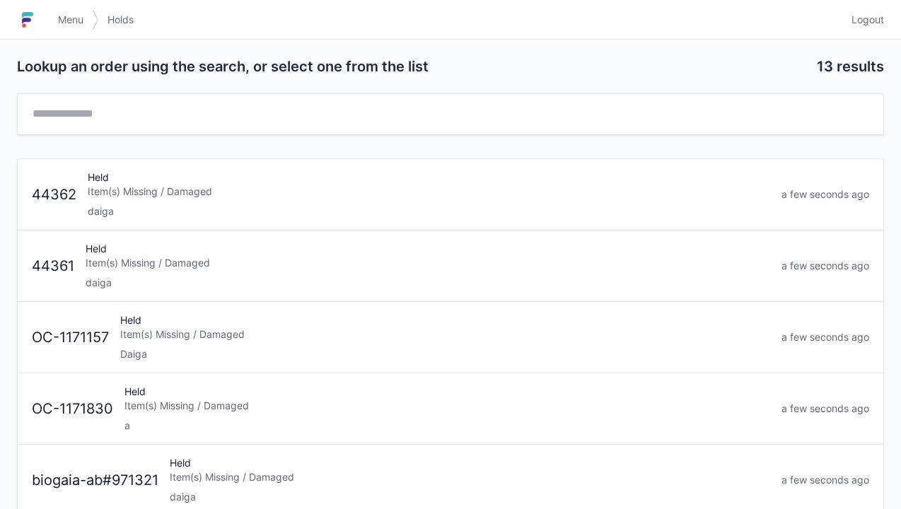
click at [93, 264] on div "Item(s) Missing / Damaged" at bounding box center [428, 263] width 684 height 14
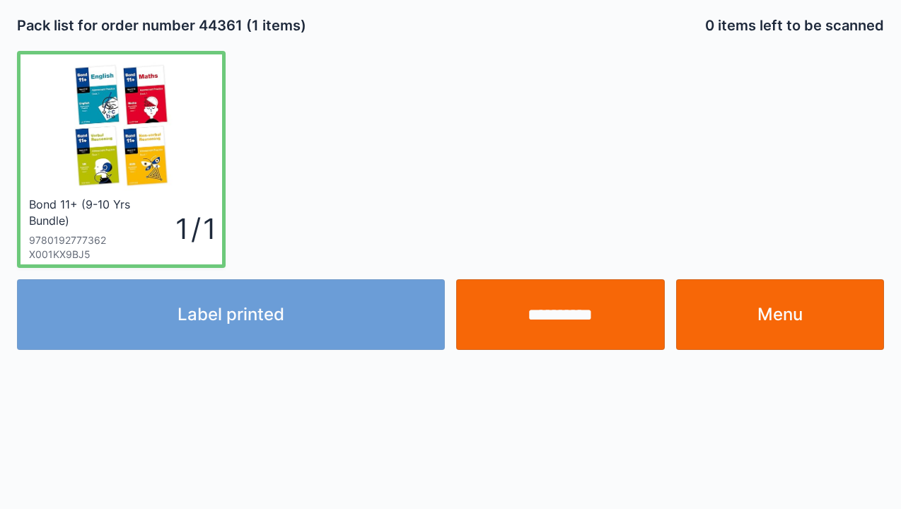
click at [821, 329] on link "Menu" at bounding box center [780, 314] width 209 height 71
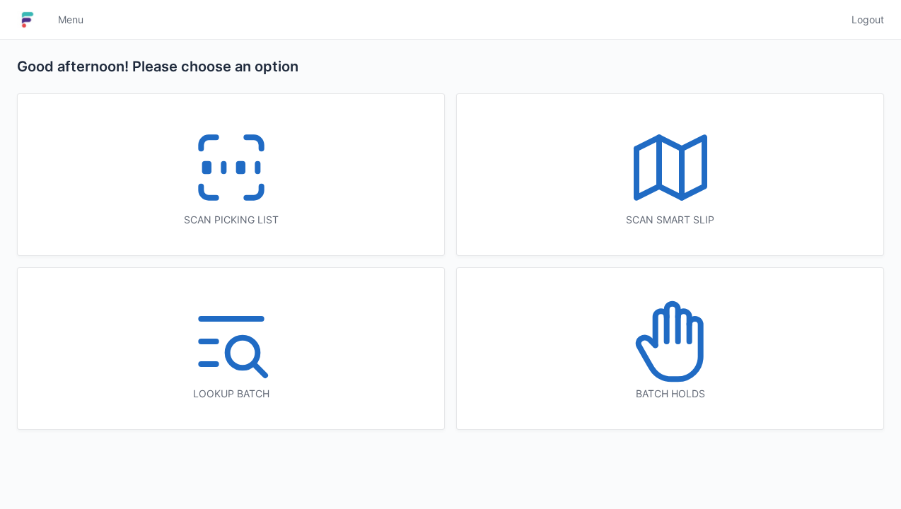
click at [659, 344] on icon at bounding box center [670, 341] width 90 height 90
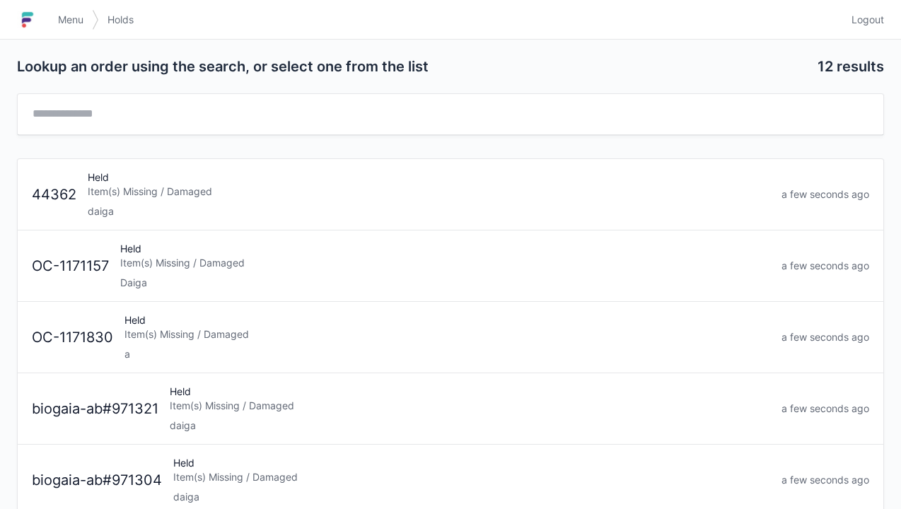
click at [127, 197] on div "Held Item(s) Missing / Damaged daiga" at bounding box center [428, 194] width 693 height 48
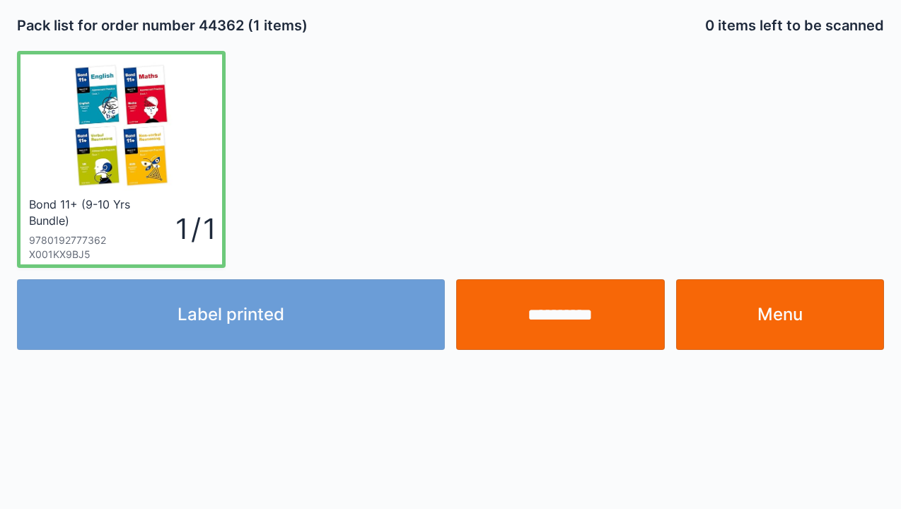
click at [774, 305] on link "Menu" at bounding box center [780, 314] width 209 height 71
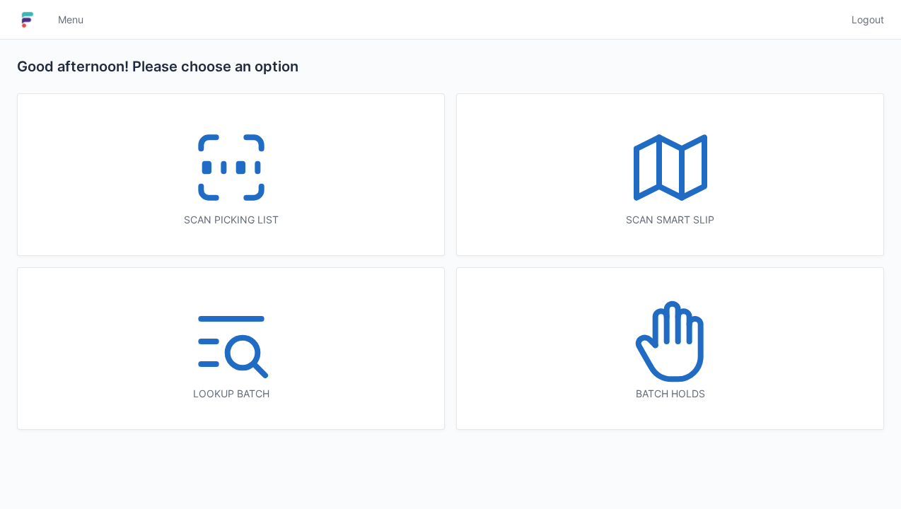
click at [216, 167] on icon at bounding box center [231, 167] width 90 height 90
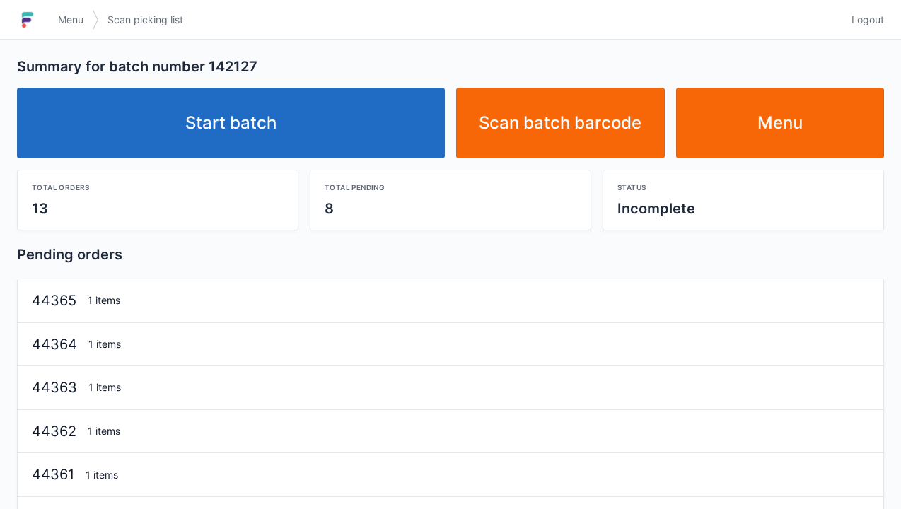
click at [254, 122] on link "Start batch" at bounding box center [231, 123] width 428 height 71
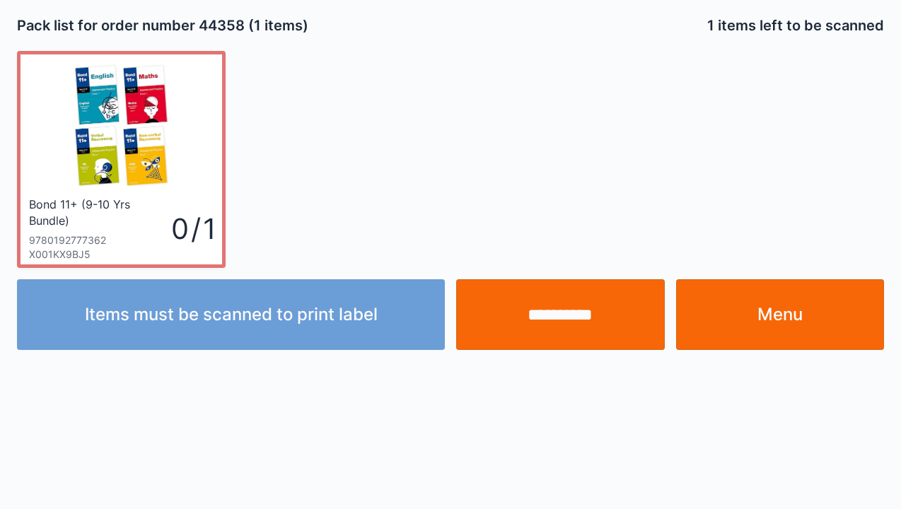
click at [805, 300] on link "Menu" at bounding box center [780, 314] width 209 height 71
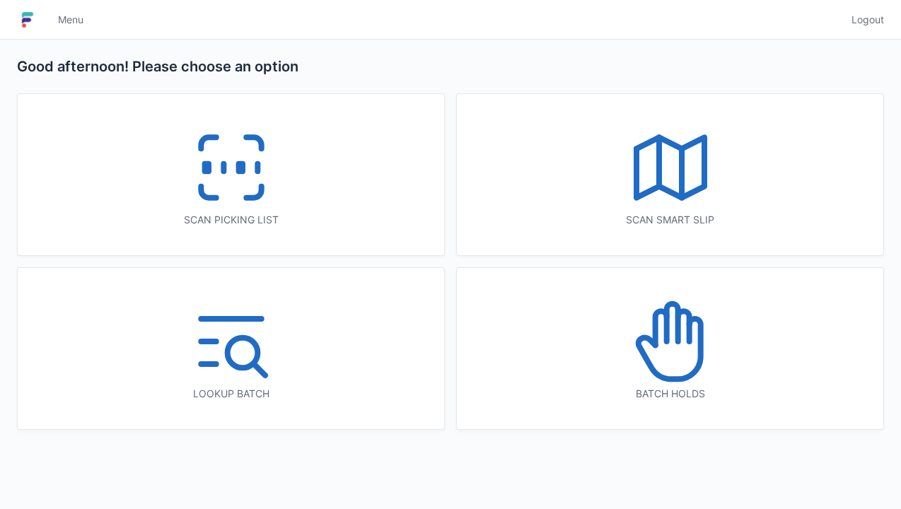
click at [226, 172] on icon at bounding box center [231, 167] width 90 height 90
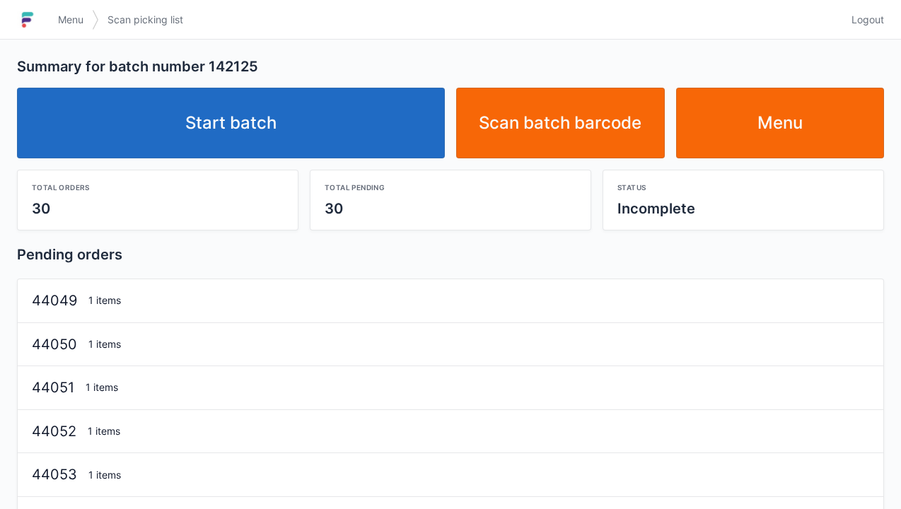
click at [281, 129] on link "Start batch" at bounding box center [231, 123] width 428 height 71
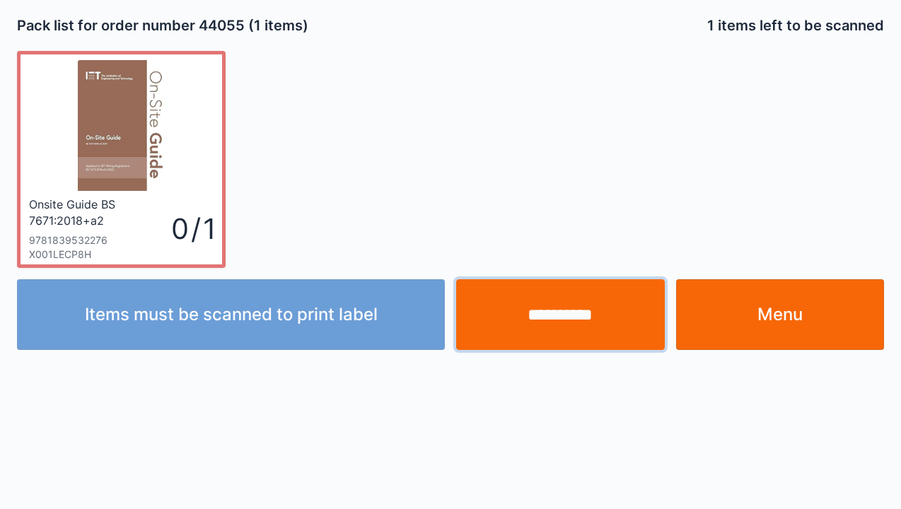
click at [561, 314] on input "**********" at bounding box center [560, 314] width 209 height 71
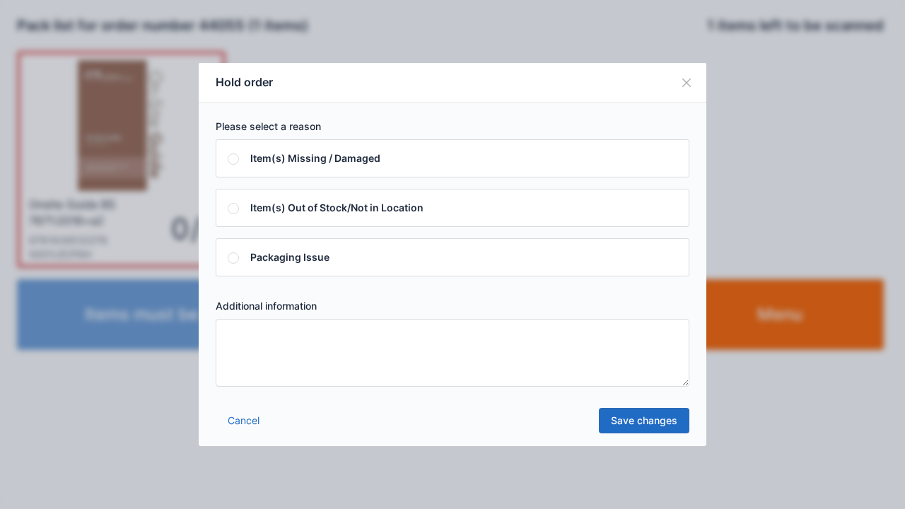
click at [249, 348] on textarea at bounding box center [453, 353] width 474 height 68
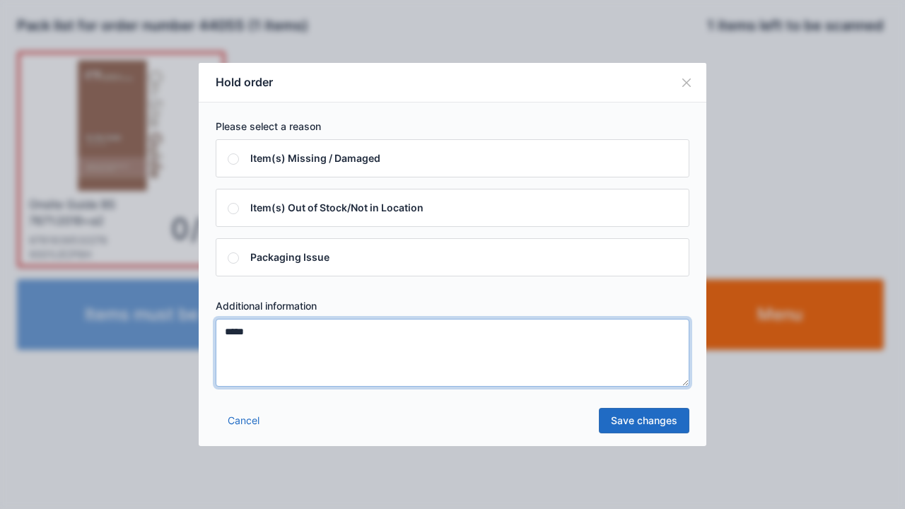
type textarea "*****"
click at [637, 422] on link "Save changes" at bounding box center [644, 420] width 90 height 25
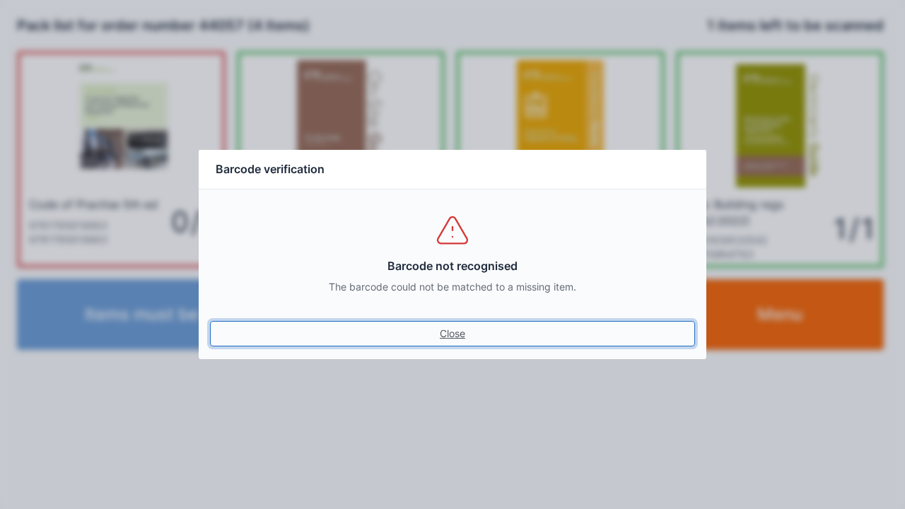
click at [450, 343] on link "Close" at bounding box center [452, 333] width 485 height 25
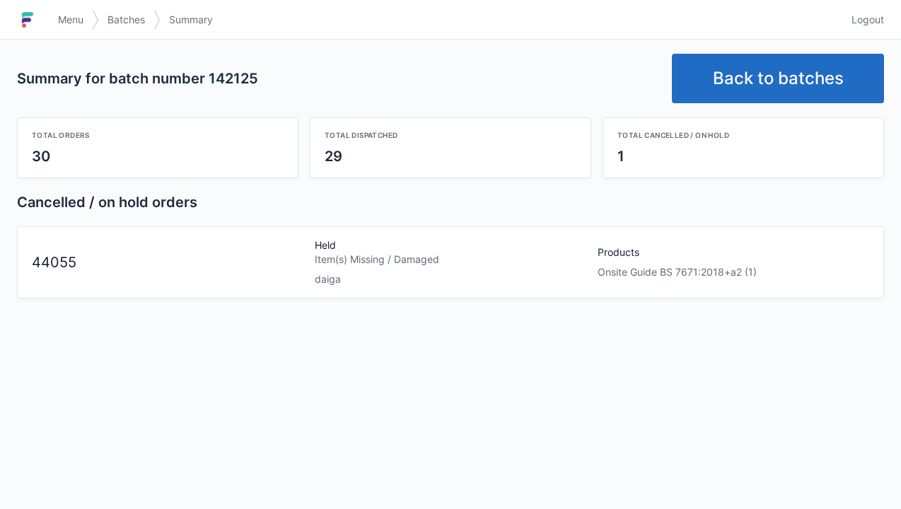
click at [752, 89] on link "Back to batches" at bounding box center [778, 78] width 212 height 49
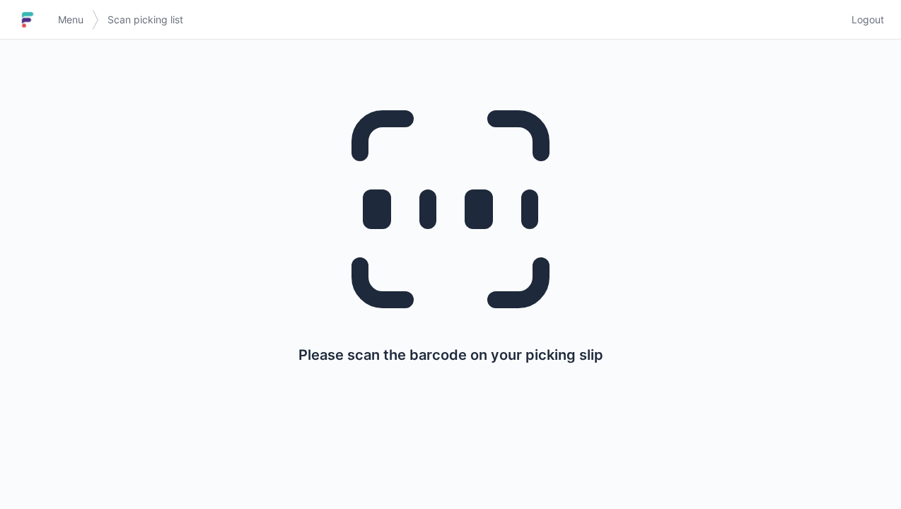
click at [54, 10] on link "Menu" at bounding box center [70, 19] width 42 height 25
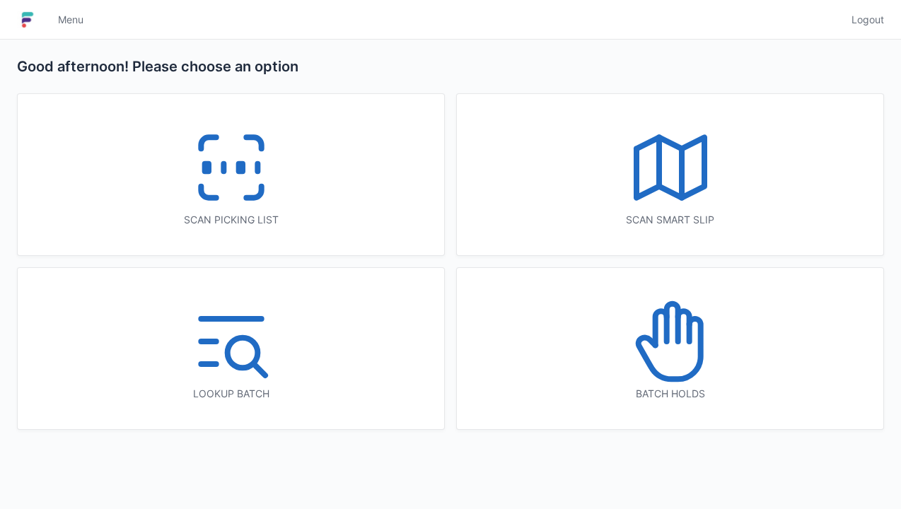
click at [672, 339] on icon at bounding box center [670, 341] width 90 height 90
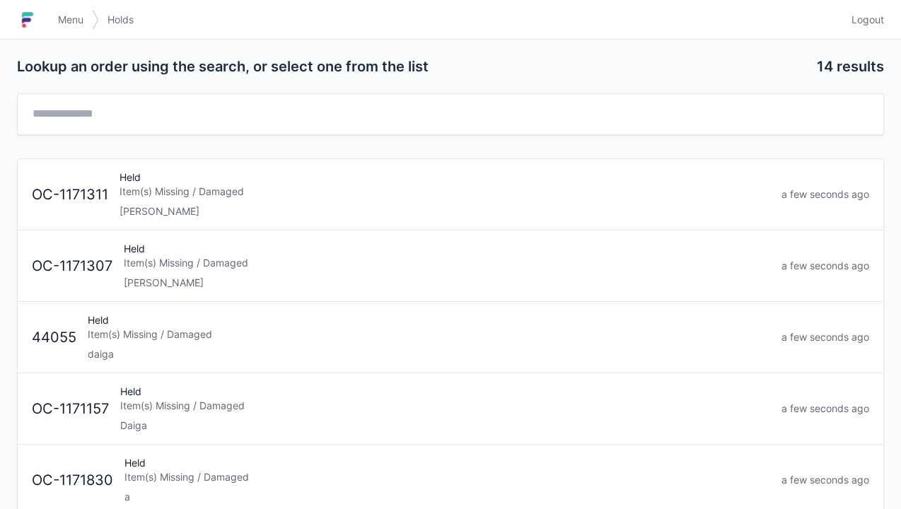
click at [153, 342] on div "Held Item(s) Missing / Damaged daiga" at bounding box center [428, 337] width 693 height 48
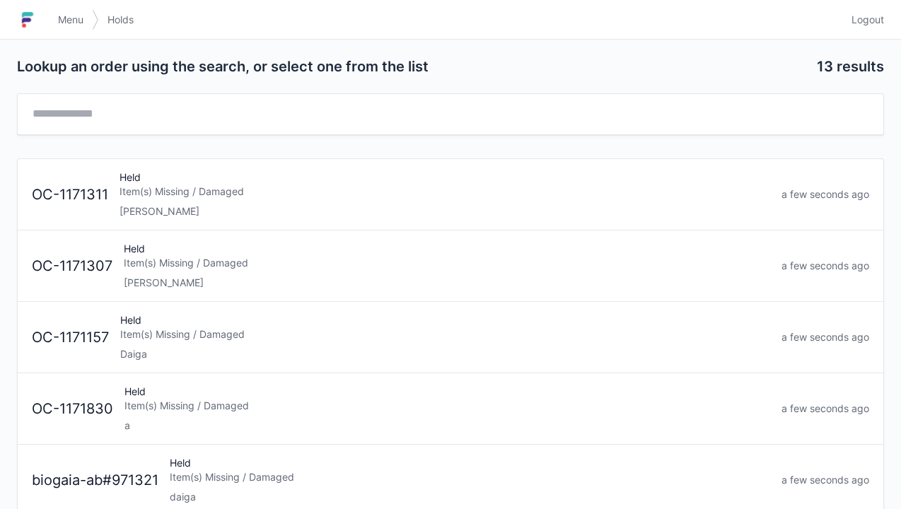
click at [215, 324] on div "Held Item(s) Missing / Damaged Daiga" at bounding box center [445, 337] width 661 height 48
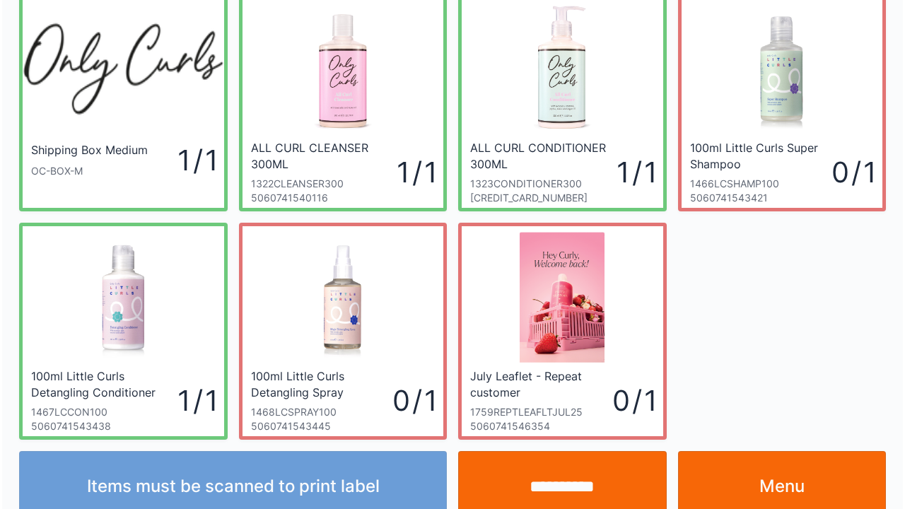
scroll to position [82, 0]
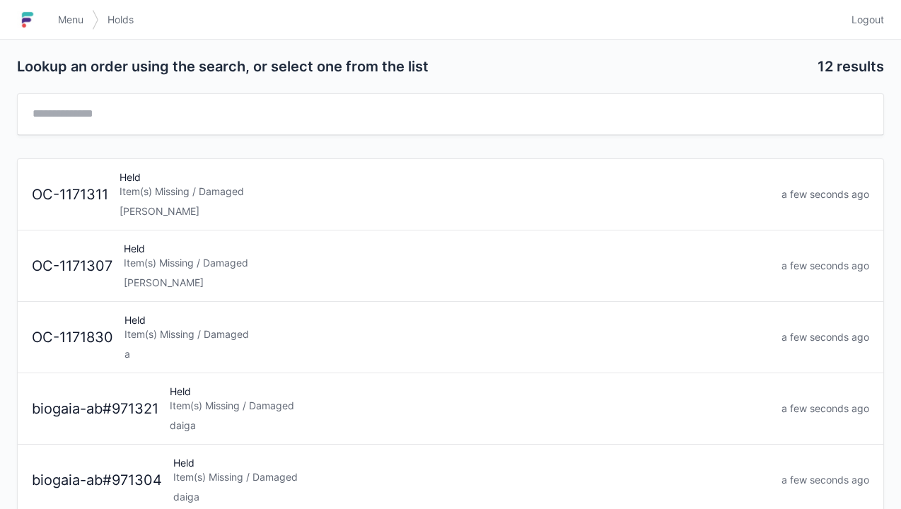
click at [48, 18] on h1 at bounding box center [33, 20] width 33 height 34
click at [75, 29] on link "Menu" at bounding box center [70, 19] width 42 height 25
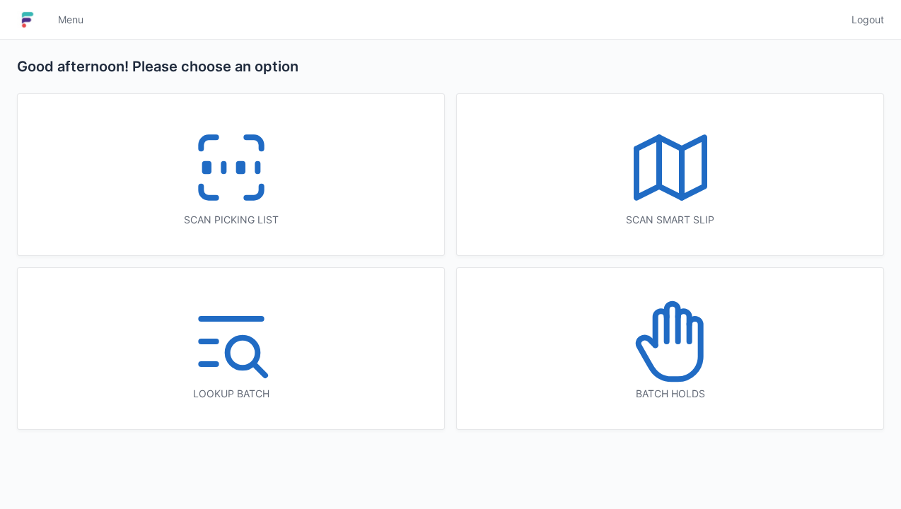
click at [242, 164] on rect at bounding box center [240, 168] width 4 height 8
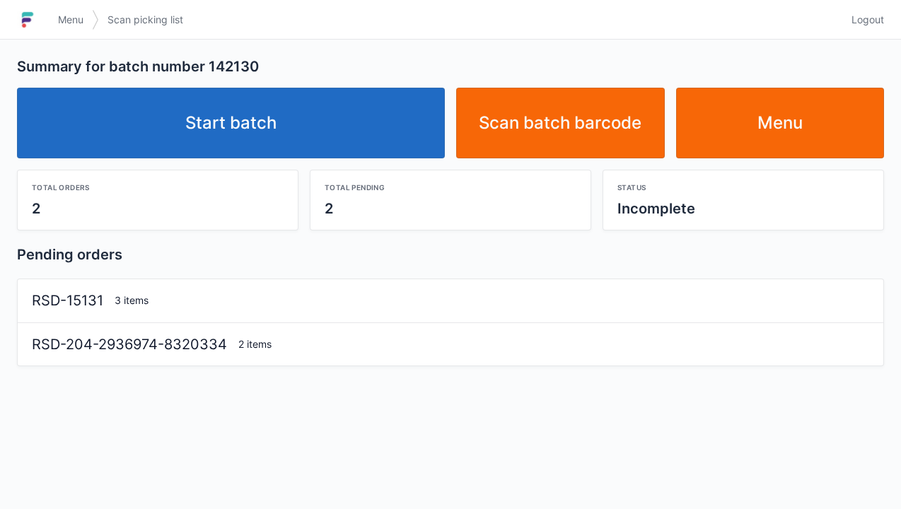
click at [267, 116] on link "Start batch" at bounding box center [231, 123] width 428 height 71
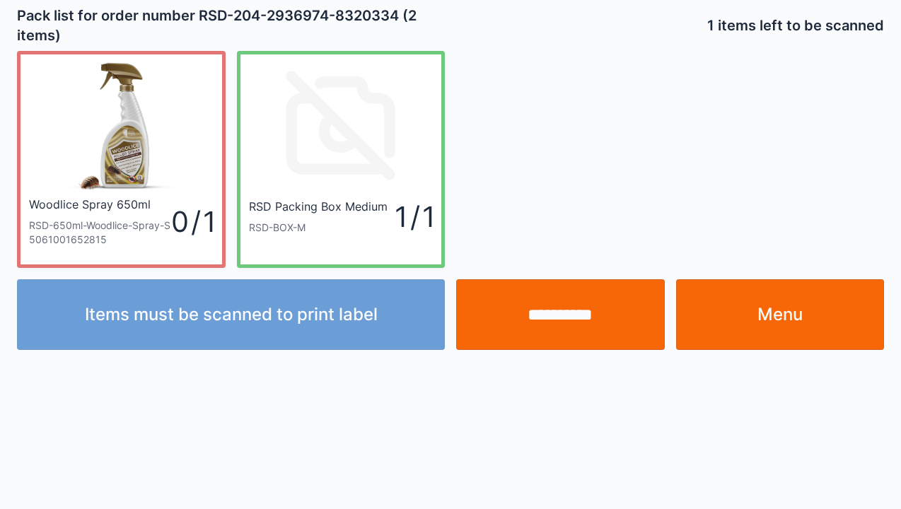
click at [544, 331] on input "**********" at bounding box center [560, 314] width 209 height 71
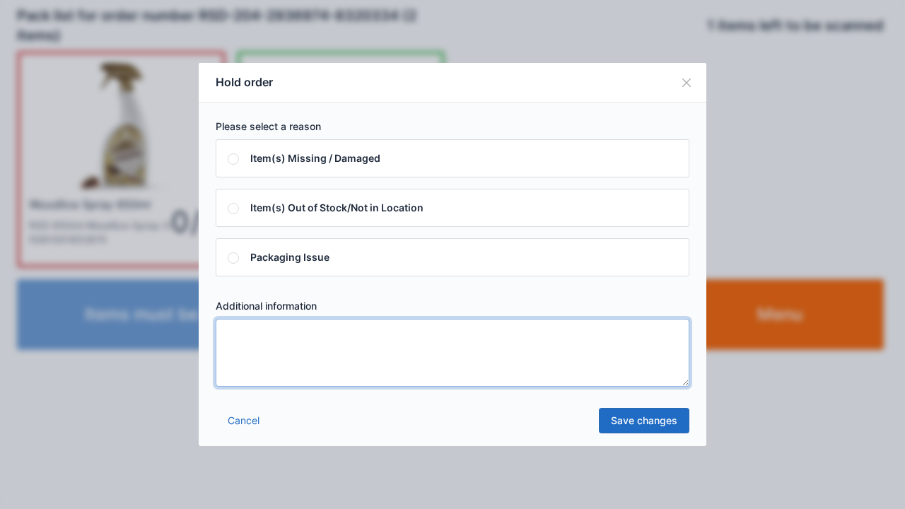
click at [247, 347] on textarea at bounding box center [453, 353] width 474 height 68
type textarea "*****"
click at [628, 430] on link "Save changes" at bounding box center [644, 420] width 90 height 25
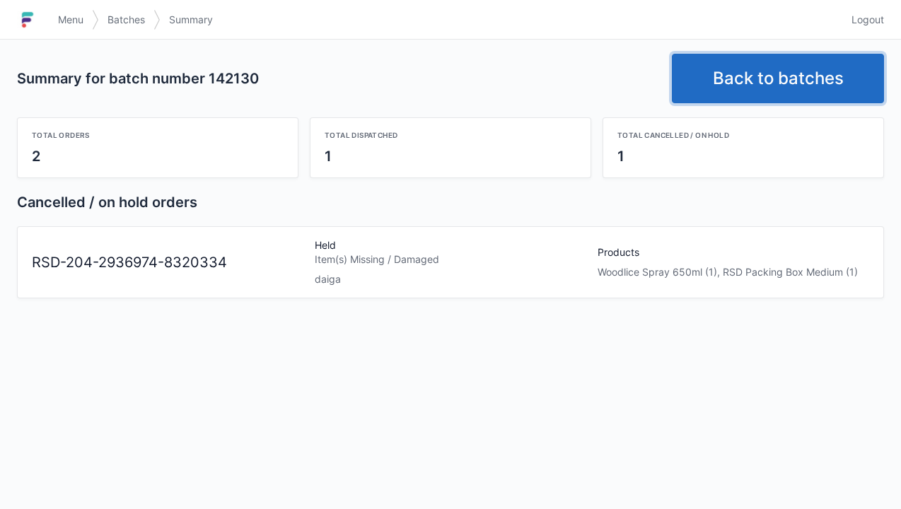
click at [763, 81] on link "Back to batches" at bounding box center [778, 78] width 212 height 49
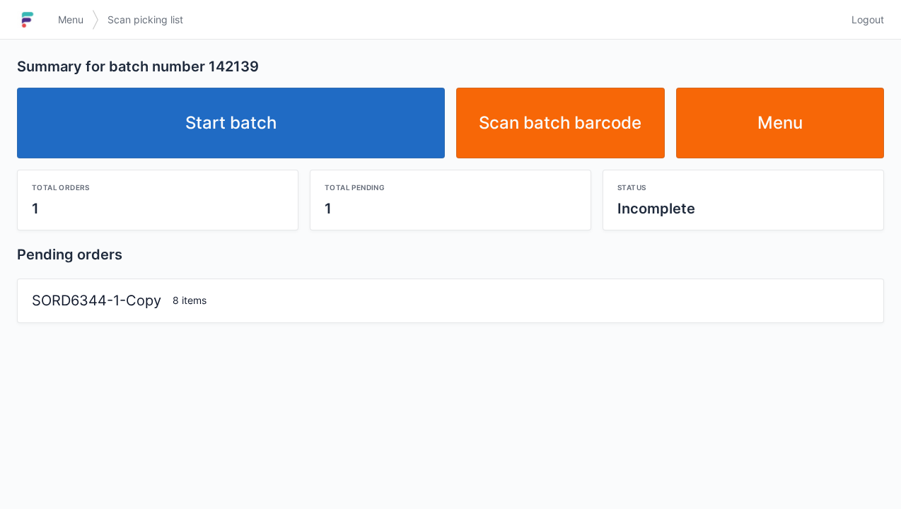
click at [276, 119] on link "Start batch" at bounding box center [231, 123] width 428 height 71
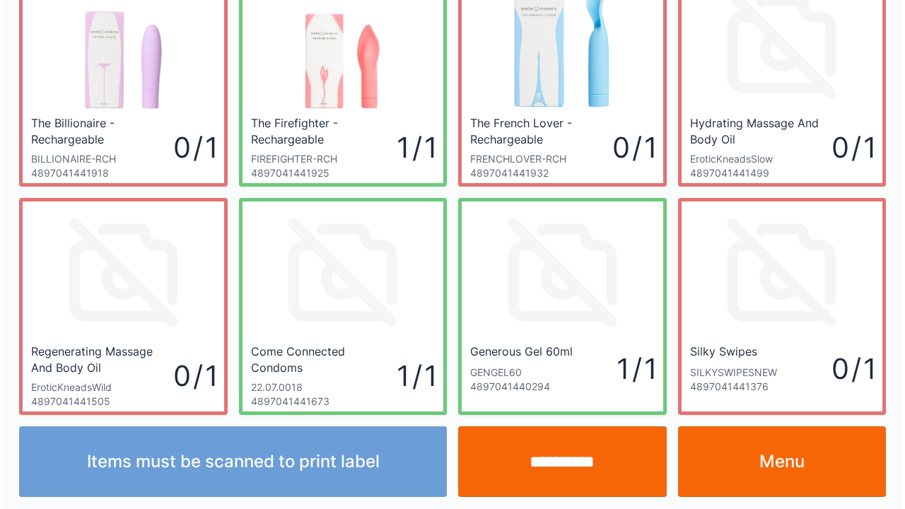
scroll to position [82, 0]
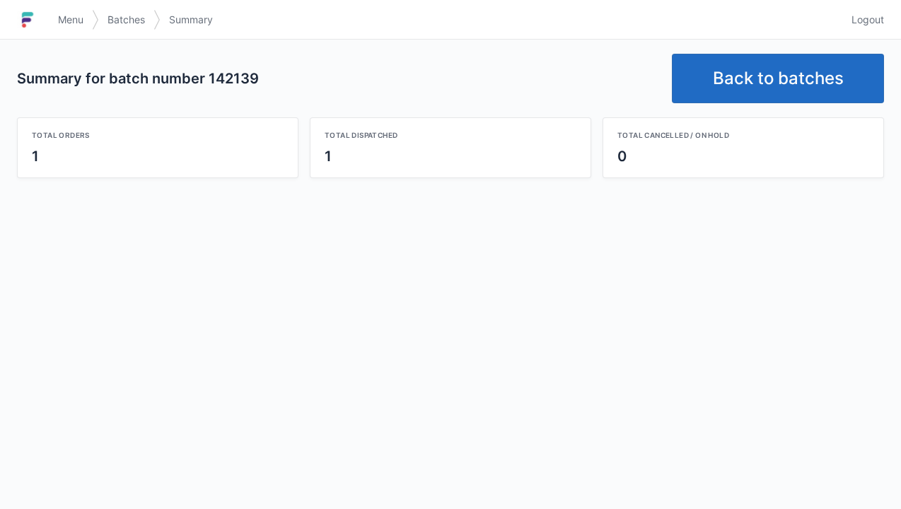
click at [771, 88] on link "Back to batches" at bounding box center [778, 78] width 212 height 49
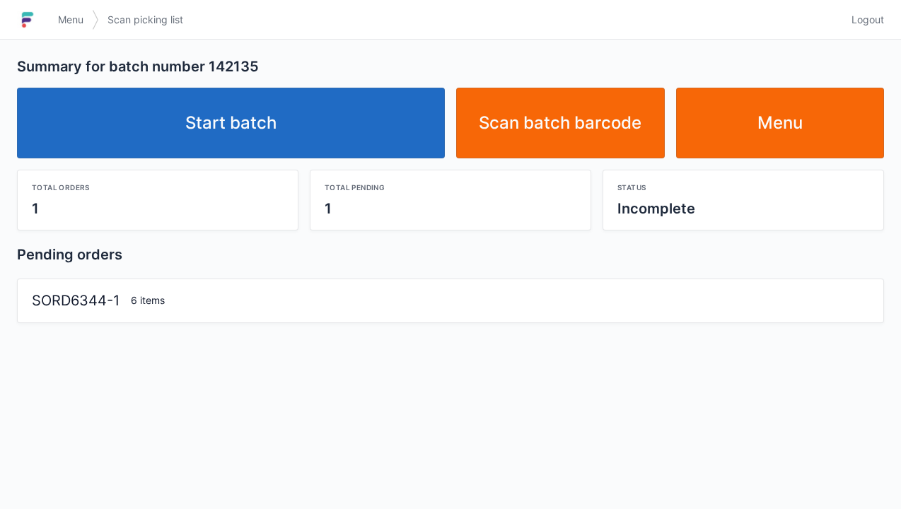
click at [776, 119] on link "Menu" at bounding box center [780, 123] width 209 height 71
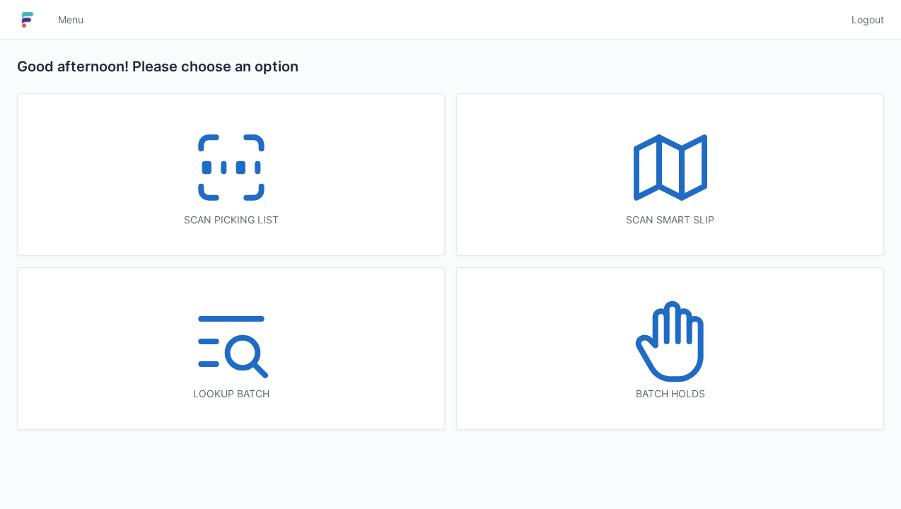
click at [671, 354] on icon at bounding box center [670, 341] width 90 height 90
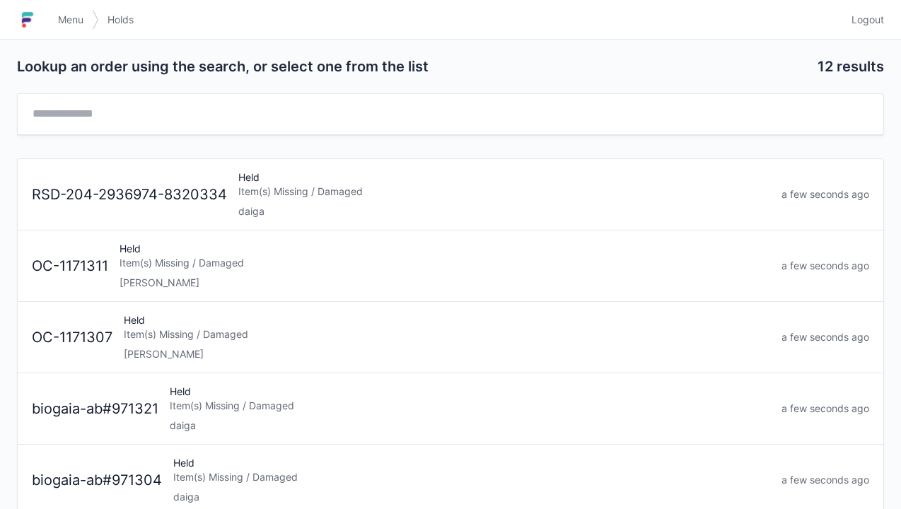
click at [282, 202] on div "Held Item(s) Missing / Damaged daiga" at bounding box center [504, 194] width 543 height 48
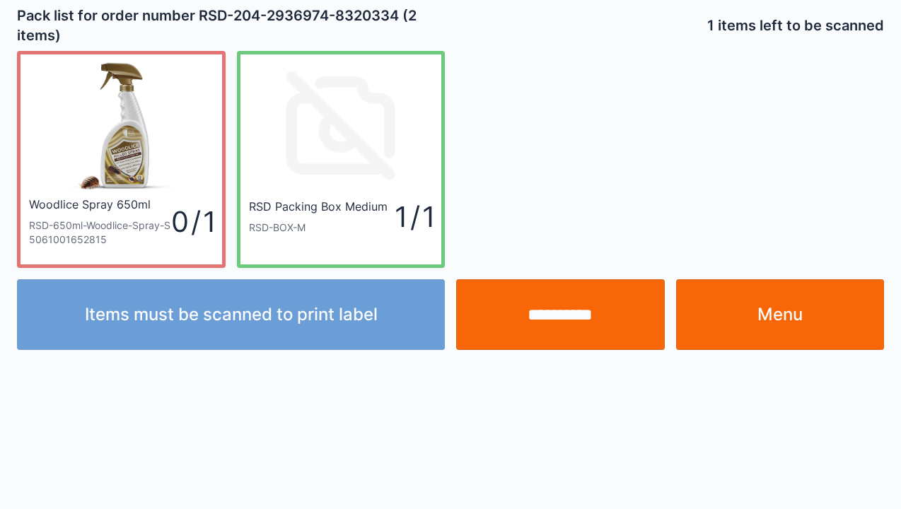
click at [783, 307] on link "Menu" at bounding box center [780, 314] width 209 height 71
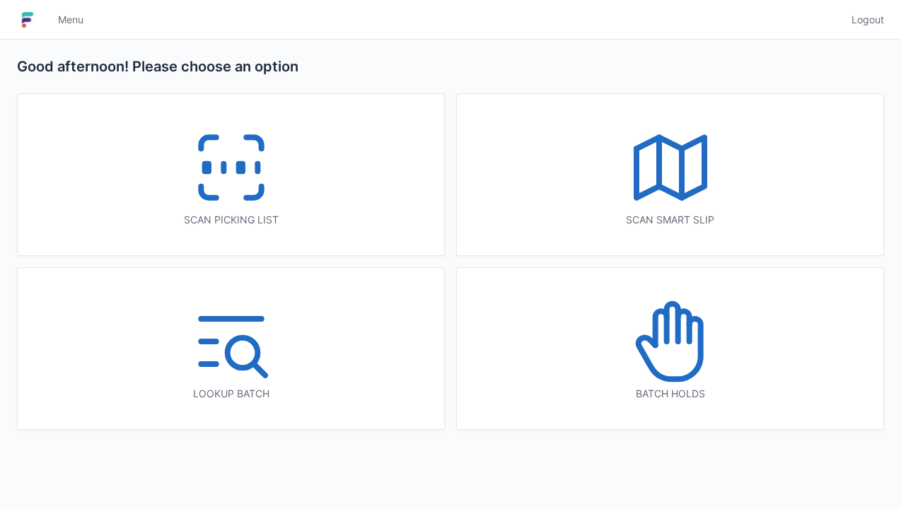
click at [223, 156] on icon at bounding box center [231, 167] width 90 height 90
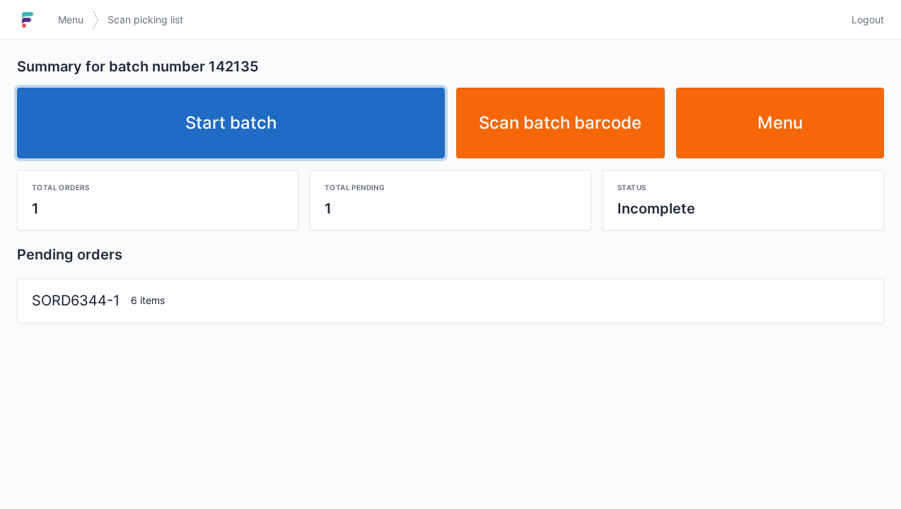
click at [253, 134] on link "Start batch" at bounding box center [231, 123] width 428 height 71
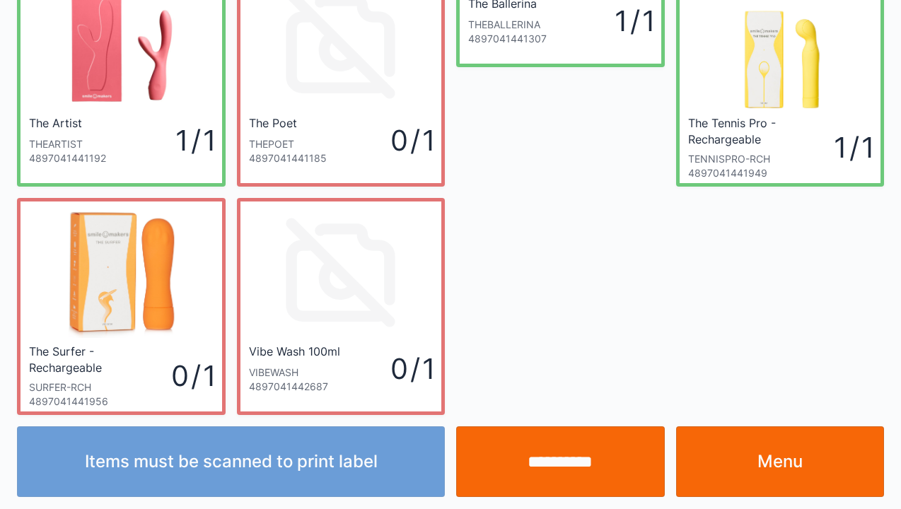
scroll to position [82, 0]
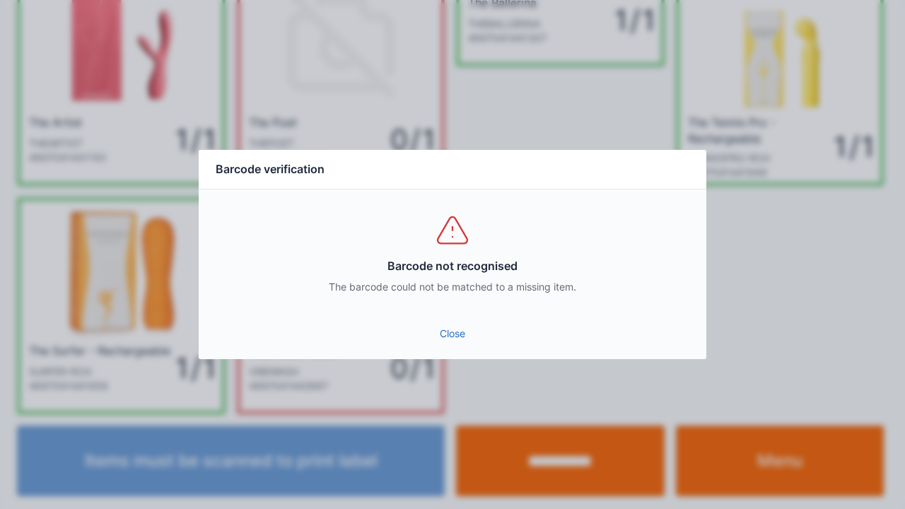
click at [455, 339] on link "Close" at bounding box center [452, 333] width 485 height 25
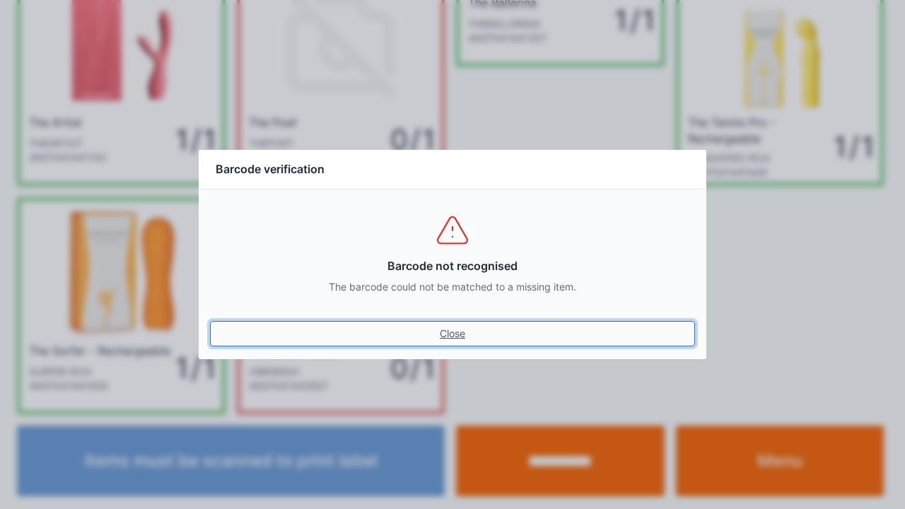
click at [461, 343] on link "Close" at bounding box center [452, 333] width 485 height 25
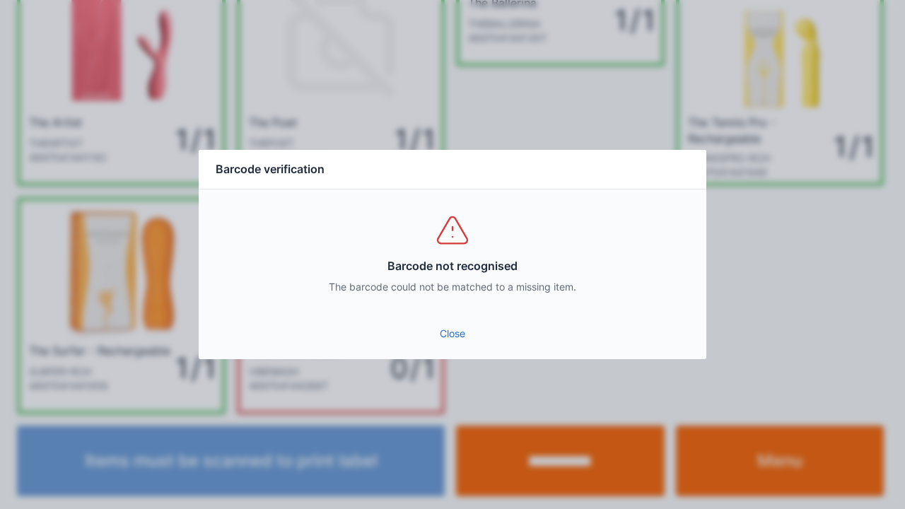
click at [451, 353] on div "Close" at bounding box center [453, 338] width 508 height 42
click at [469, 335] on link "Close" at bounding box center [452, 333] width 485 height 25
click at [453, 356] on div "Close" at bounding box center [453, 338] width 508 height 42
click at [421, 321] on link "Close" at bounding box center [452, 333] width 485 height 25
click at [455, 344] on link "Close" at bounding box center [452, 333] width 485 height 25
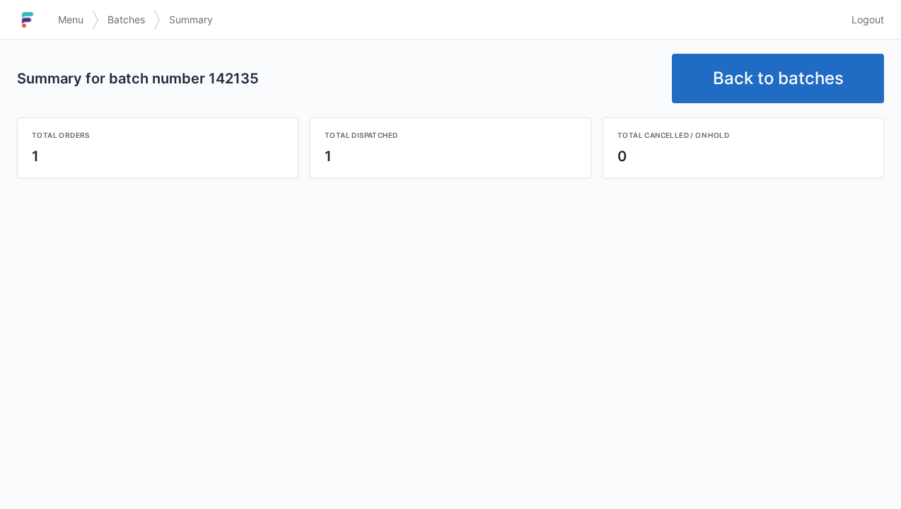
click at [780, 69] on link "Back to batches" at bounding box center [778, 78] width 212 height 49
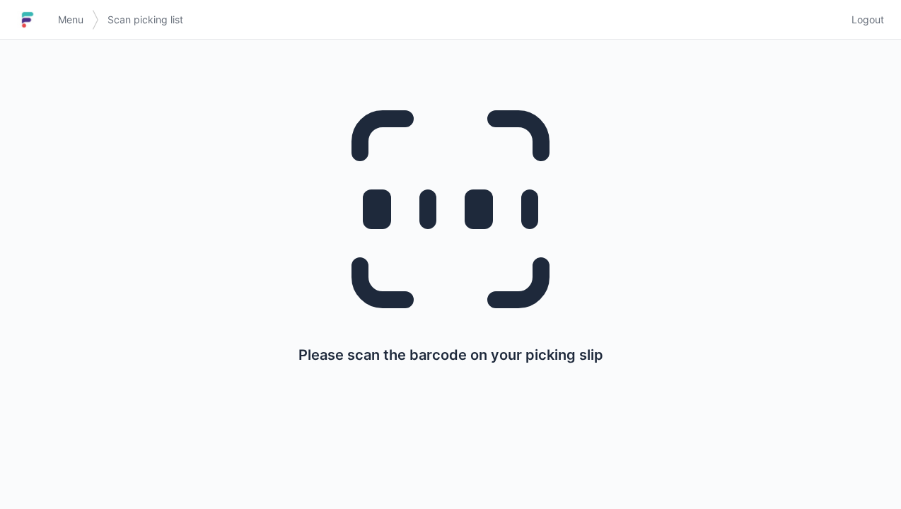
click at [34, 28] on img at bounding box center [27, 19] width 21 height 23
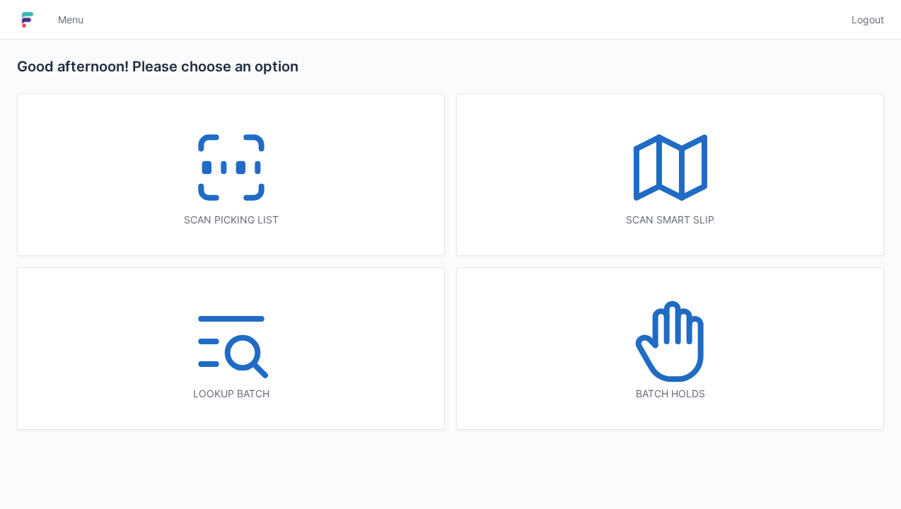
click at [664, 336] on icon at bounding box center [660, 328] width 11 height 34
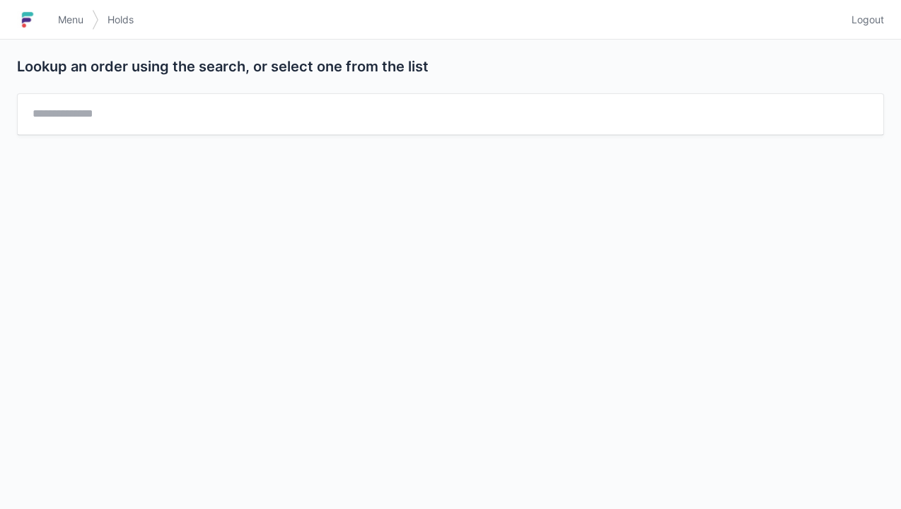
click at [53, 25] on link "Menu" at bounding box center [70, 19] width 42 height 25
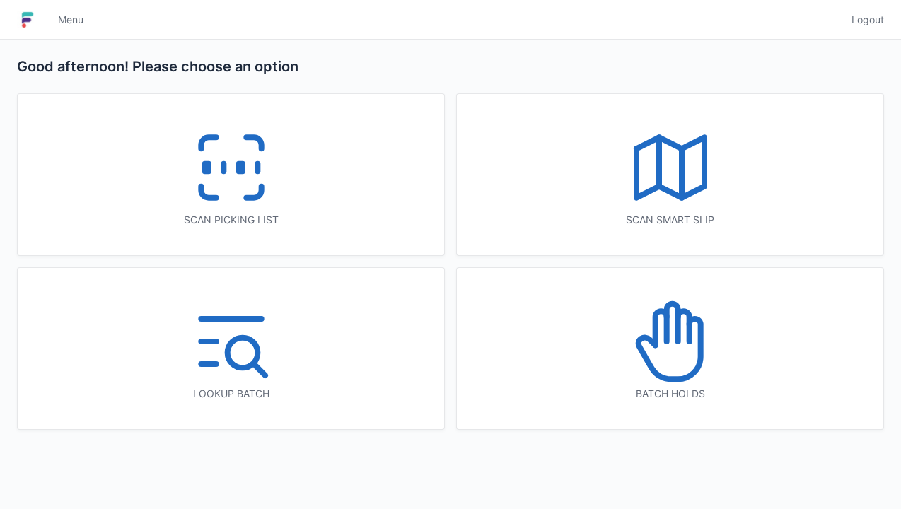
click at [688, 336] on icon at bounding box center [682, 326] width 11 height 30
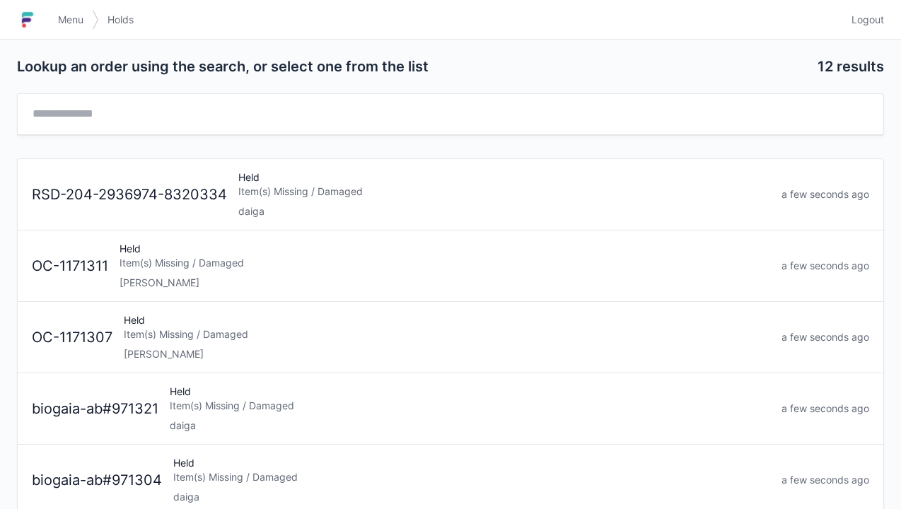
click at [267, 202] on div "Held Item(s) Missing / Damaged daiga" at bounding box center [504, 194] width 543 height 48
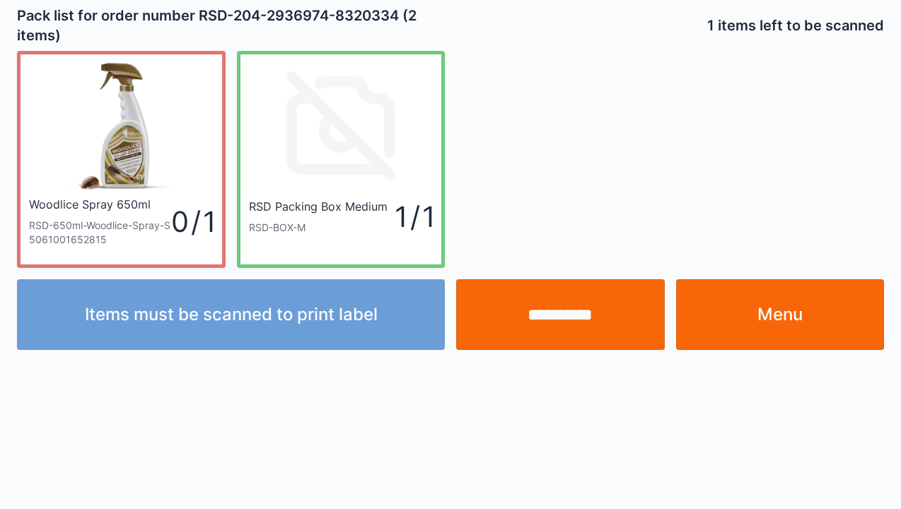
click at [780, 324] on link "Menu" at bounding box center [780, 314] width 209 height 71
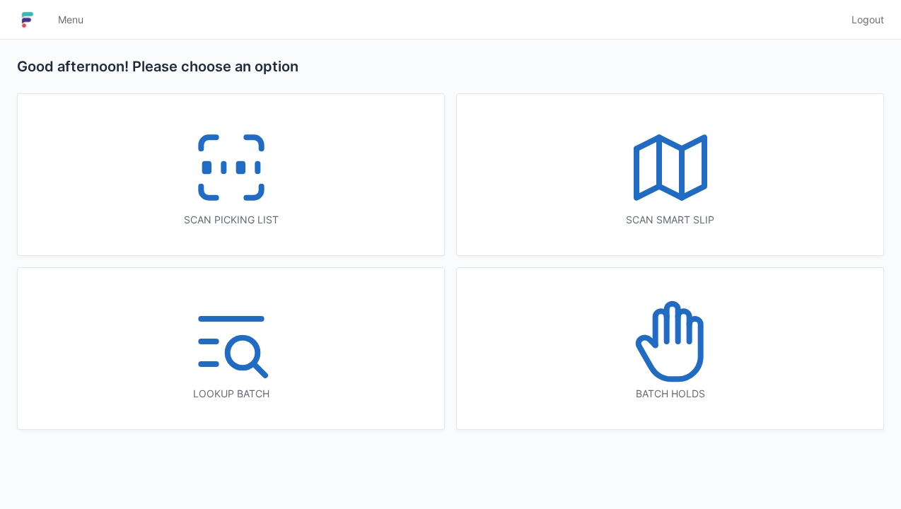
click at [229, 167] on icon at bounding box center [231, 167] width 90 height 90
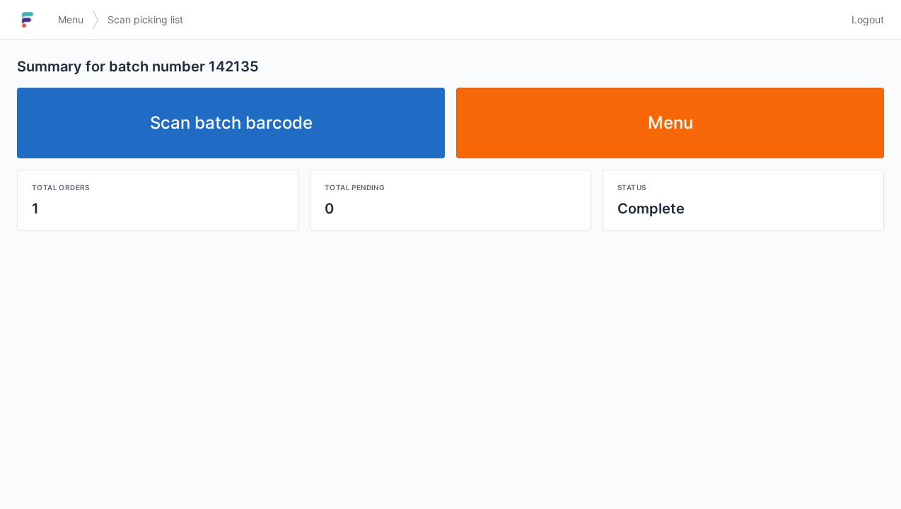
click at [296, 118] on link "Scan batch barcode" at bounding box center [231, 123] width 428 height 71
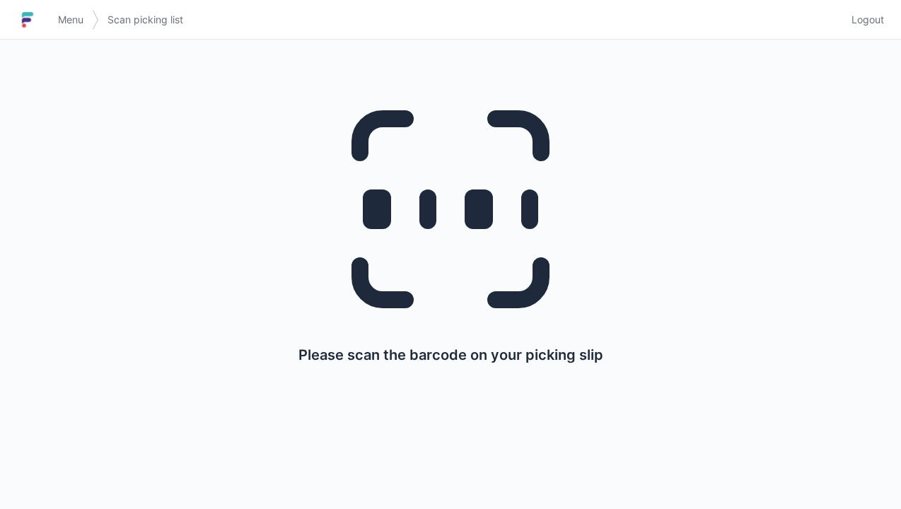
click at [55, 14] on link "Menu" at bounding box center [70, 19] width 42 height 25
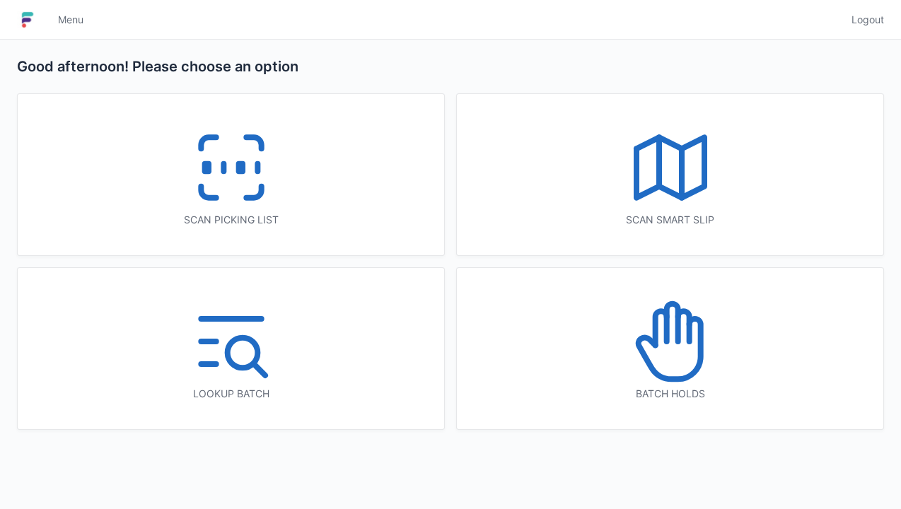
click at [219, 170] on icon at bounding box center [231, 167] width 90 height 90
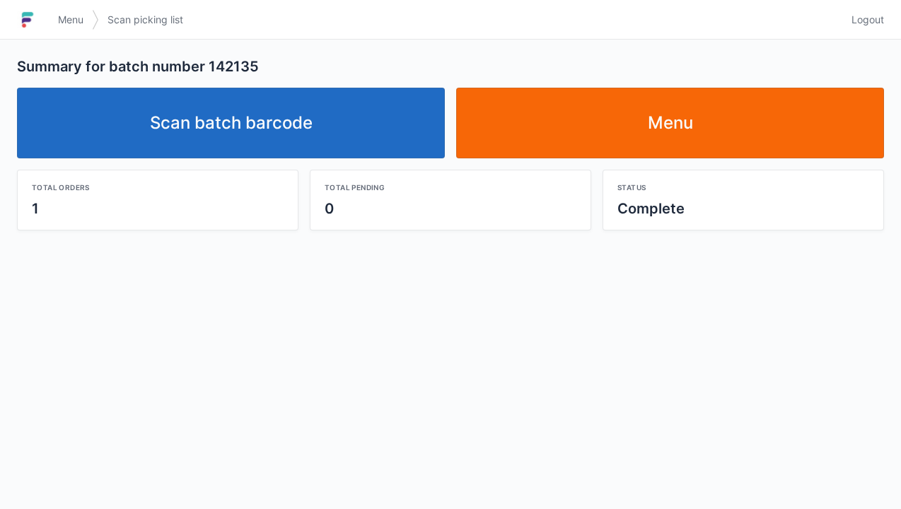
click at [232, 115] on link "Scan batch barcode" at bounding box center [231, 123] width 428 height 71
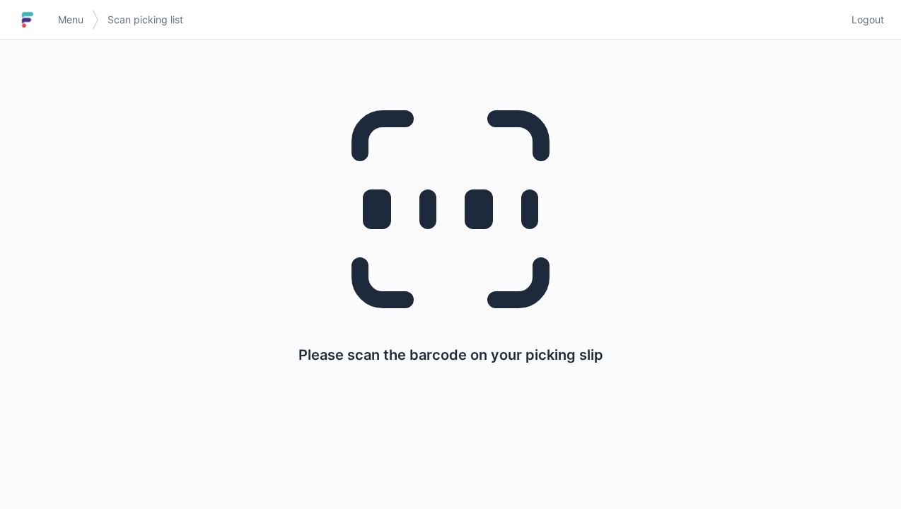
click at [50, 28] on link "Menu" at bounding box center [70, 19] width 42 height 25
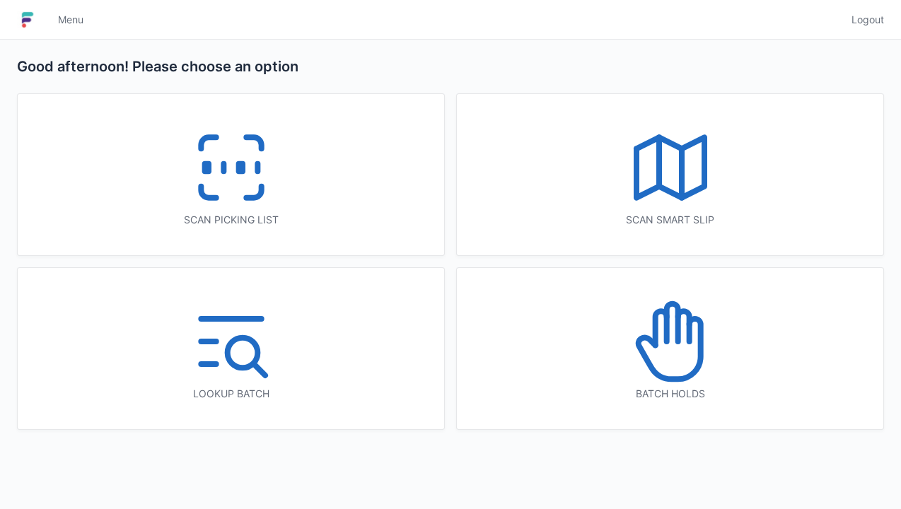
click at [677, 341] on icon at bounding box center [671, 322] width 11 height 37
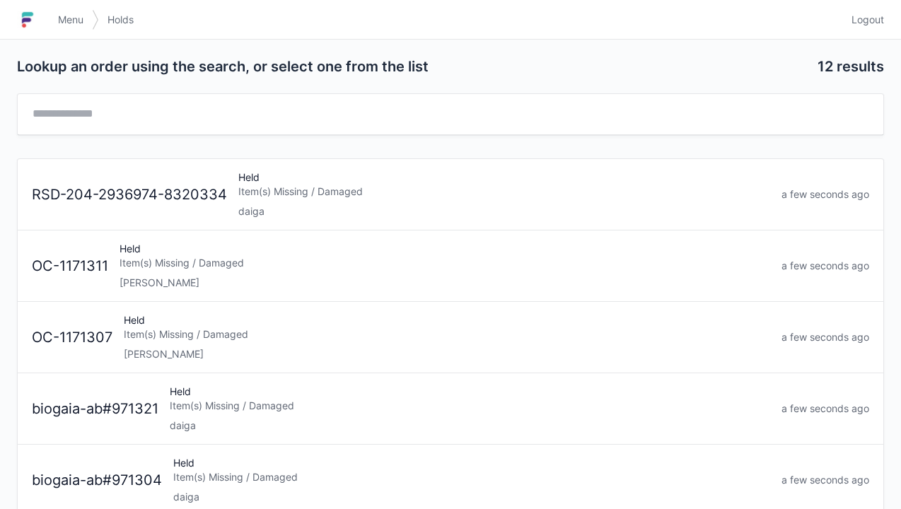
click at [220, 403] on div "Item(s) Missing / Damaged" at bounding box center [470, 406] width 600 height 14
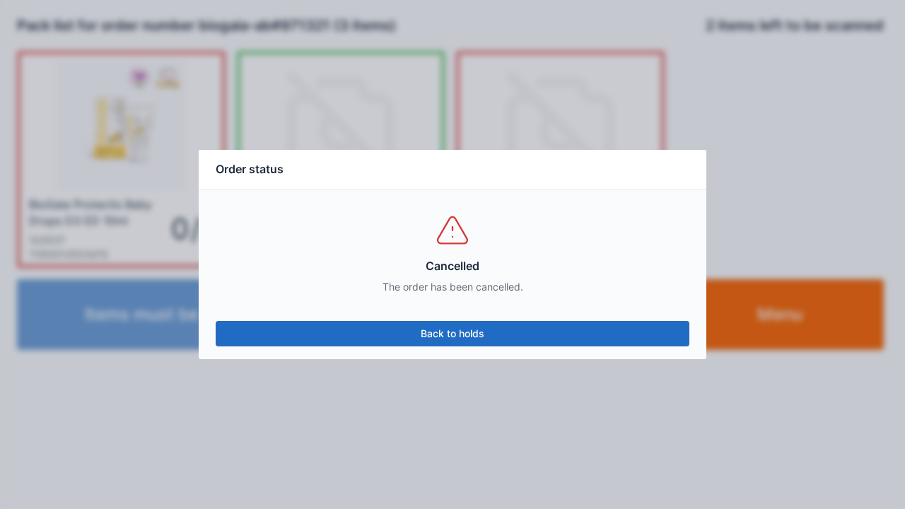
click at [826, 321] on div "Order status Cancelled The order has been cancelled. Back to holds" at bounding box center [452, 254] width 905 height 509
click at [452, 339] on link "Back to holds" at bounding box center [453, 333] width 474 height 25
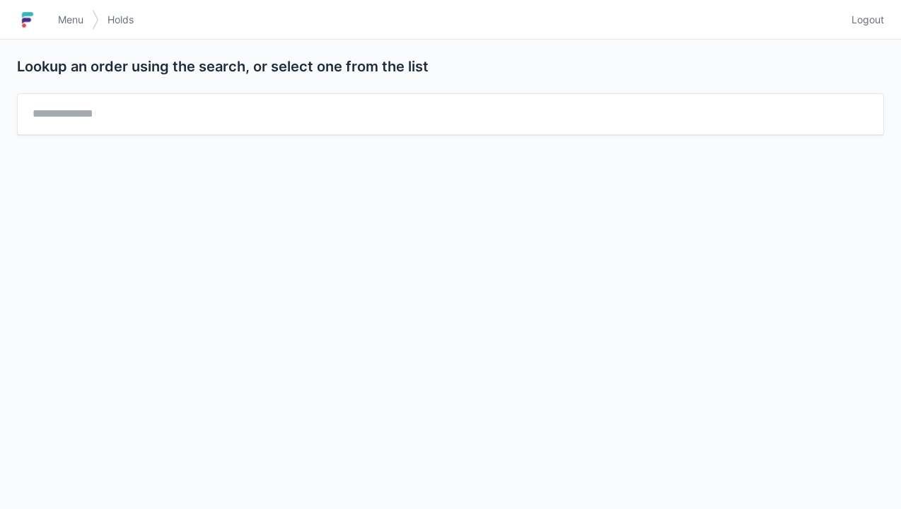
click at [47, 7] on h1 at bounding box center [33, 20] width 33 height 34
click at [47, 31] on h1 at bounding box center [33, 20] width 33 height 34
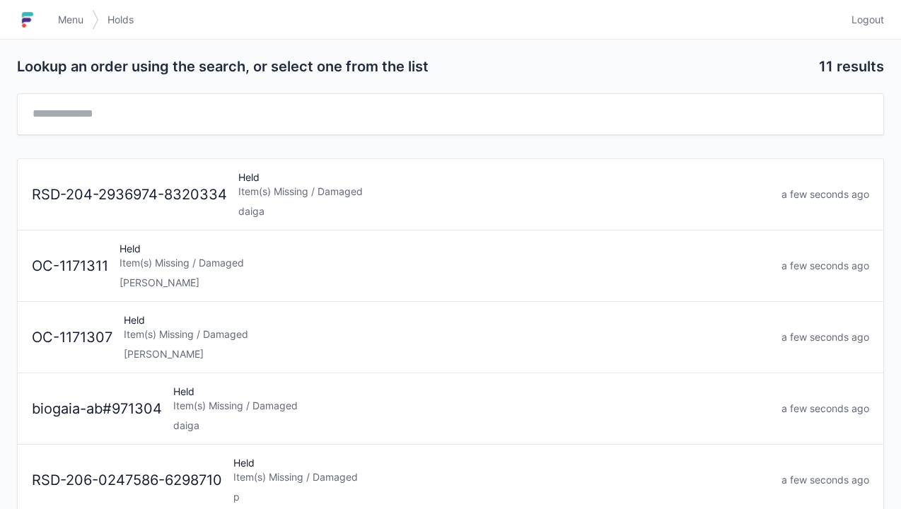
click at [292, 196] on div "Item(s) Missing / Damaged" at bounding box center [504, 192] width 532 height 14
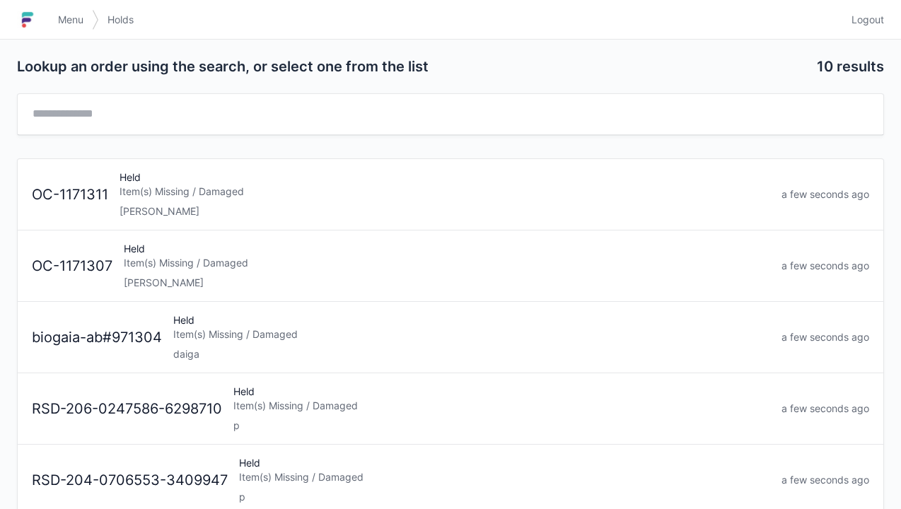
click at [51, 11] on link "Menu" at bounding box center [70, 19] width 42 height 25
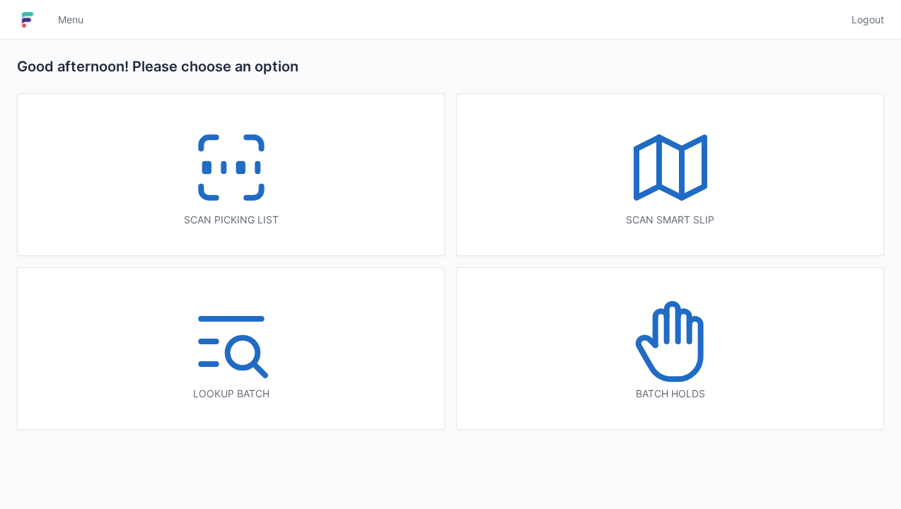
click at [226, 154] on icon at bounding box center [231, 167] width 90 height 90
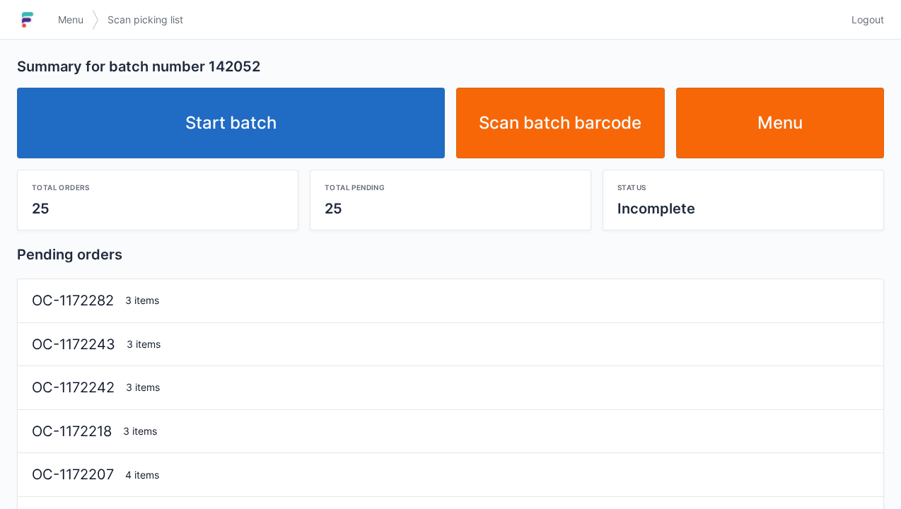
click at [245, 128] on link "Start batch" at bounding box center [231, 123] width 428 height 71
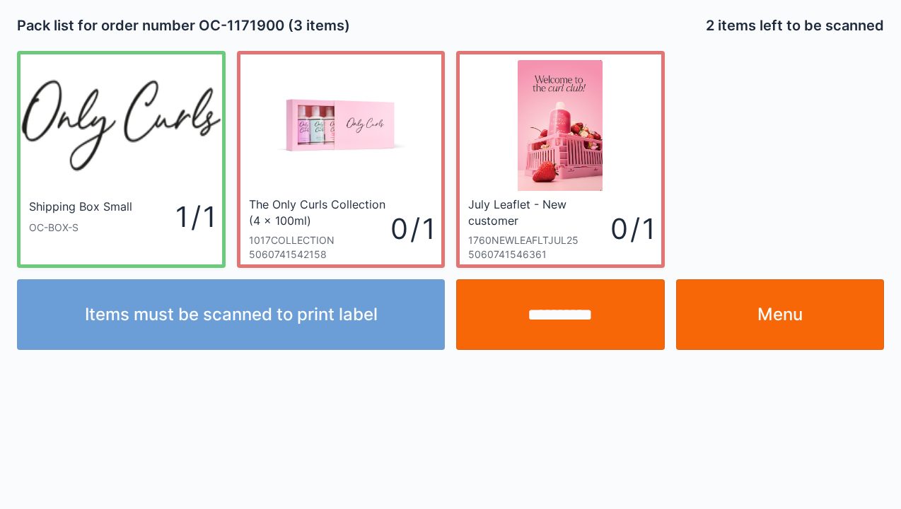
click at [751, 298] on link "Menu" at bounding box center [780, 314] width 209 height 71
